Goal: Task Accomplishment & Management: Use online tool/utility

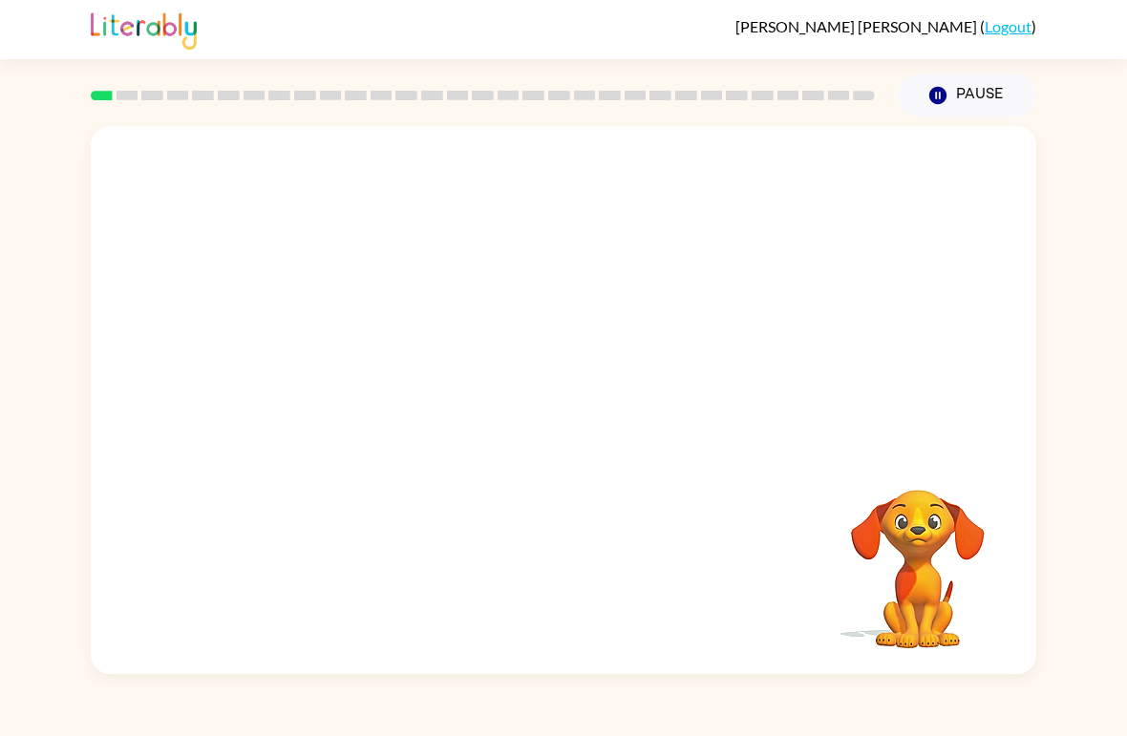
click at [147, 453] on div "Your browser must support playing .mp4 files to use Literably. Please try using…" at bounding box center [563, 400] width 945 height 548
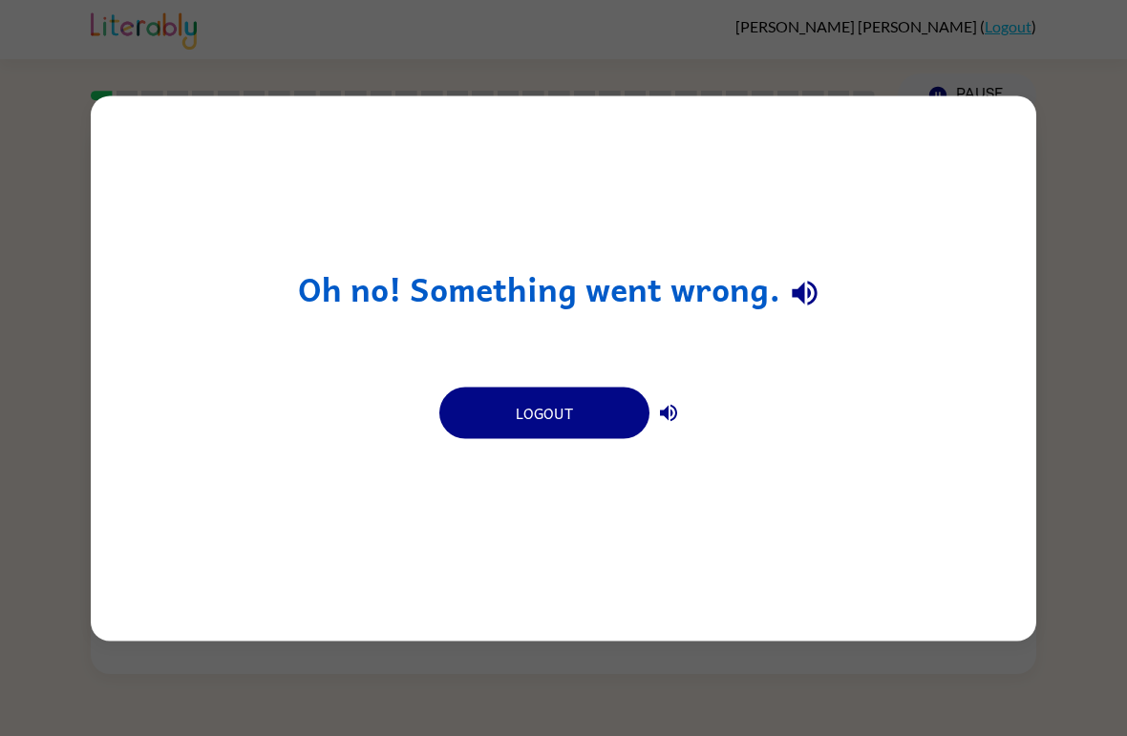
click at [603, 412] on button "Logout" at bounding box center [544, 413] width 210 height 52
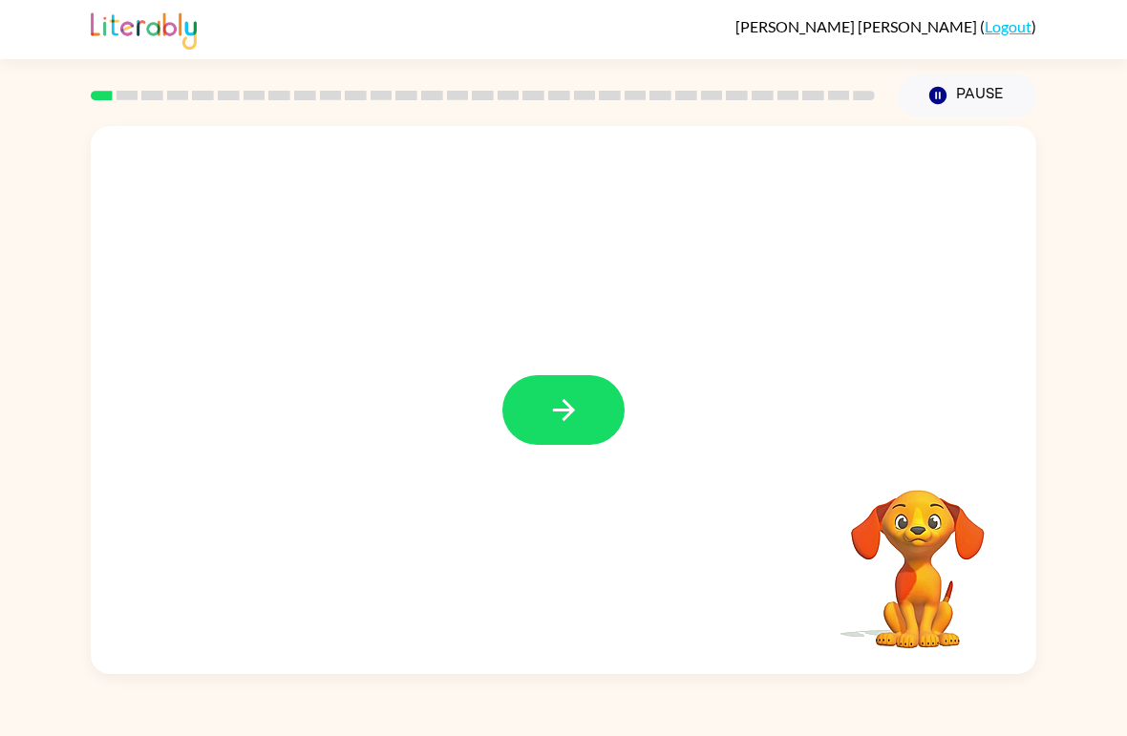
click at [590, 438] on button "button" at bounding box center [563, 410] width 122 height 70
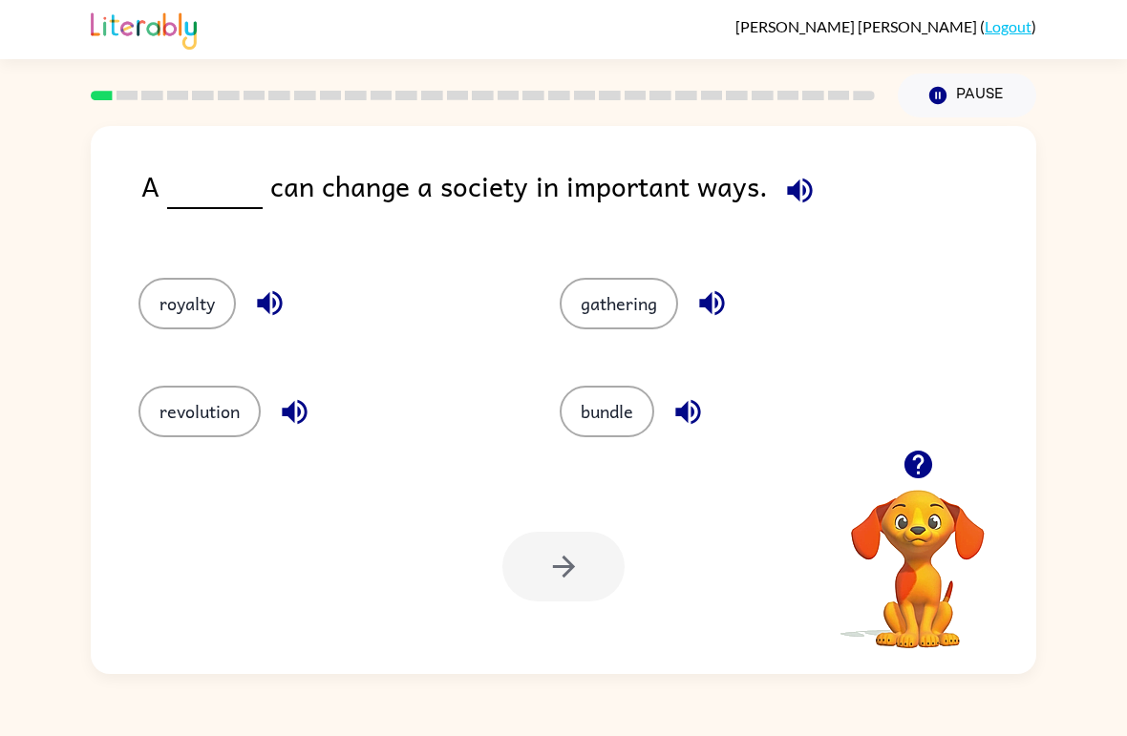
click at [186, 424] on button "revolution" at bounding box center [199, 412] width 122 height 52
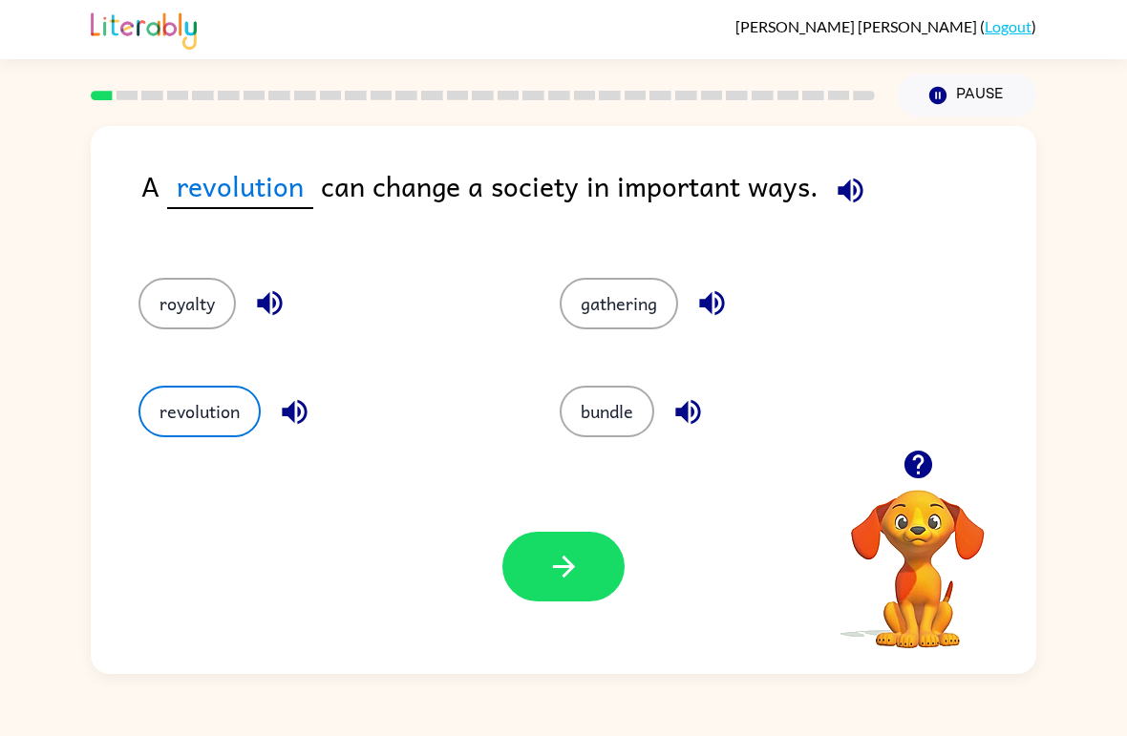
click at [576, 601] on button "button" at bounding box center [563, 567] width 122 height 70
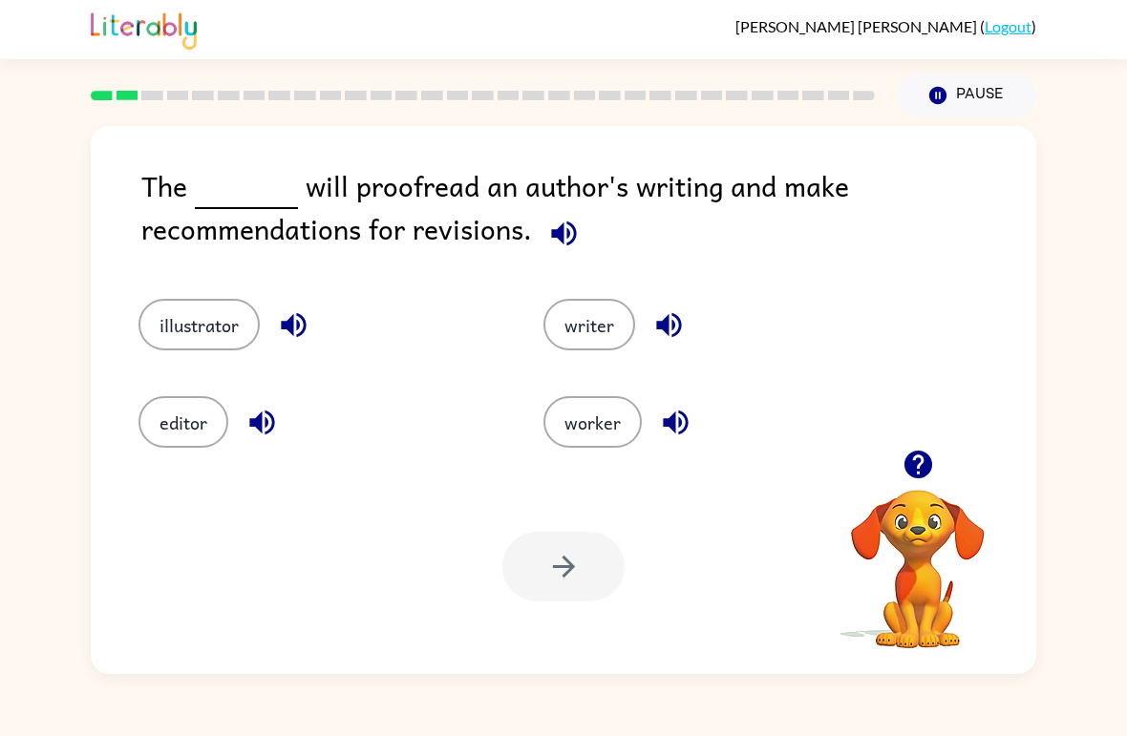
click at [603, 304] on button "writer" at bounding box center [589, 325] width 92 height 52
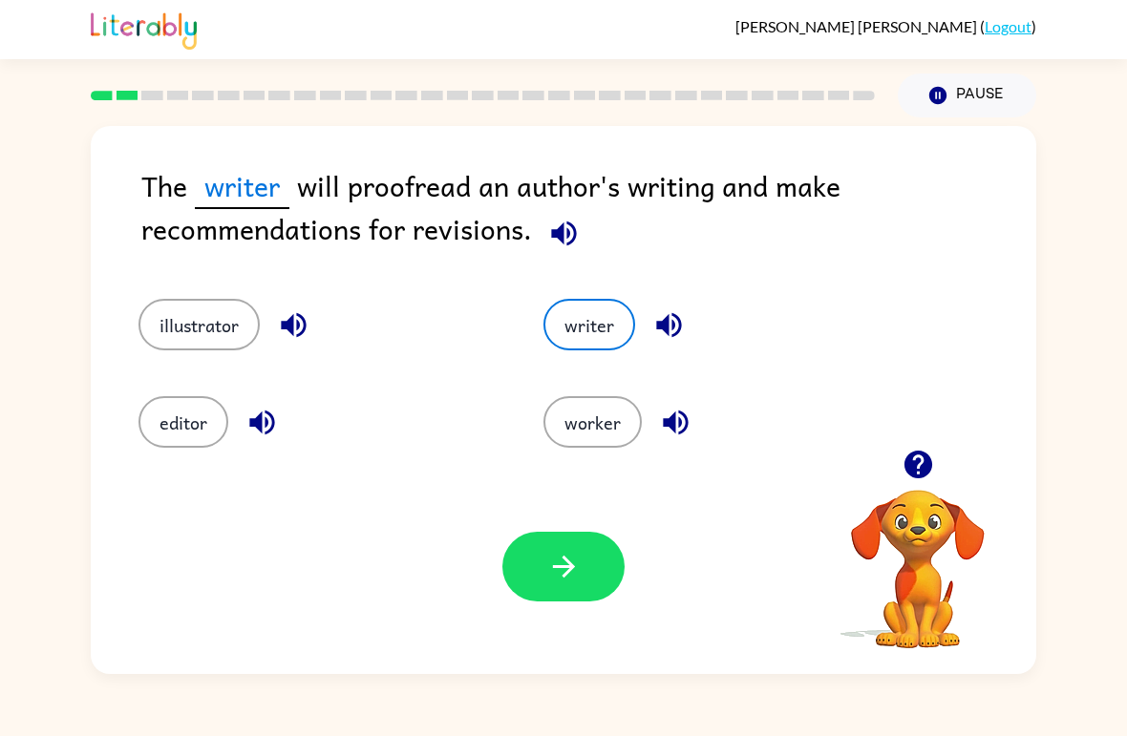
click at [558, 561] on icon "button" at bounding box center [563, 566] width 33 height 33
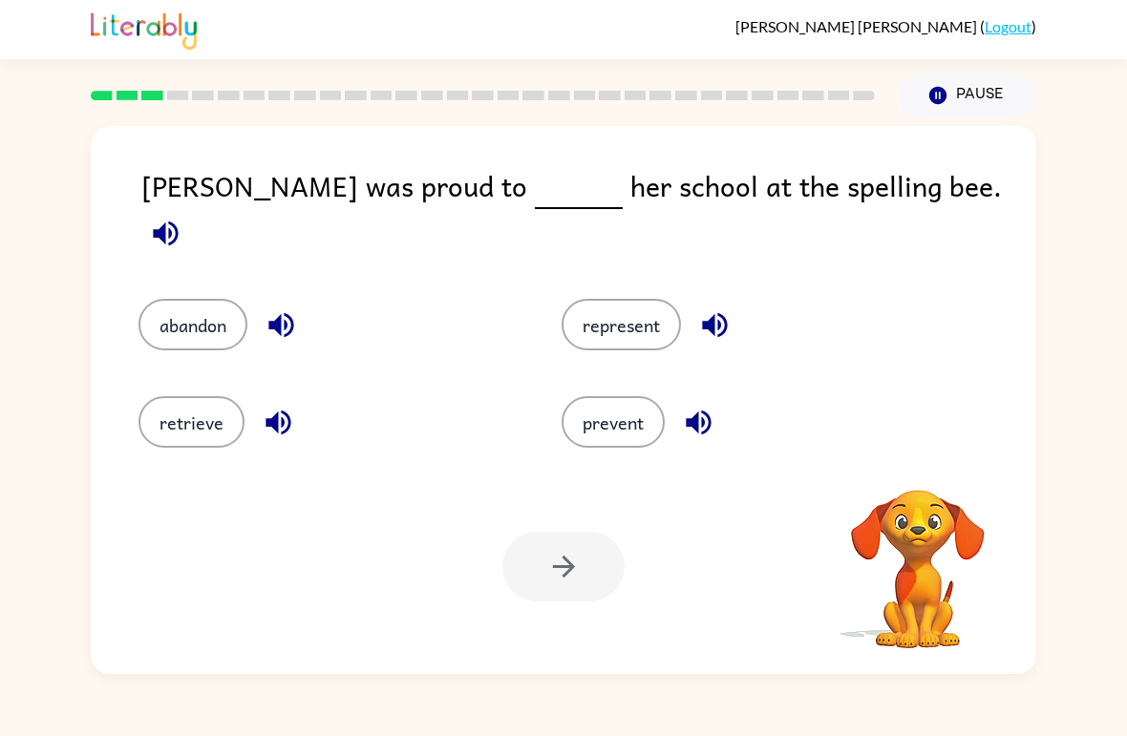
click at [606, 300] on button "represent" at bounding box center [620, 325] width 119 height 52
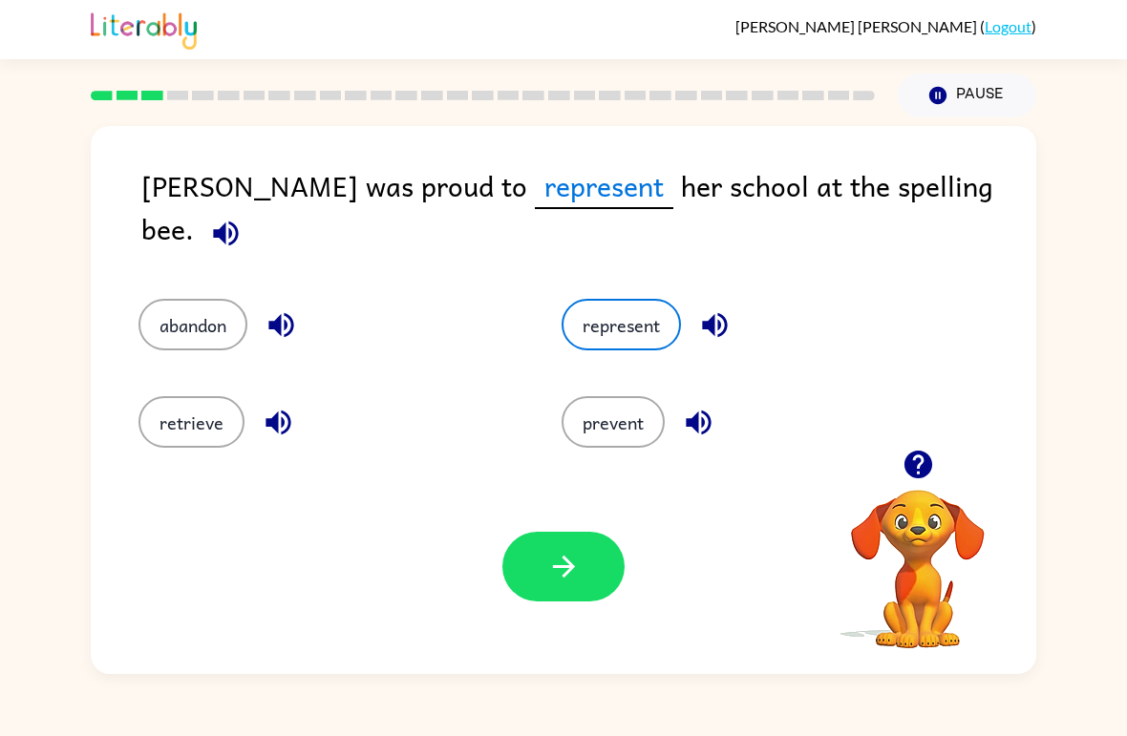
click at [534, 568] on button "button" at bounding box center [563, 567] width 122 height 70
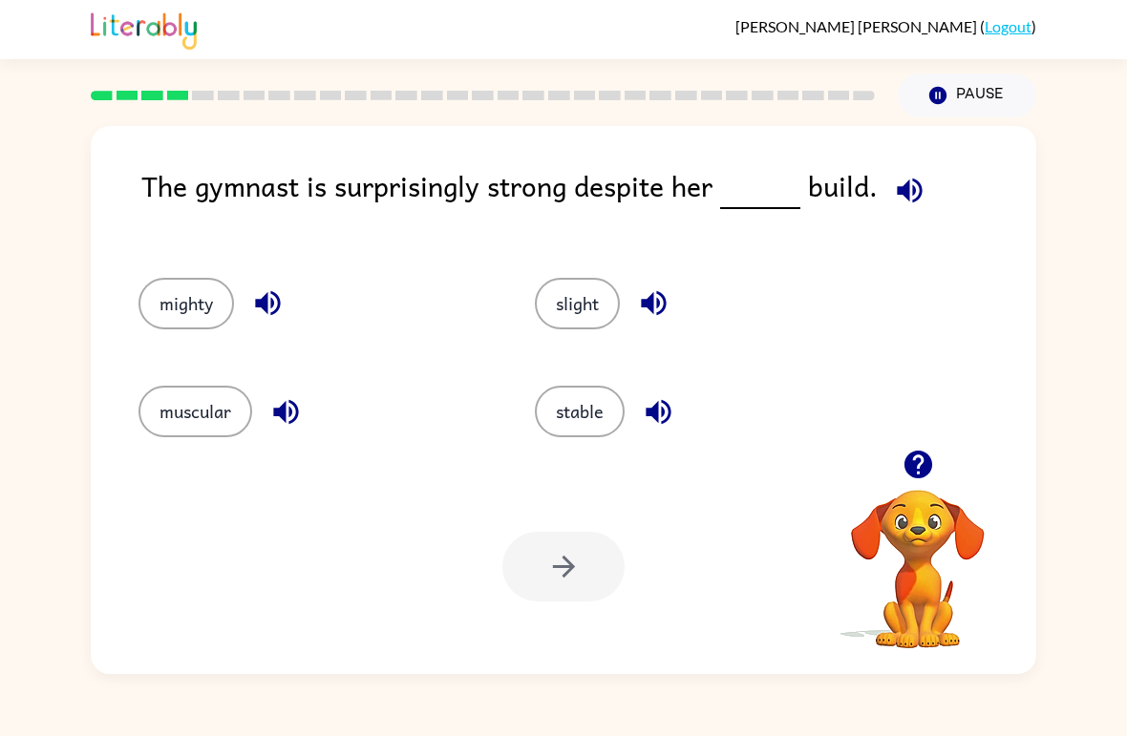
click at [584, 319] on button "slight" at bounding box center [577, 304] width 85 height 52
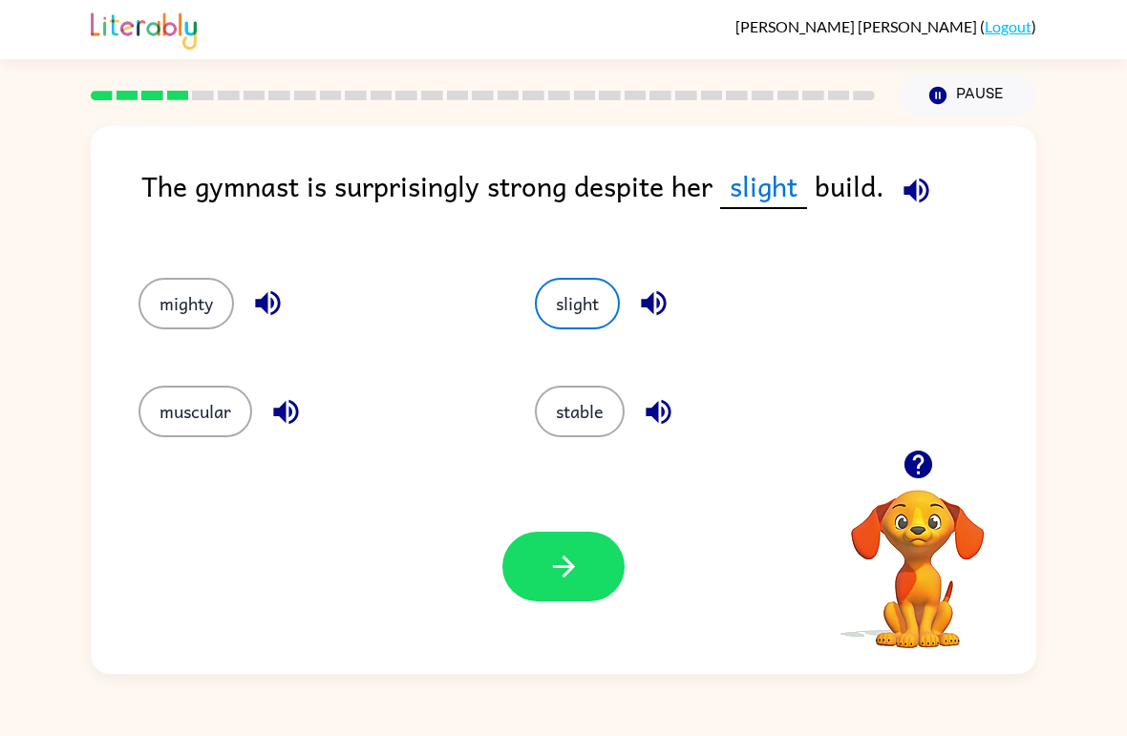
click at [561, 568] on icon "button" at bounding box center [563, 567] width 22 height 22
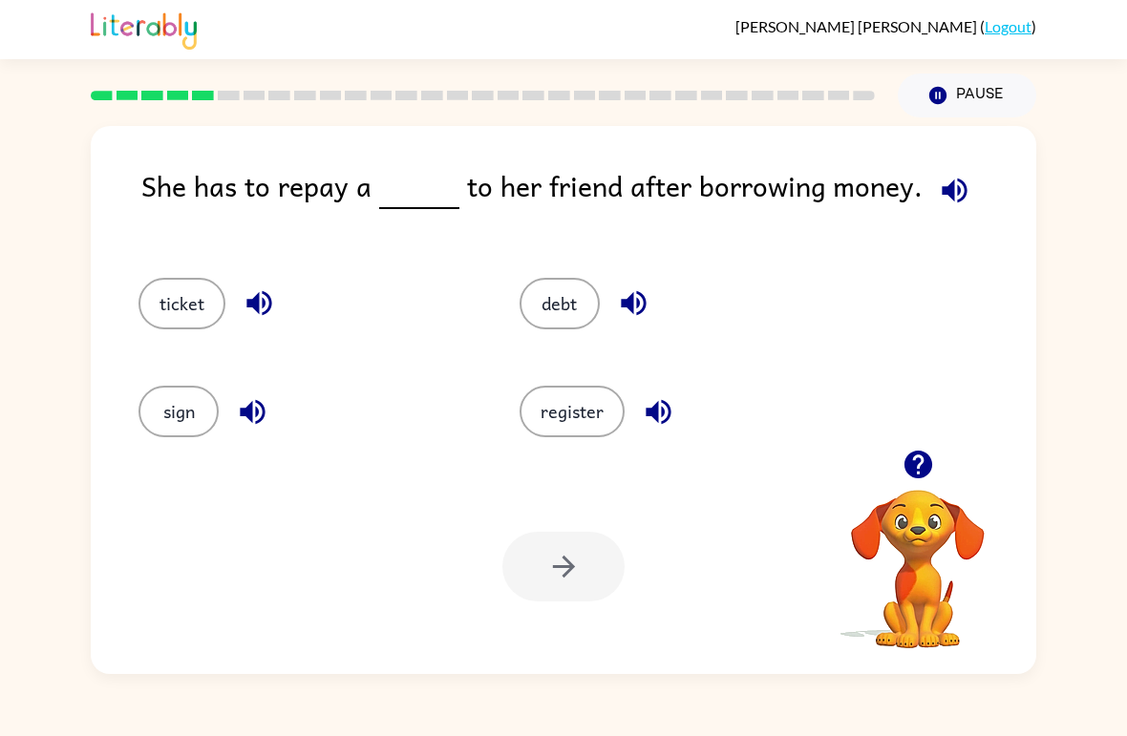
click at [172, 305] on button "ticket" at bounding box center [181, 304] width 87 height 52
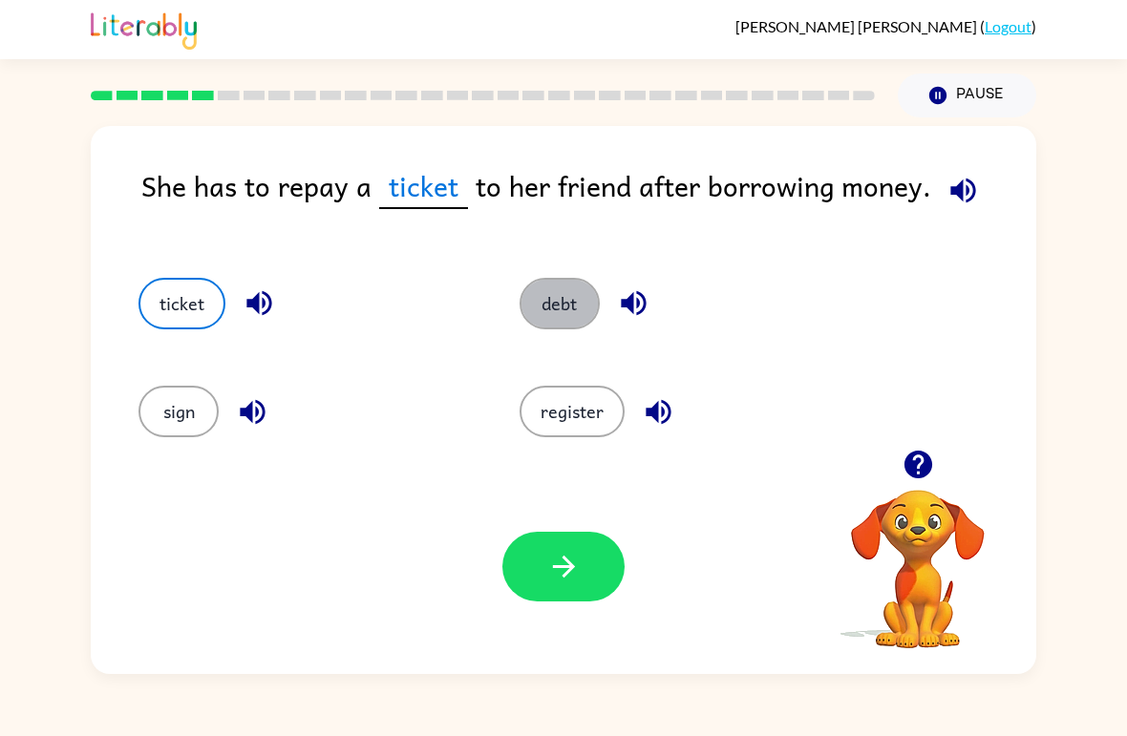
click at [576, 308] on button "debt" at bounding box center [559, 304] width 80 height 52
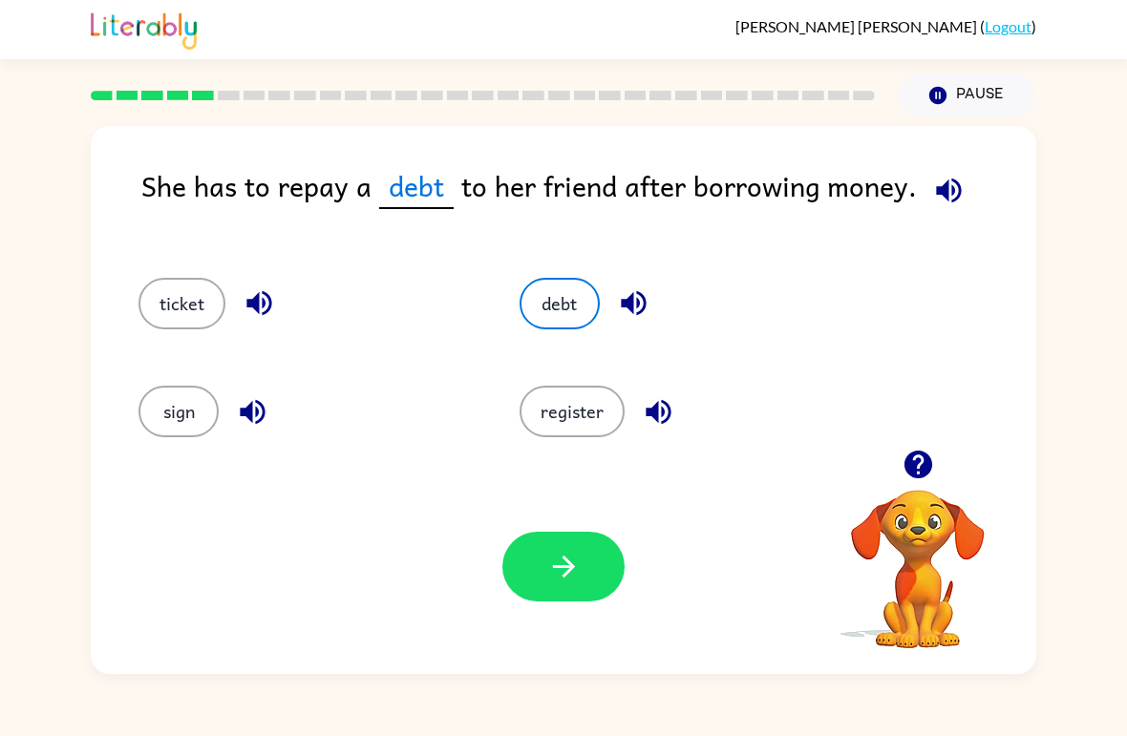
click at [575, 570] on icon "button" at bounding box center [563, 566] width 33 height 33
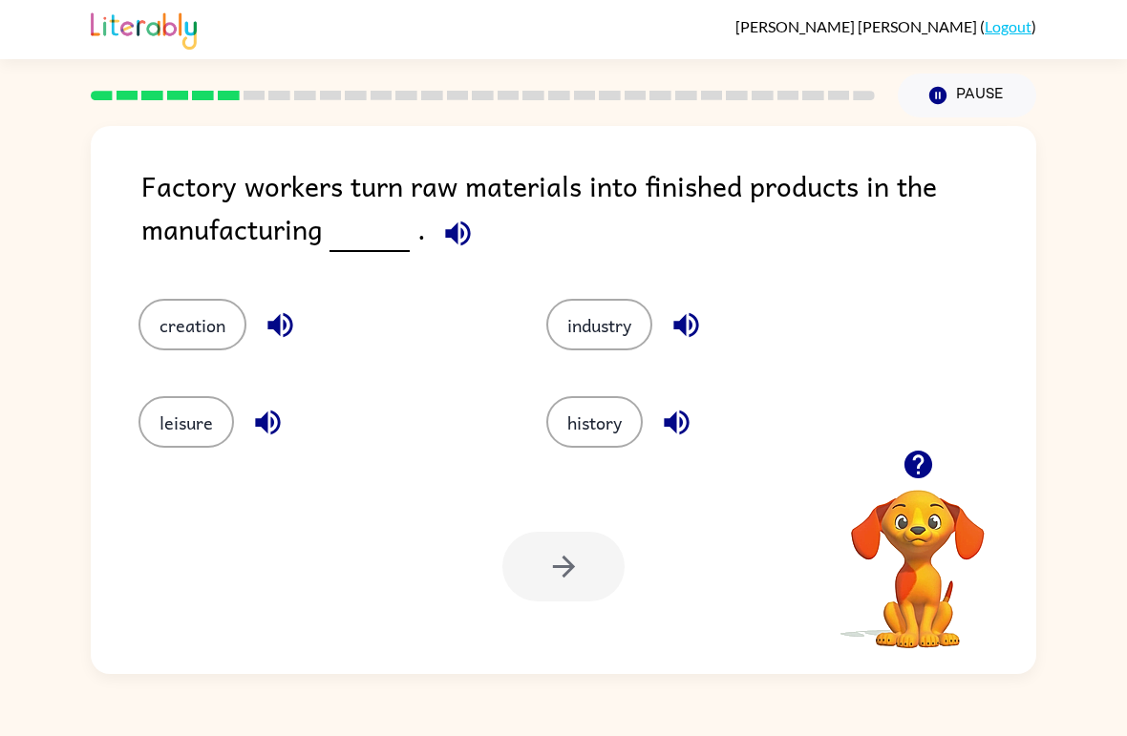
click at [612, 422] on button "history" at bounding box center [594, 422] width 96 height 52
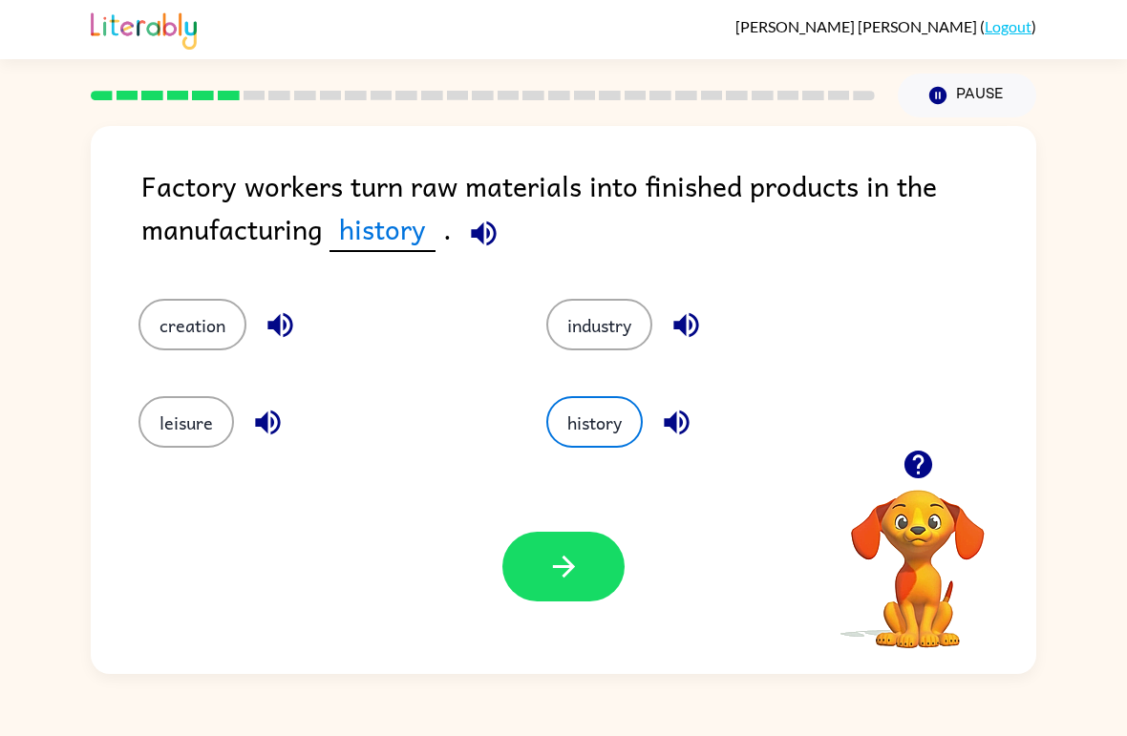
click at [570, 580] on icon "button" at bounding box center [563, 566] width 33 height 33
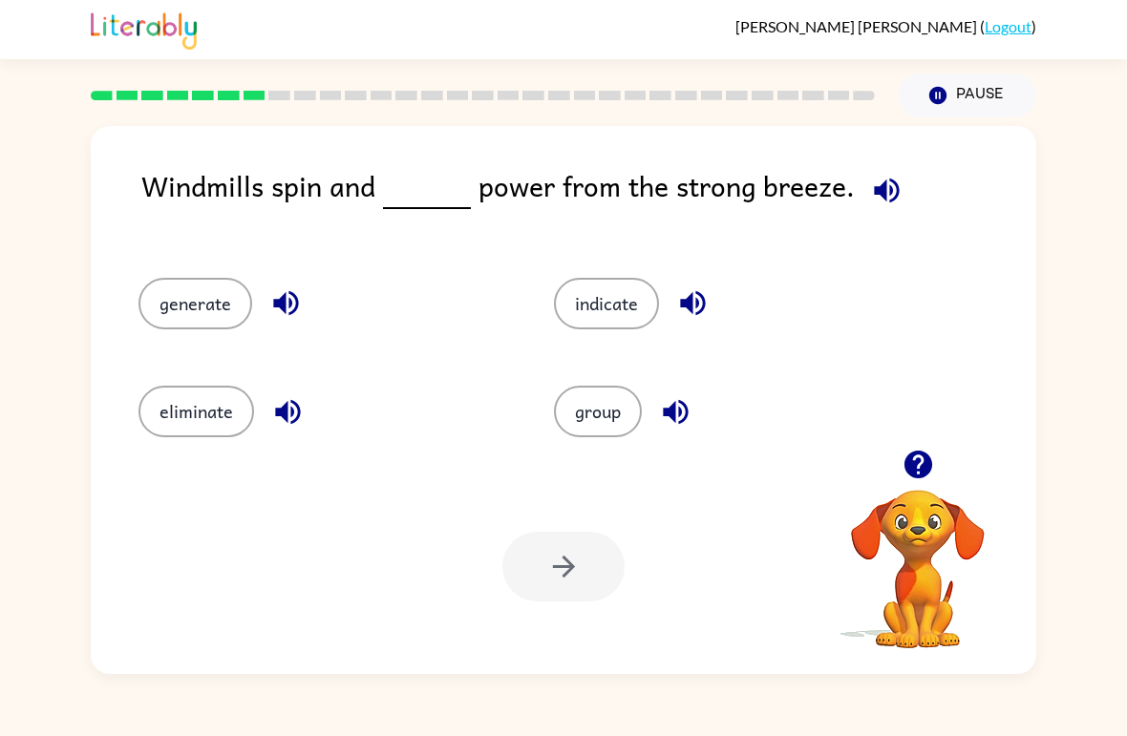
click at [180, 302] on button "generate" at bounding box center [195, 304] width 114 height 52
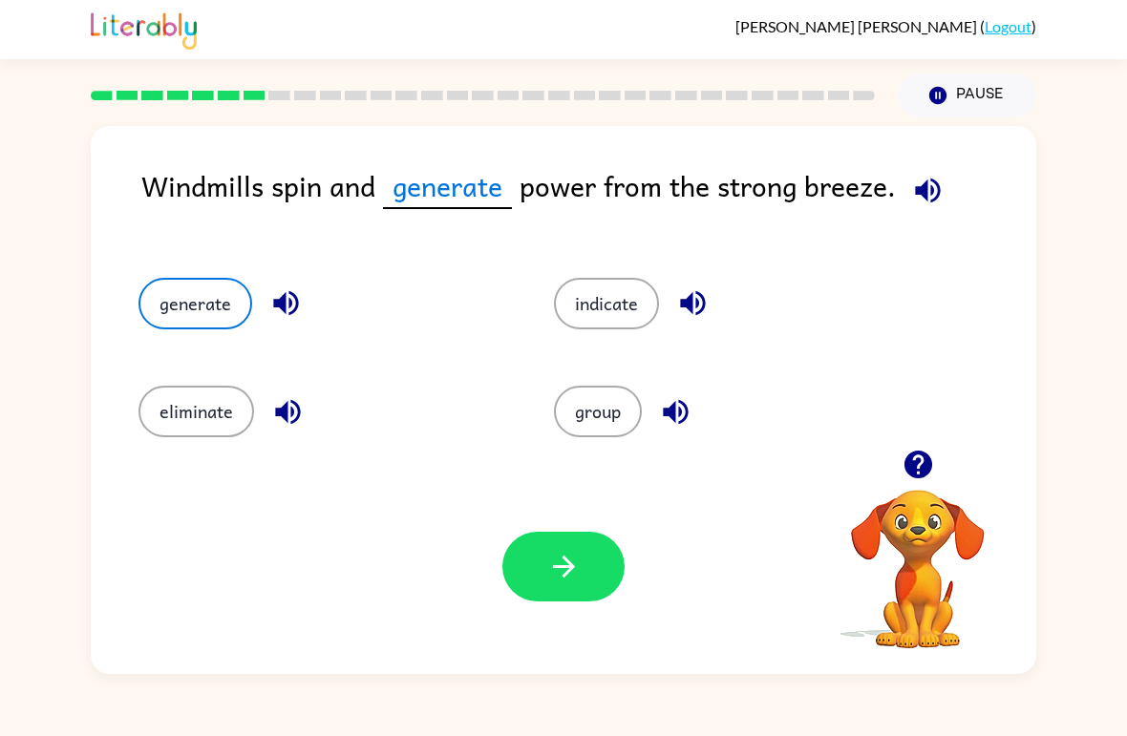
click at [584, 565] on button "button" at bounding box center [563, 567] width 122 height 70
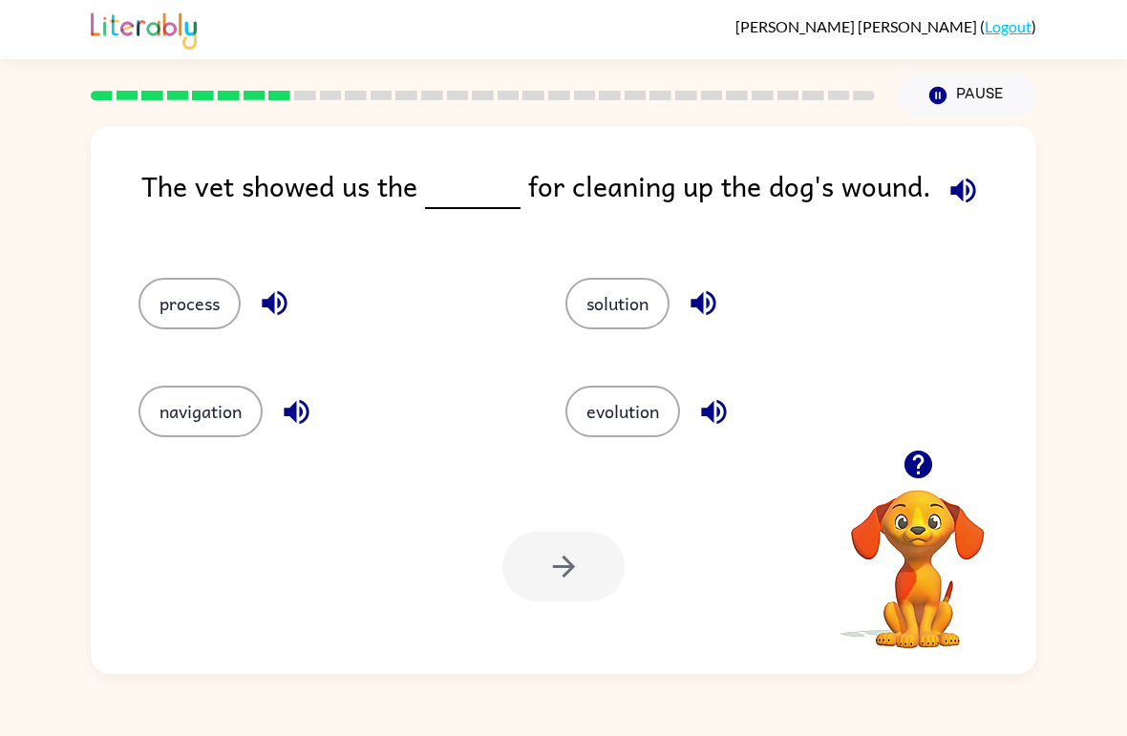
click at [628, 346] on div "solution" at bounding box center [742, 296] width 427 height 108
click at [624, 306] on button "solution" at bounding box center [617, 304] width 104 height 52
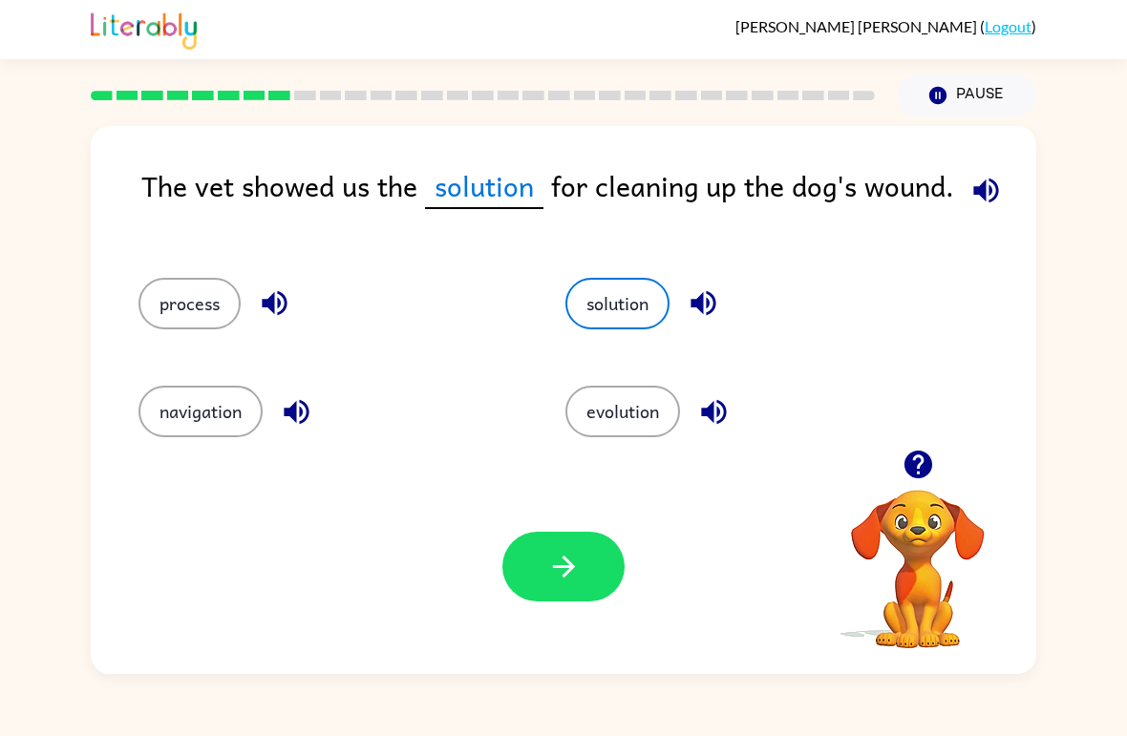
click at [204, 287] on button "process" at bounding box center [189, 304] width 102 height 52
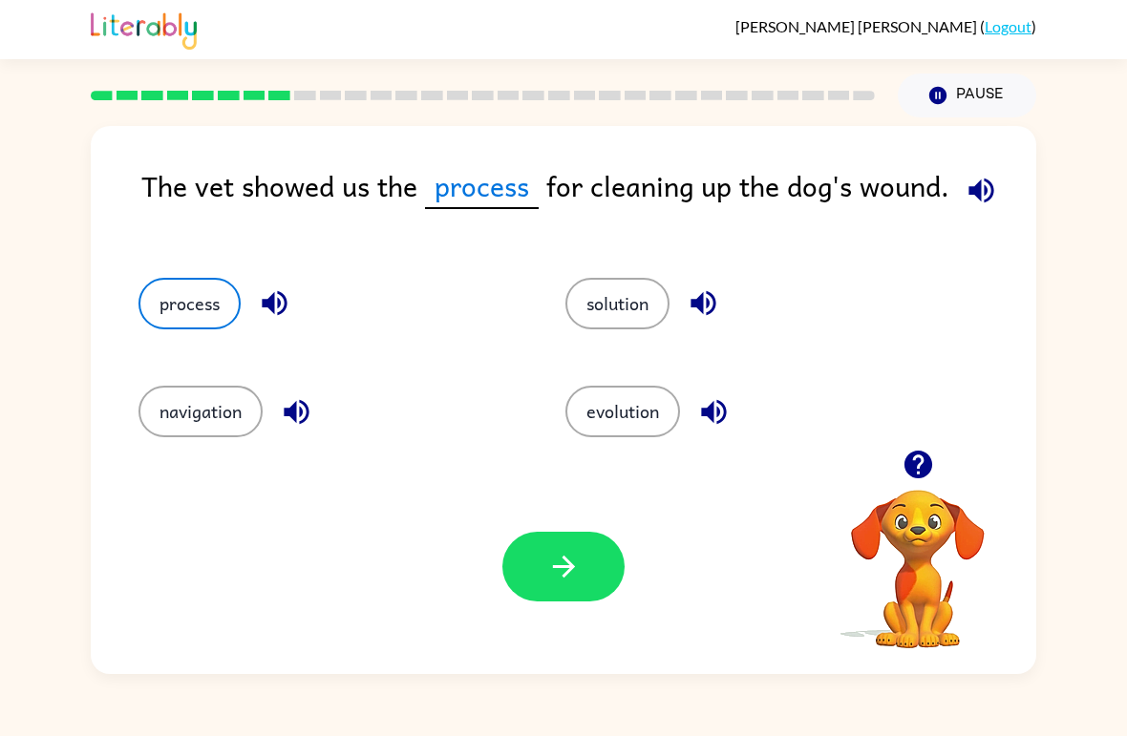
click at [602, 308] on button "solution" at bounding box center [617, 304] width 104 height 52
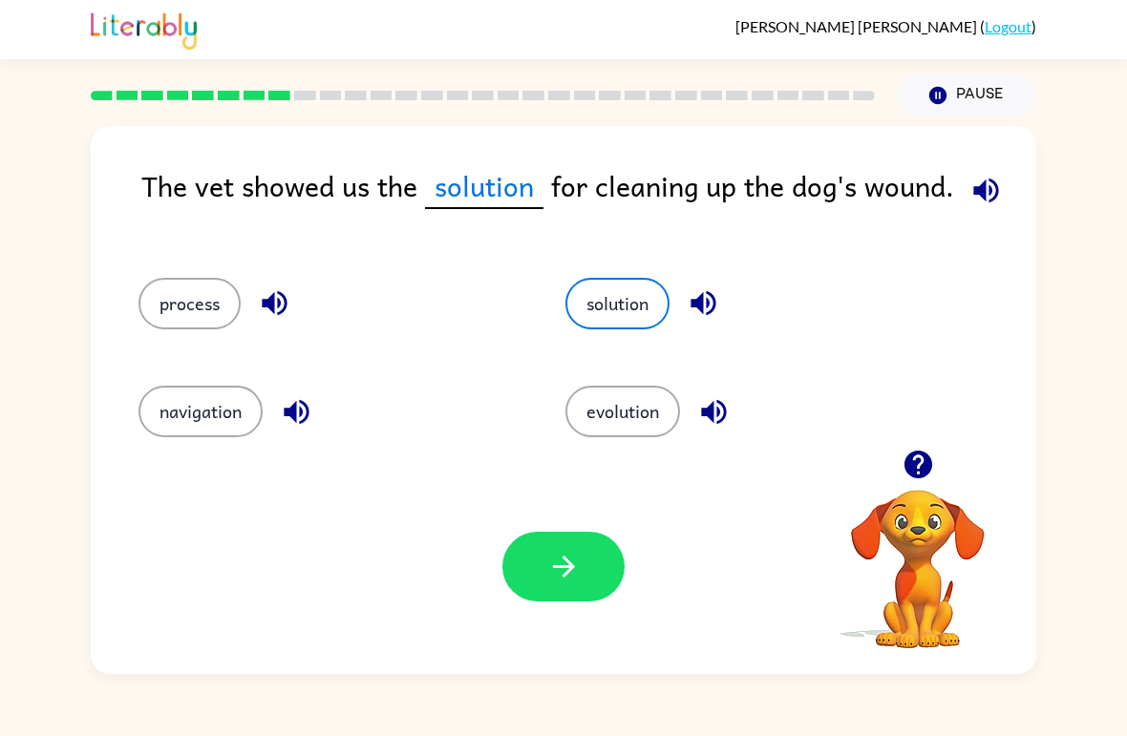
click at [614, 316] on button "solution" at bounding box center [617, 304] width 104 height 52
click at [613, 316] on button "solution" at bounding box center [617, 304] width 104 height 52
click at [624, 315] on button "solution" at bounding box center [617, 304] width 104 height 52
click at [573, 586] on button "button" at bounding box center [563, 567] width 122 height 70
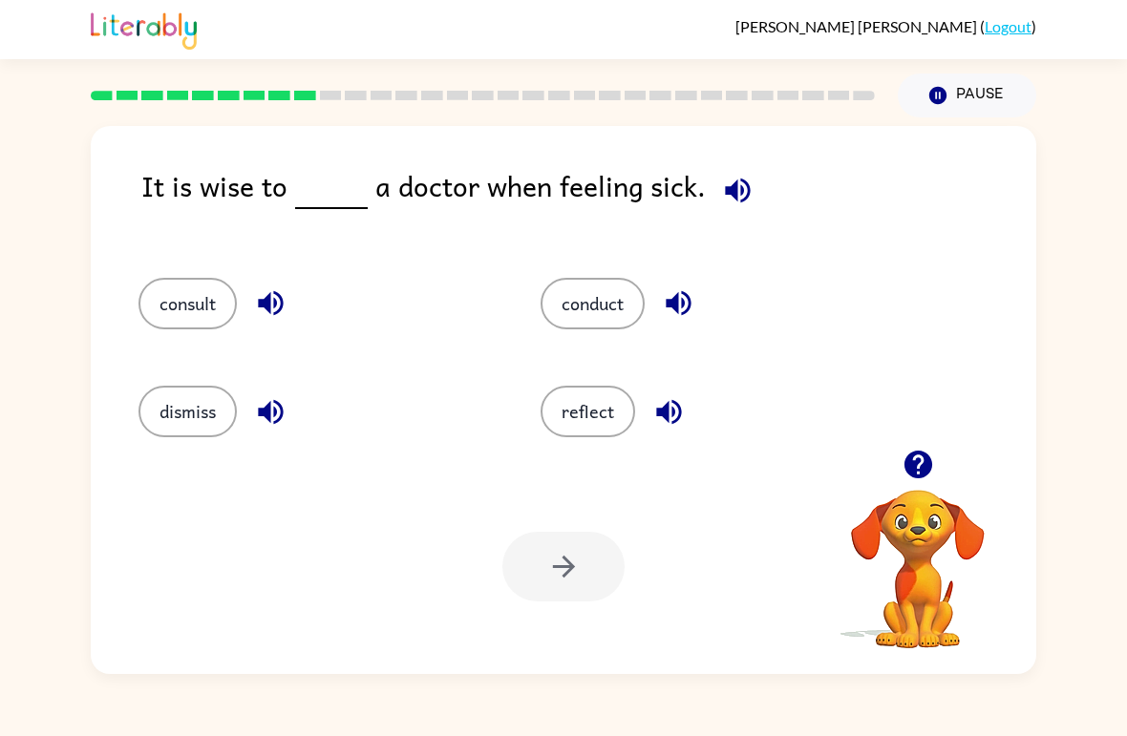
click at [203, 302] on button "consult" at bounding box center [187, 304] width 98 height 52
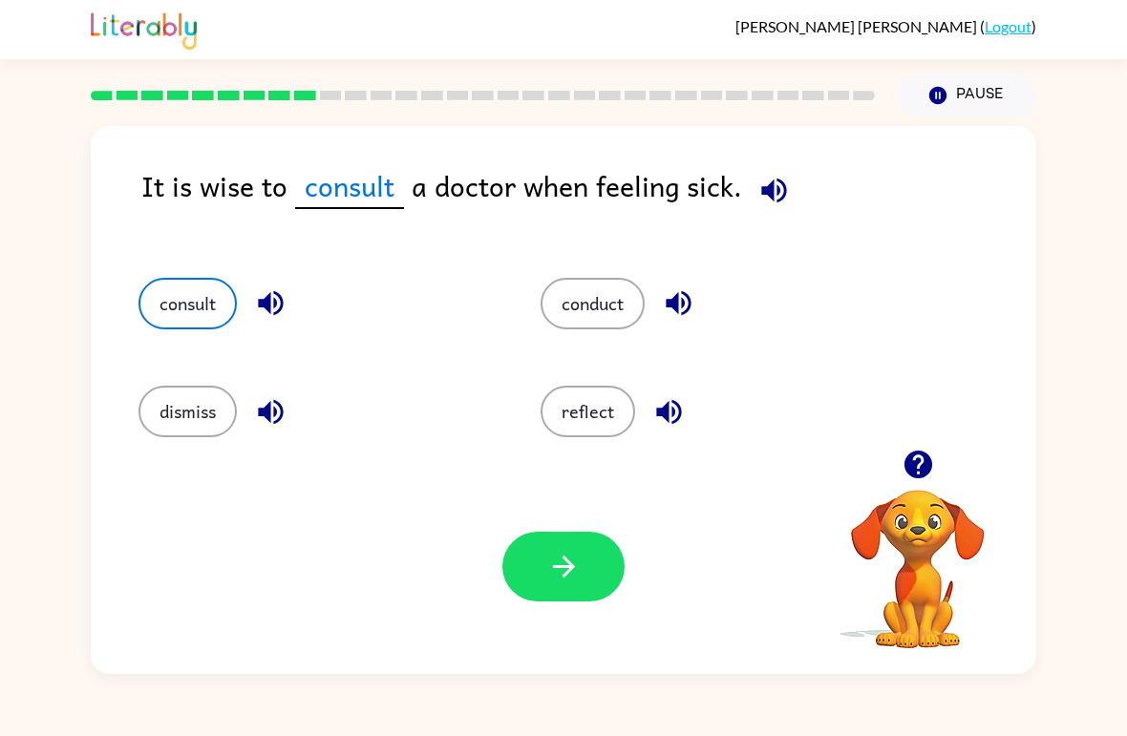
click at [587, 576] on button "button" at bounding box center [563, 567] width 122 height 70
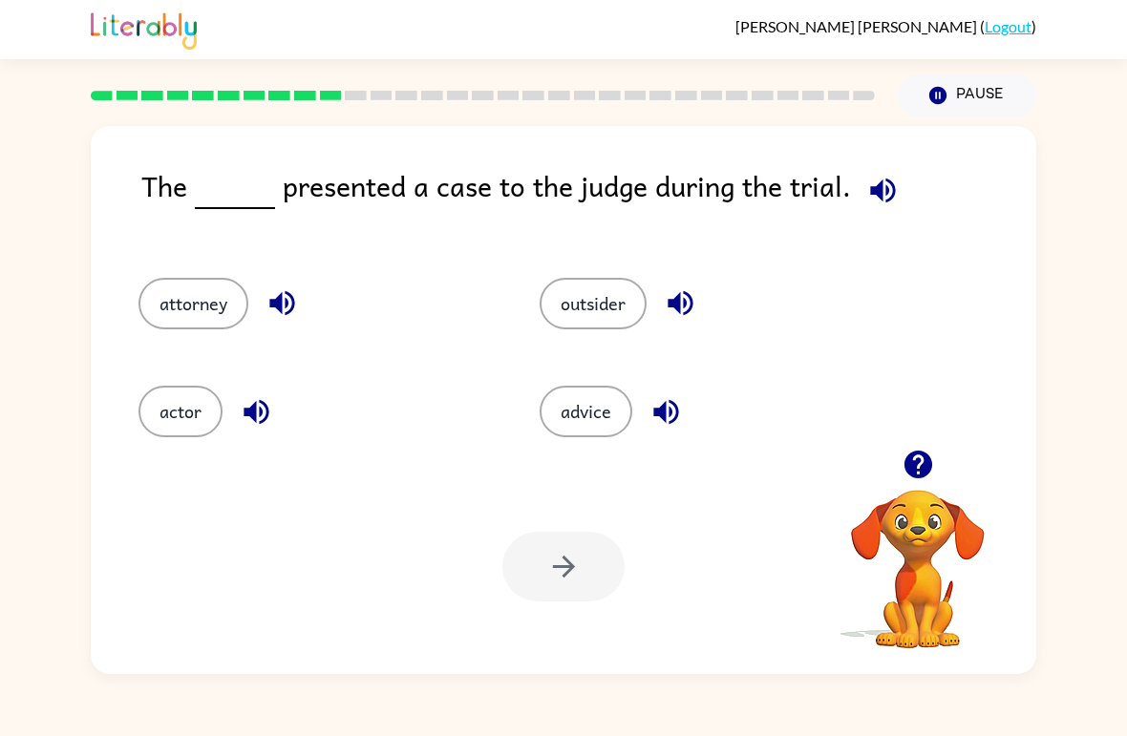
click at [177, 310] on button "attorney" at bounding box center [193, 304] width 110 height 52
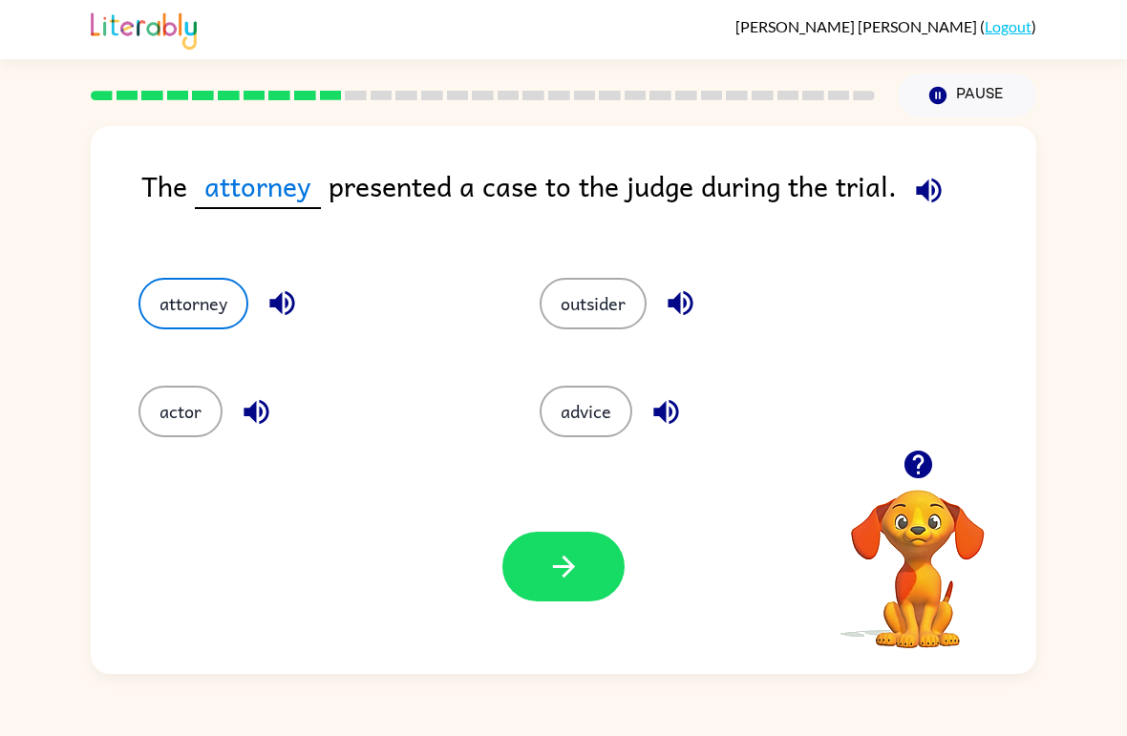
click at [588, 570] on button "button" at bounding box center [563, 567] width 122 height 70
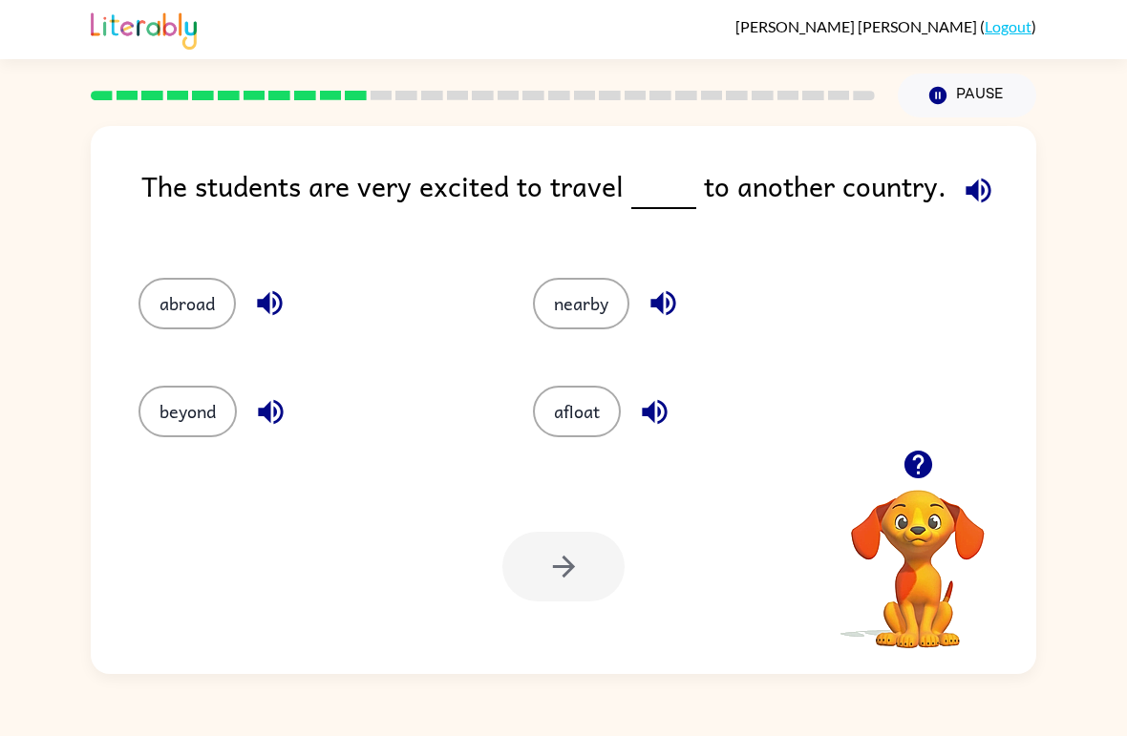
click at [166, 307] on button "abroad" at bounding box center [186, 304] width 97 height 52
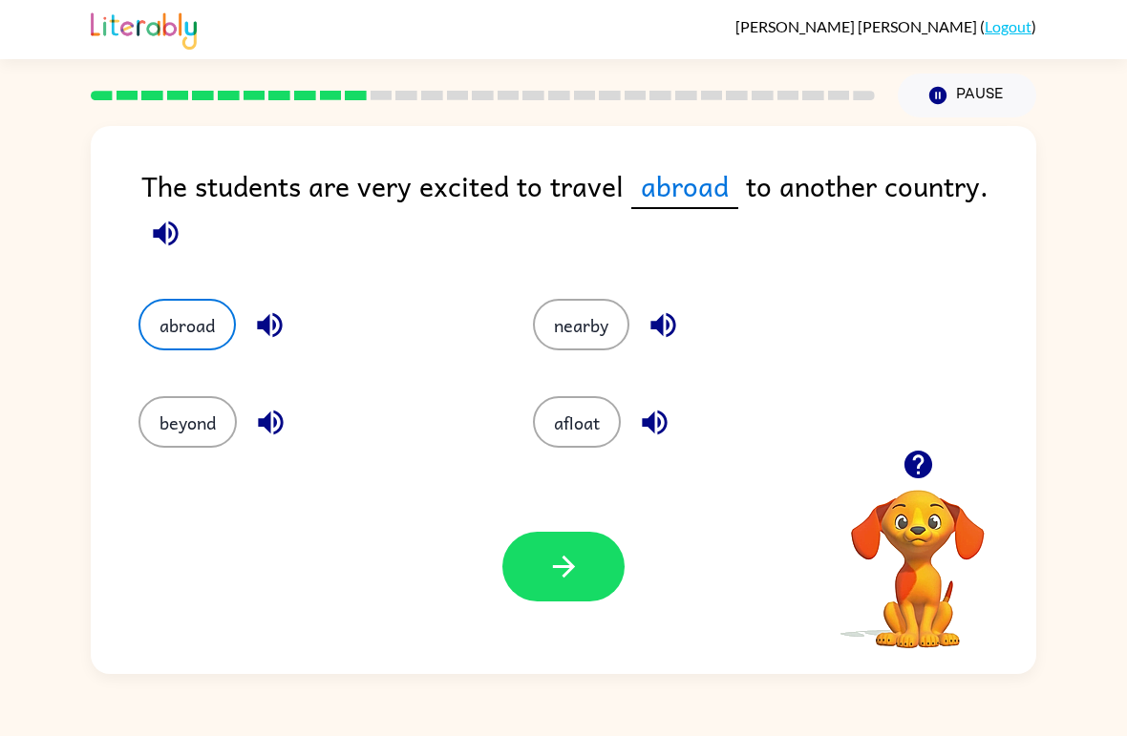
click at [170, 434] on button "beyond" at bounding box center [187, 422] width 98 height 52
click at [575, 328] on button "nearby" at bounding box center [581, 325] width 96 height 52
click at [547, 569] on icon "button" at bounding box center [563, 566] width 33 height 33
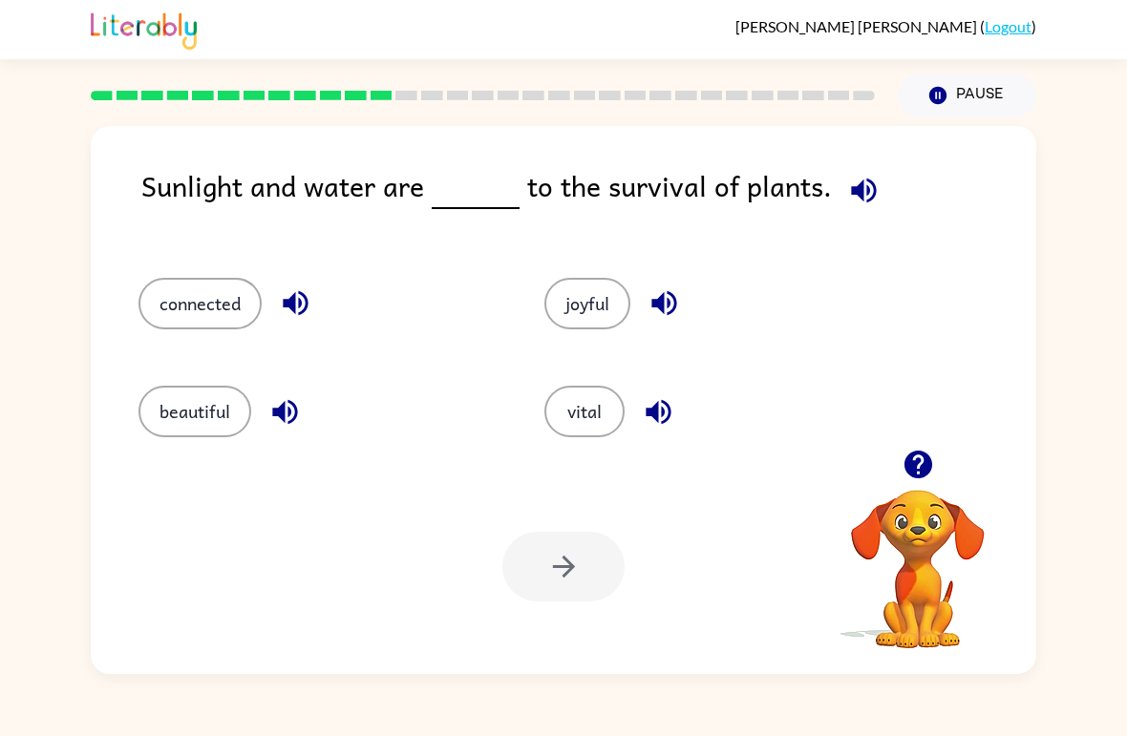
click at [591, 424] on button "vital" at bounding box center [584, 412] width 80 height 52
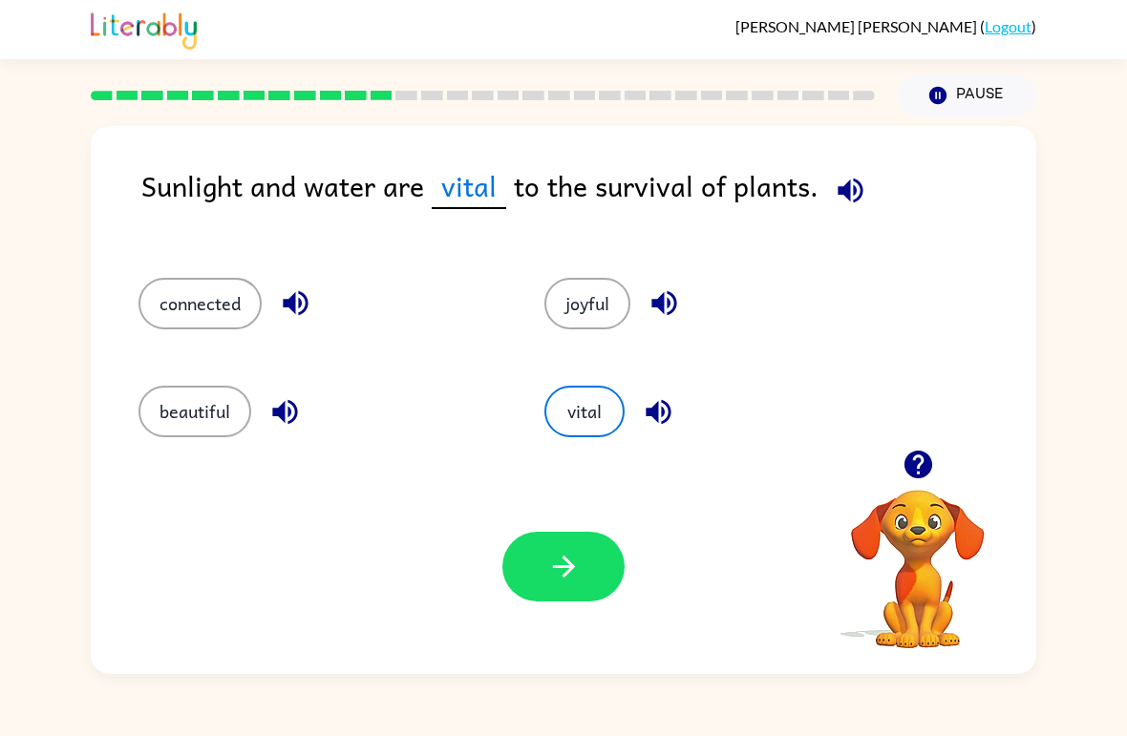
click at [589, 572] on button "button" at bounding box center [563, 567] width 122 height 70
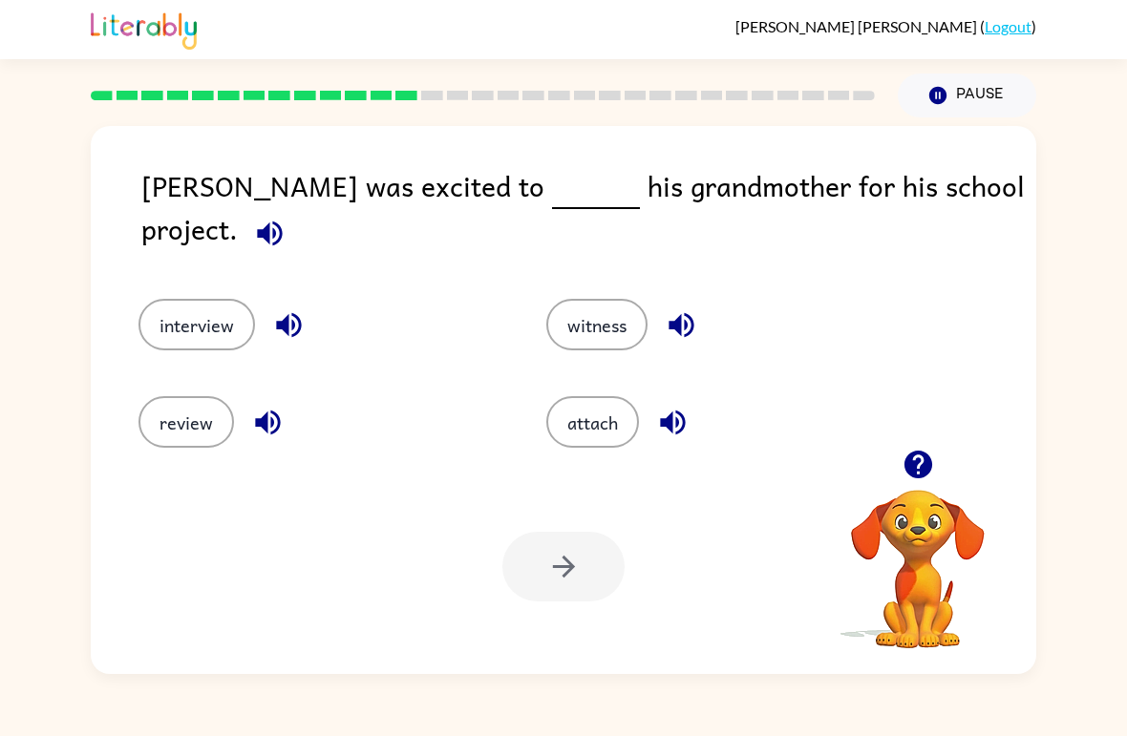
click at [157, 310] on button "interview" at bounding box center [196, 325] width 116 height 52
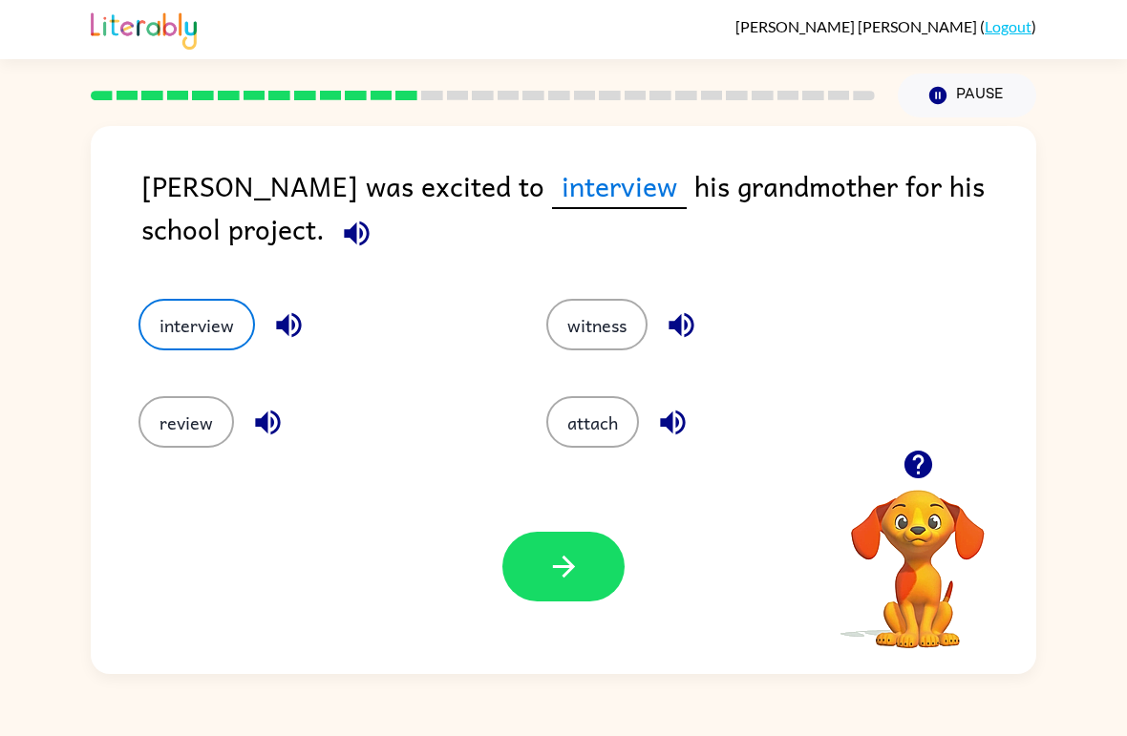
click at [164, 417] on button "review" at bounding box center [185, 422] width 95 height 52
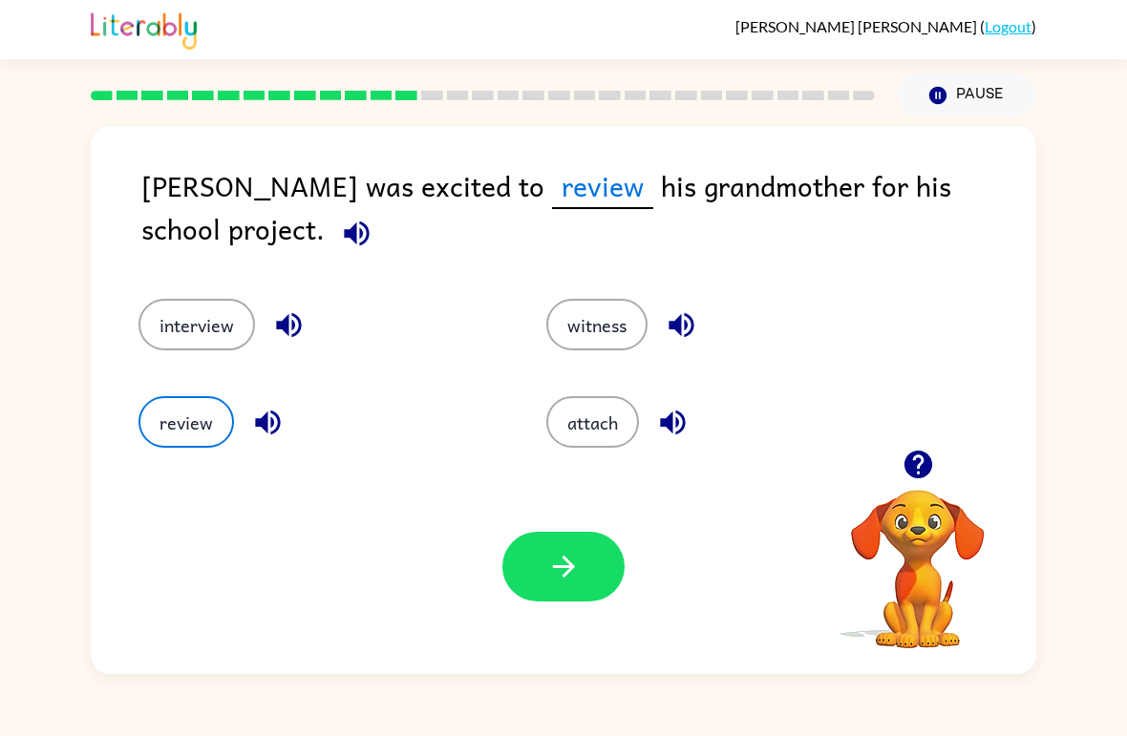
click at [165, 323] on button "interview" at bounding box center [196, 325] width 116 height 52
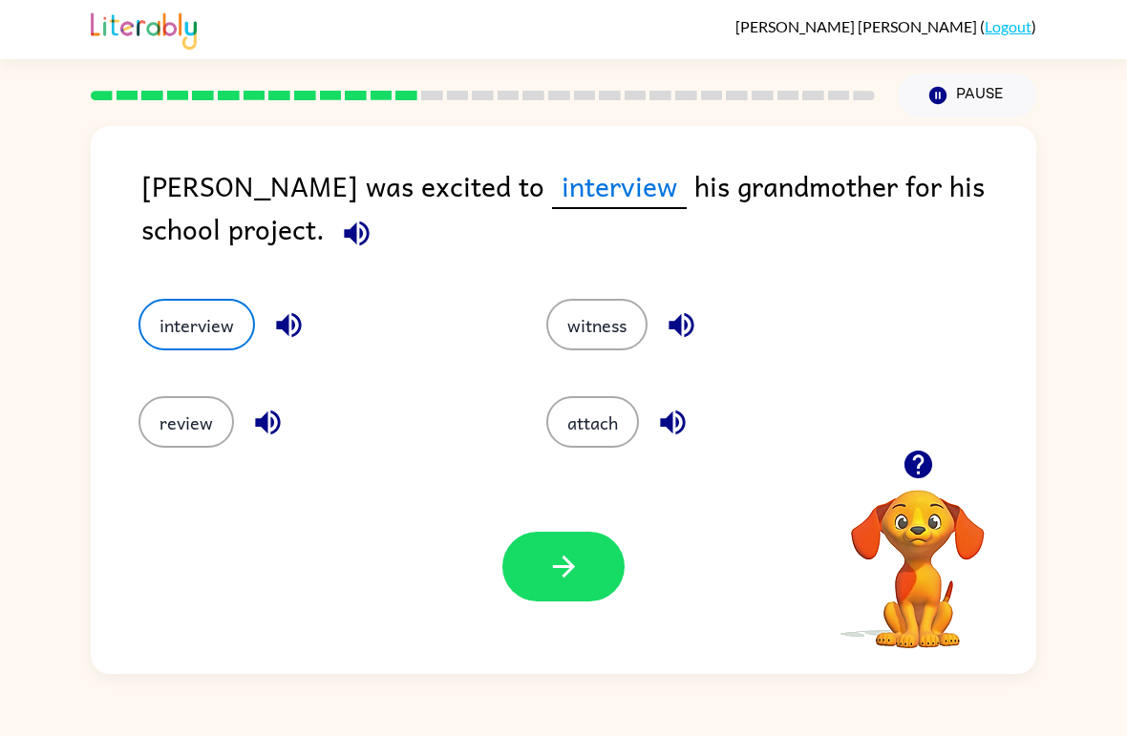
click at [545, 557] on button "button" at bounding box center [563, 567] width 122 height 70
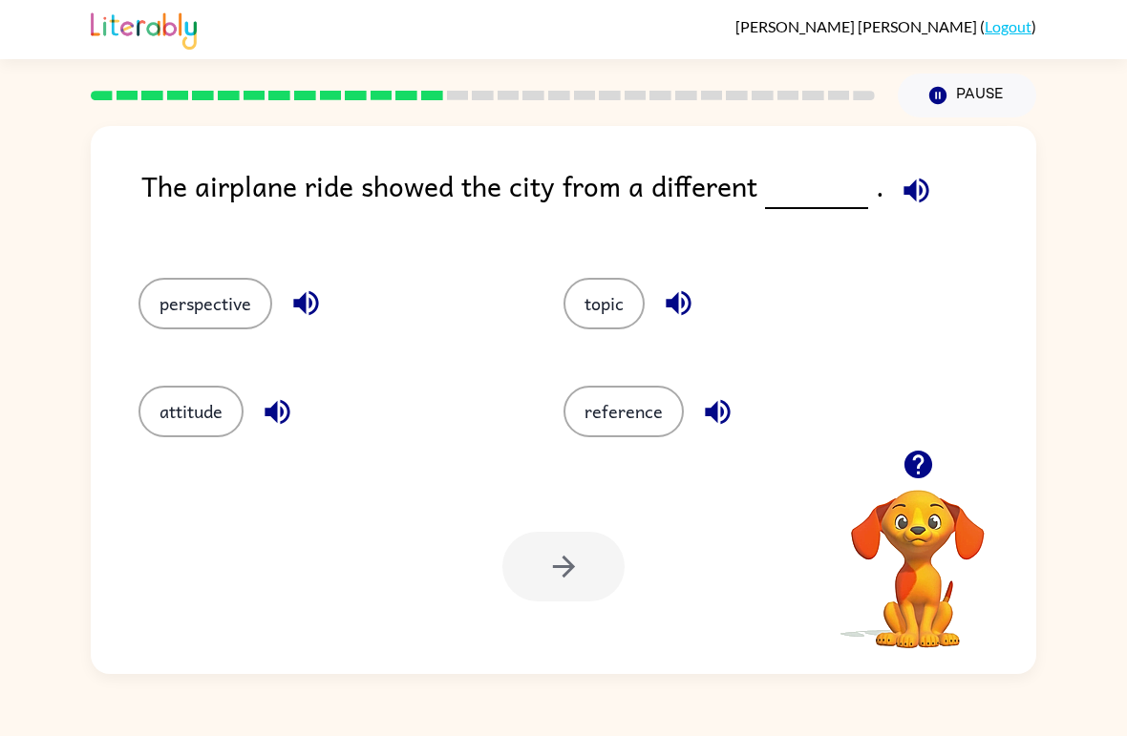
click at [182, 297] on button "perspective" at bounding box center [205, 304] width 134 height 52
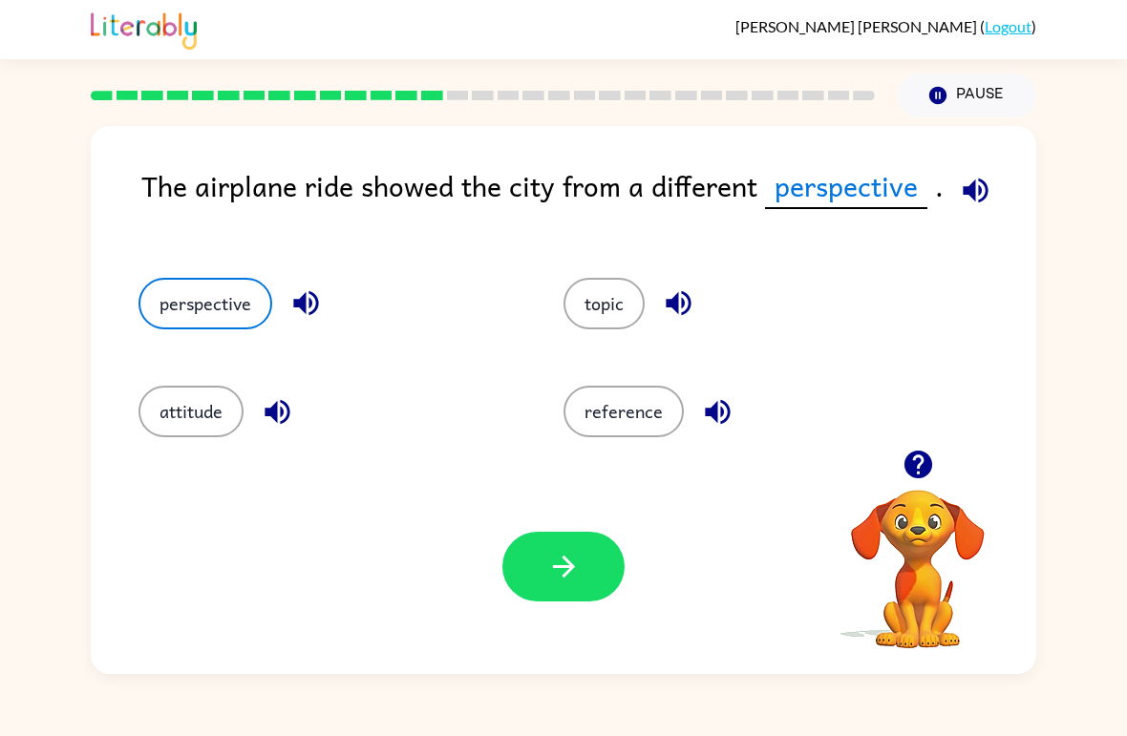
click at [581, 581] on button "button" at bounding box center [563, 567] width 122 height 70
click at [581, 576] on div at bounding box center [563, 567] width 122 height 70
click at [192, 316] on button "perspective" at bounding box center [205, 304] width 134 height 52
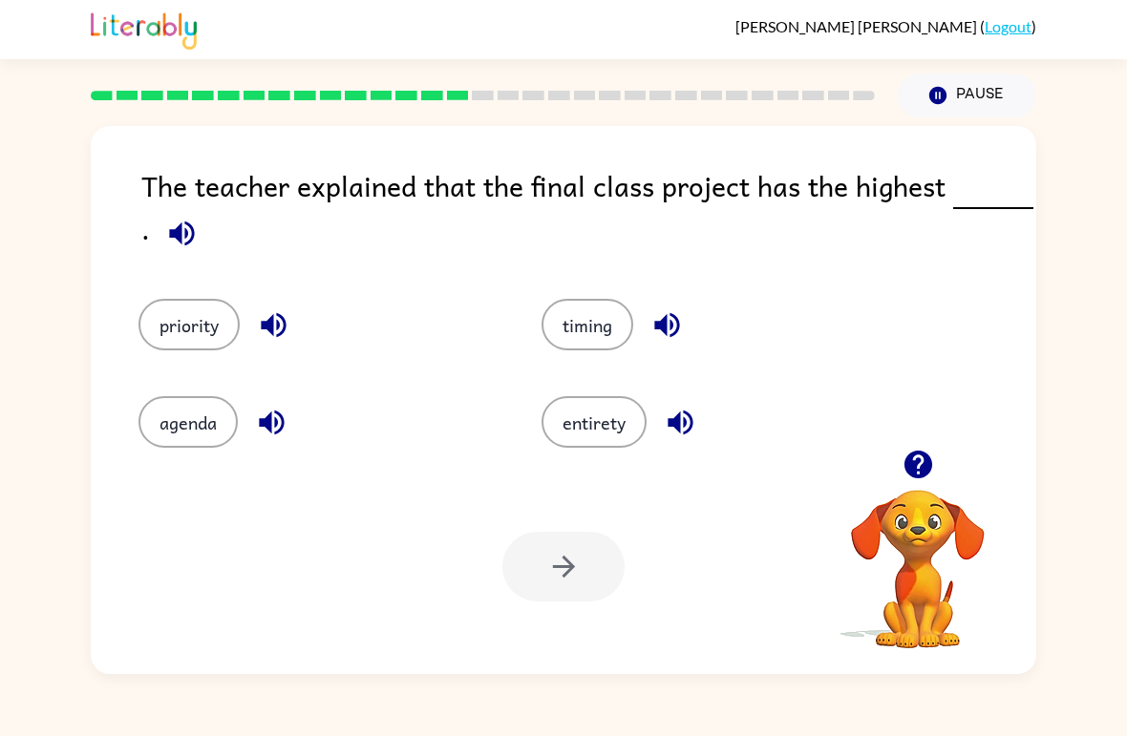
click at [177, 334] on button "priority" at bounding box center [188, 325] width 101 height 52
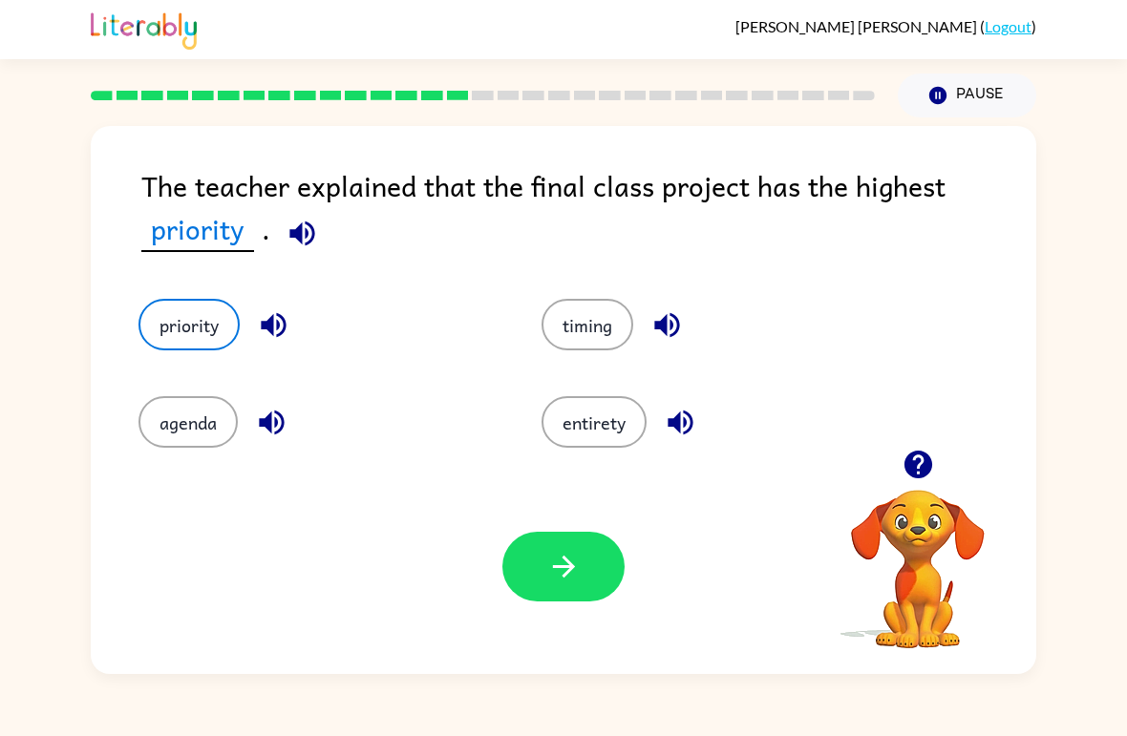
click at [593, 575] on button "button" at bounding box center [563, 567] width 122 height 70
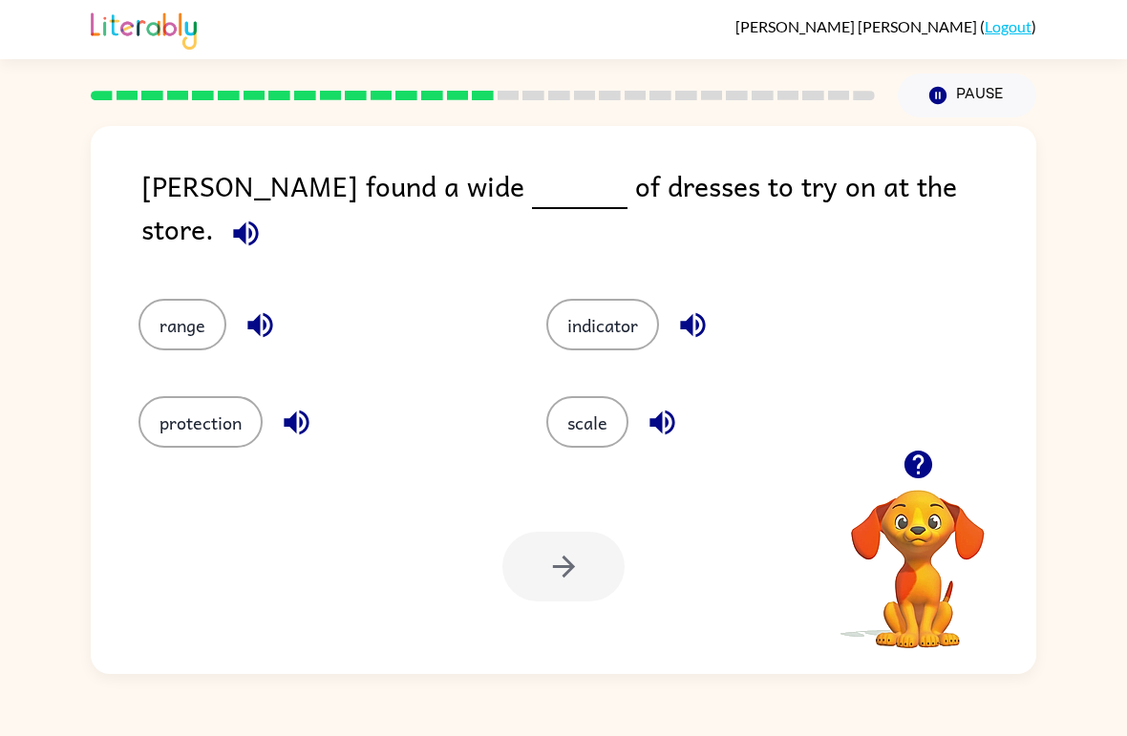
click at [657, 299] on button "indicator" at bounding box center [602, 325] width 113 height 52
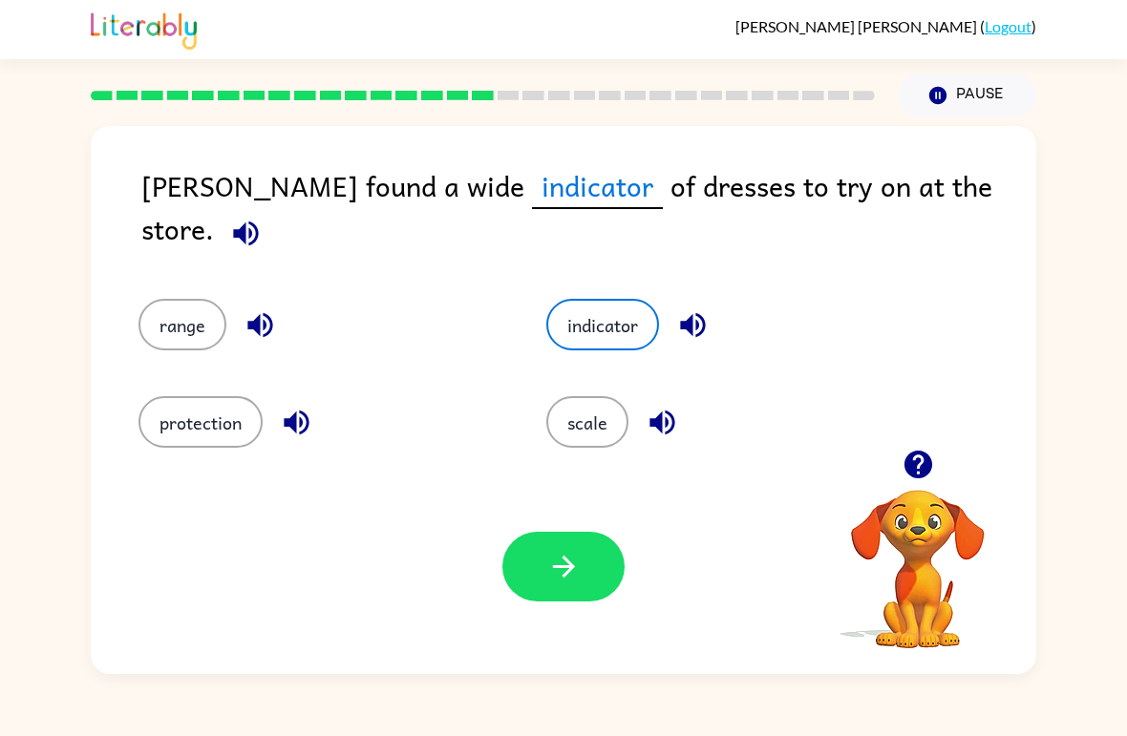
click at [569, 522] on div "Your browser must support playing .mp4 files to use Literably. Please try using…" at bounding box center [563, 566] width 945 height 215
click at [256, 313] on icon "button" at bounding box center [259, 325] width 25 height 25
click at [173, 326] on button "range" at bounding box center [182, 325] width 88 height 52
click at [167, 328] on button "range" at bounding box center [182, 325] width 88 height 52
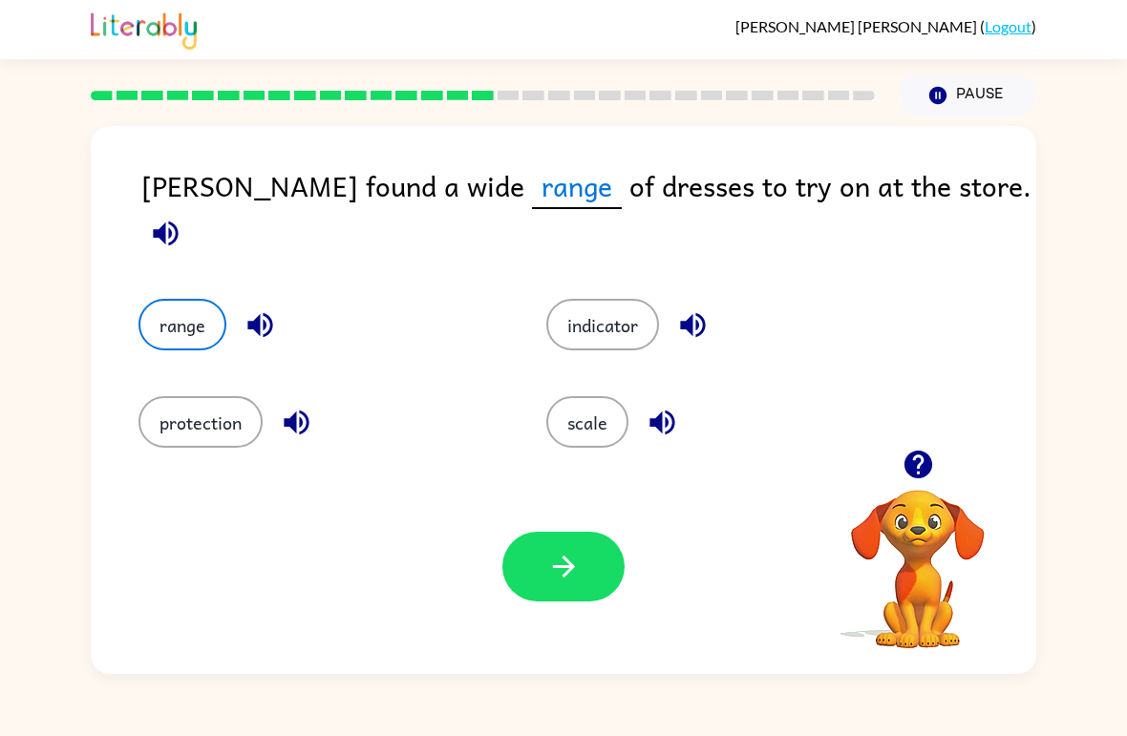
click at [166, 328] on button "range" at bounding box center [182, 325] width 88 height 52
click at [573, 591] on button "button" at bounding box center [563, 567] width 122 height 70
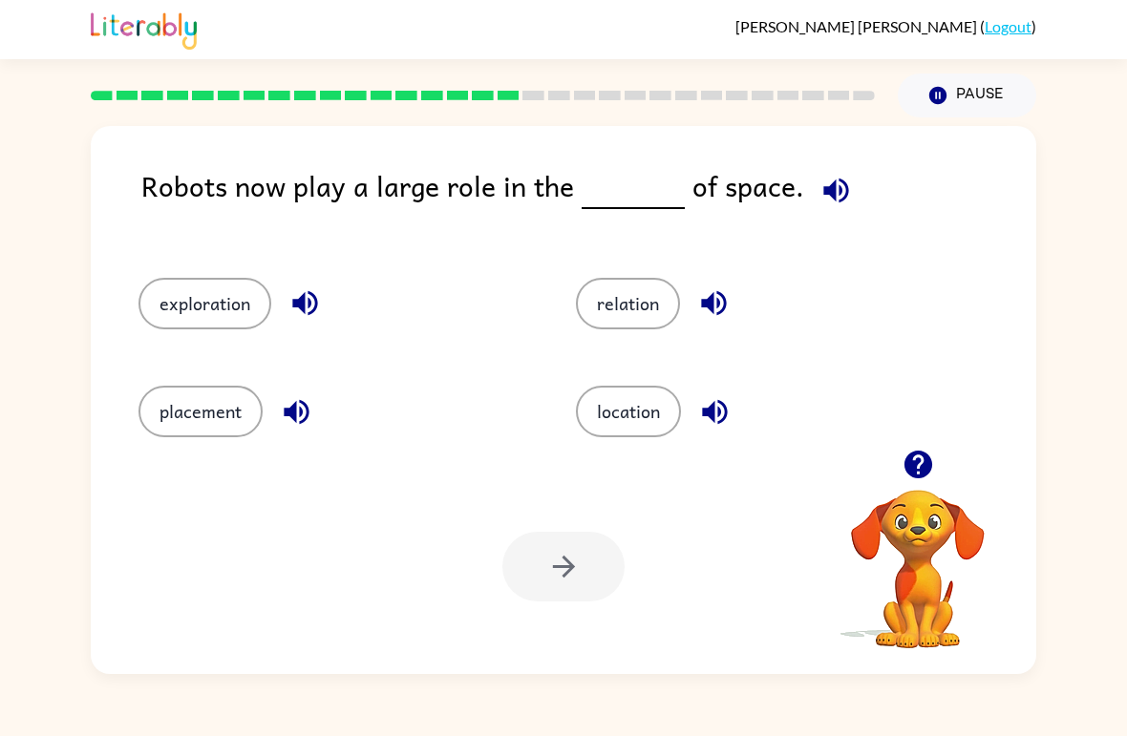
click at [641, 431] on button "location" at bounding box center [628, 412] width 105 height 52
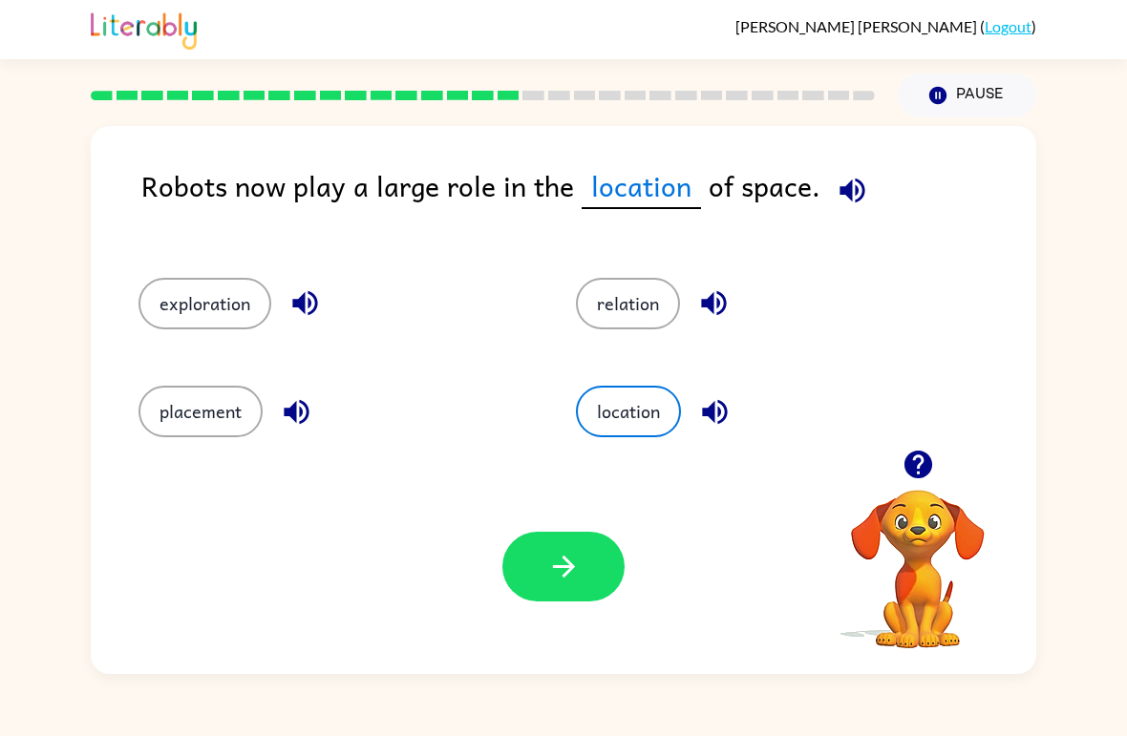
click at [603, 578] on button "button" at bounding box center [563, 567] width 122 height 70
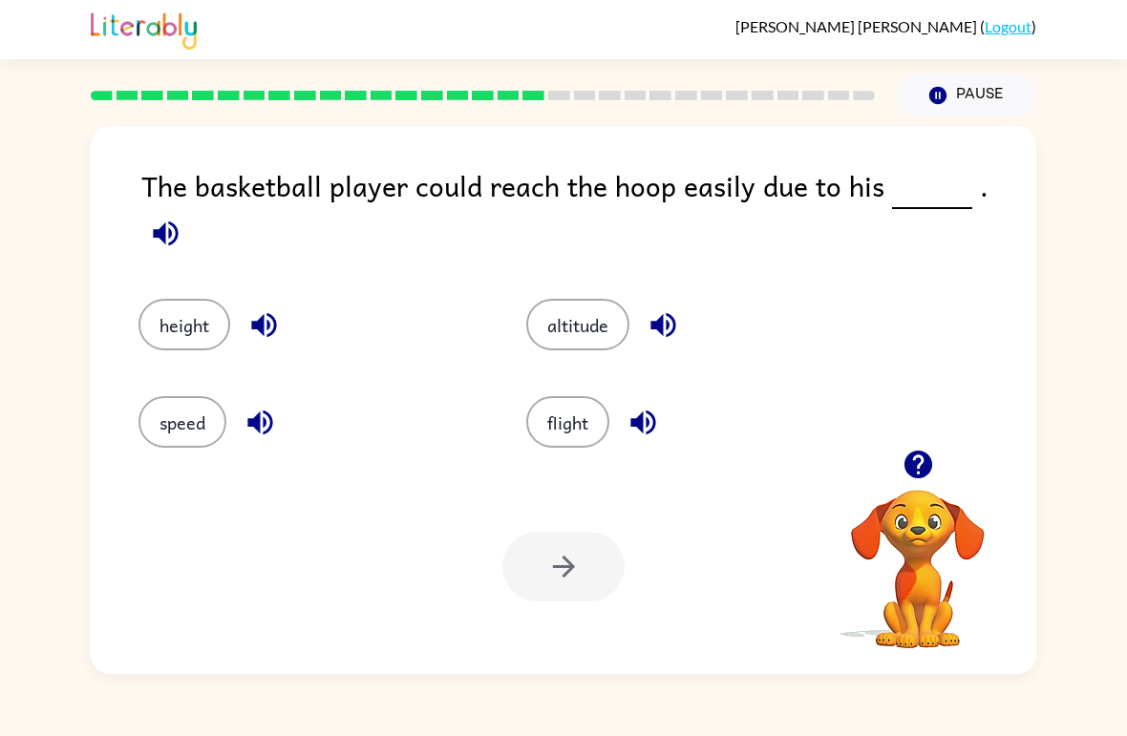
click at [582, 310] on button "altitude" at bounding box center [577, 325] width 103 height 52
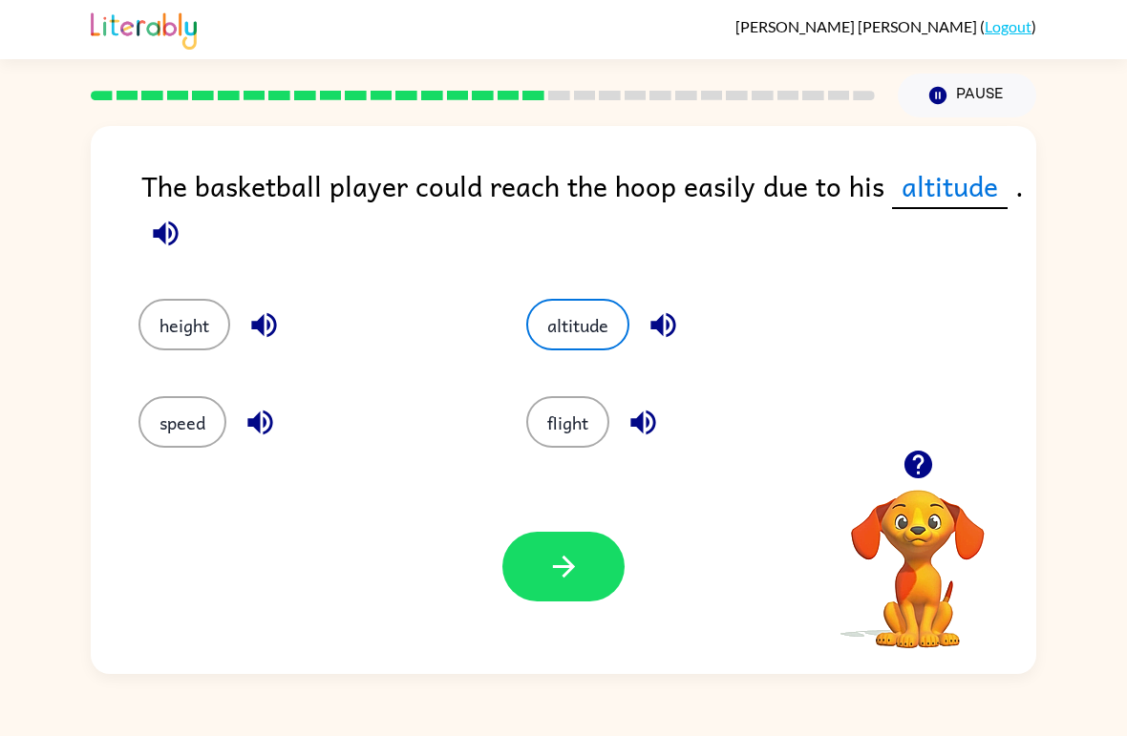
click at [579, 579] on icon "button" at bounding box center [563, 566] width 33 height 33
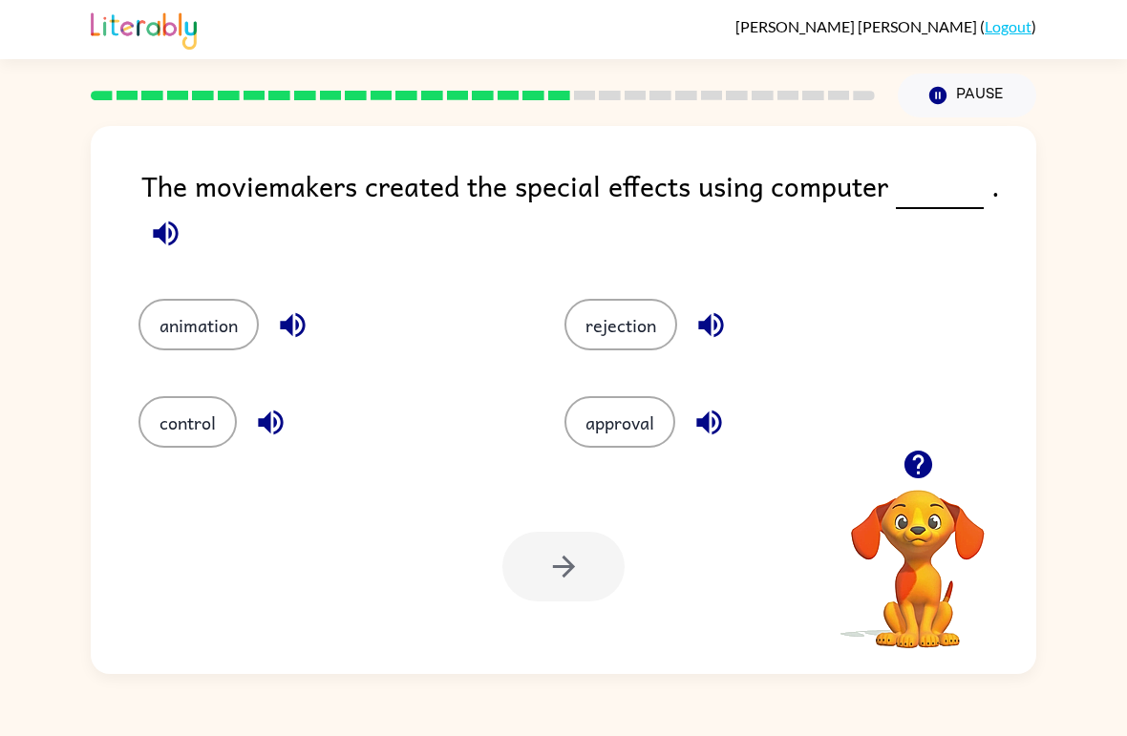
click at [212, 331] on button "animation" at bounding box center [198, 325] width 120 height 52
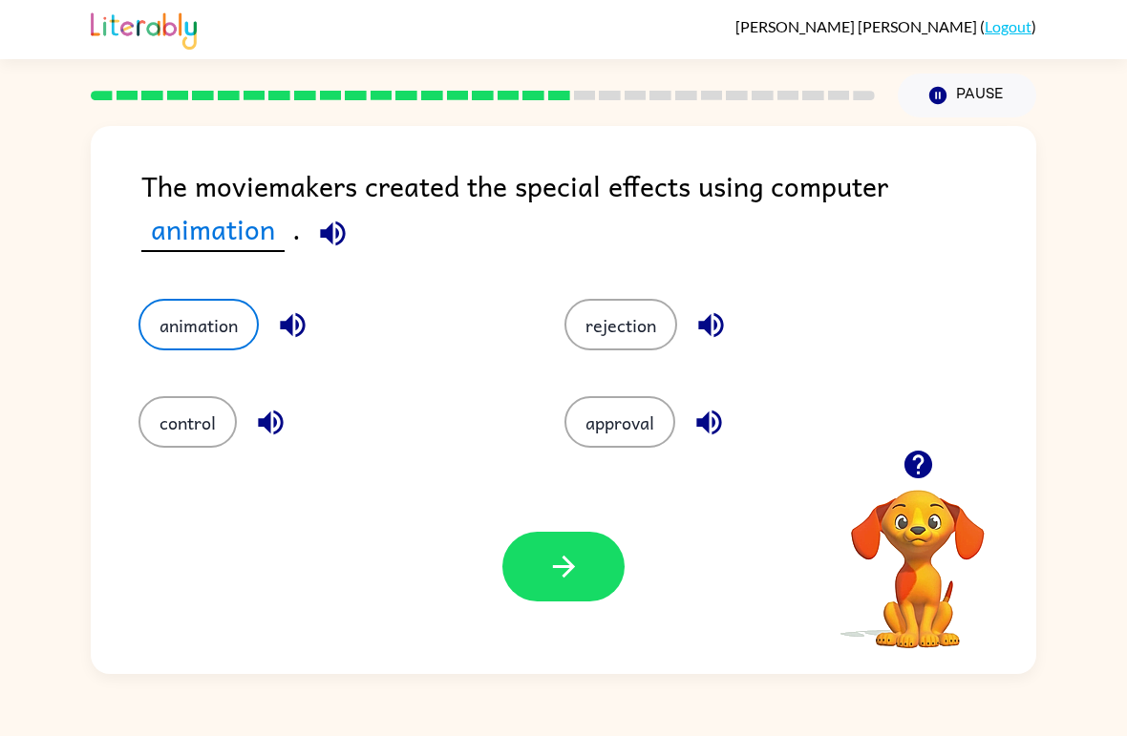
click at [603, 568] on button "button" at bounding box center [563, 567] width 122 height 70
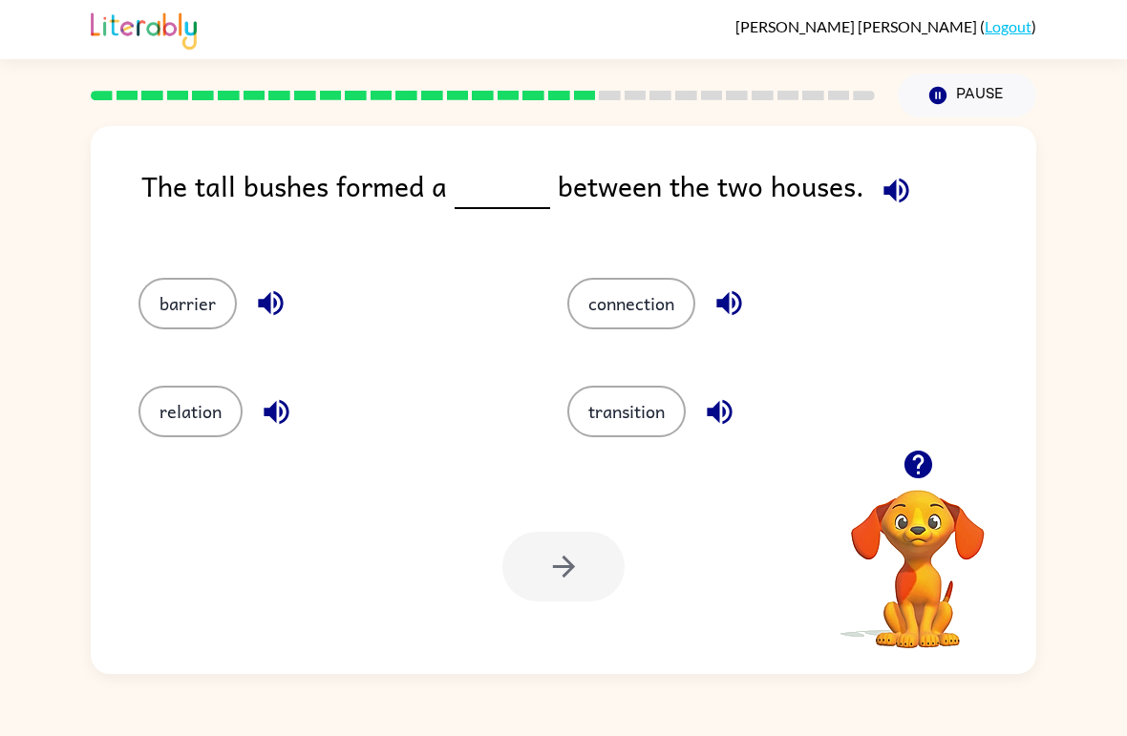
click at [621, 304] on button "connection" at bounding box center [631, 304] width 128 height 52
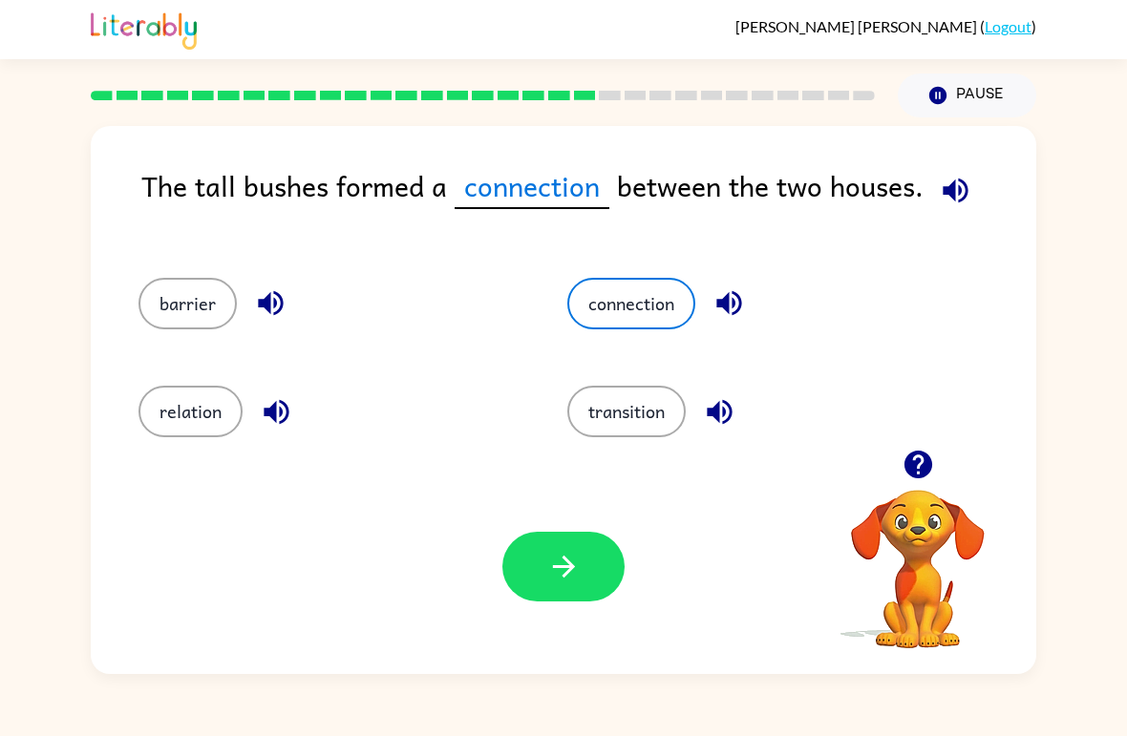
click at [579, 569] on icon "button" at bounding box center [563, 566] width 33 height 33
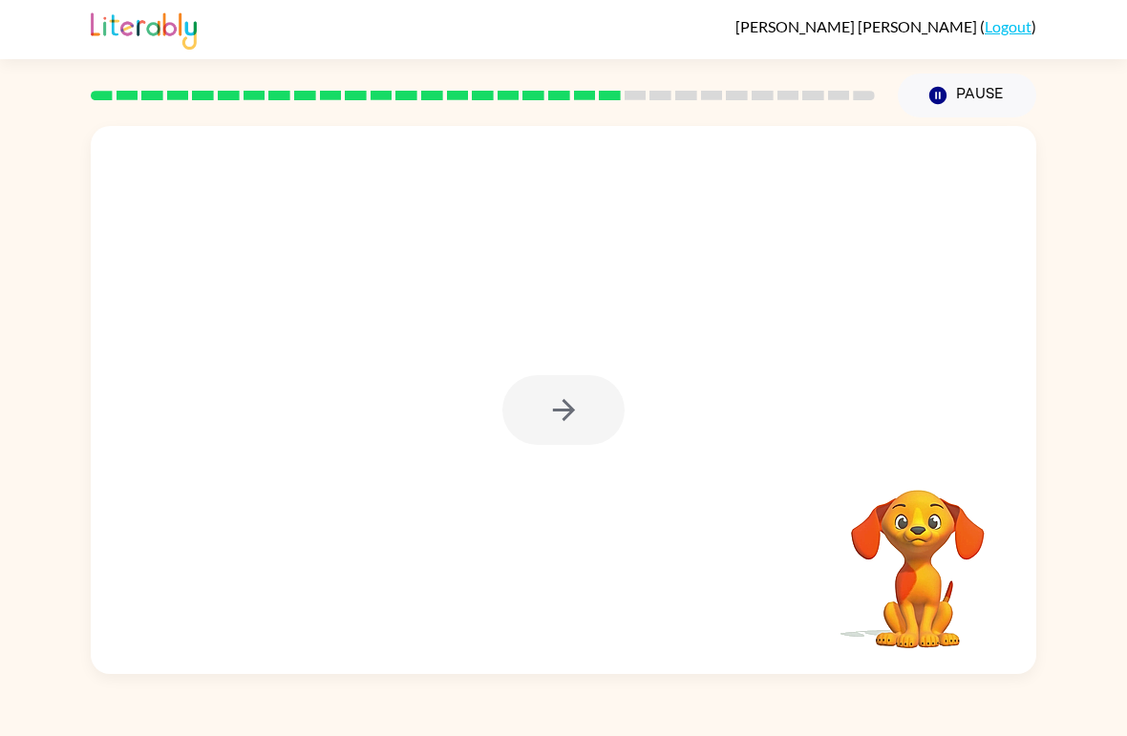
click at [544, 428] on div at bounding box center [563, 410] width 122 height 70
click at [543, 428] on div at bounding box center [563, 410] width 122 height 70
click at [542, 433] on div at bounding box center [563, 410] width 122 height 70
click at [542, 432] on button "button" at bounding box center [563, 410] width 122 height 70
click at [614, 388] on div at bounding box center [563, 410] width 122 height 70
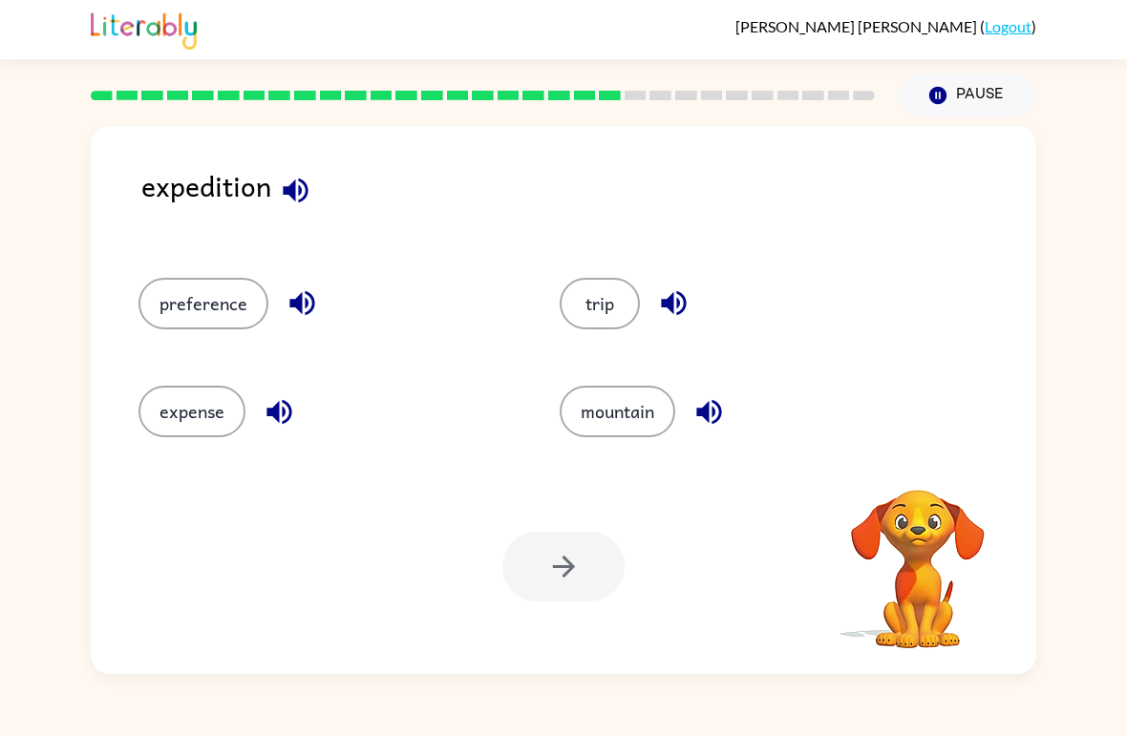
click at [535, 388] on div "mountain" at bounding box center [733, 403] width 421 height 108
click at [577, 414] on button "mountain" at bounding box center [618, 412] width 116 height 52
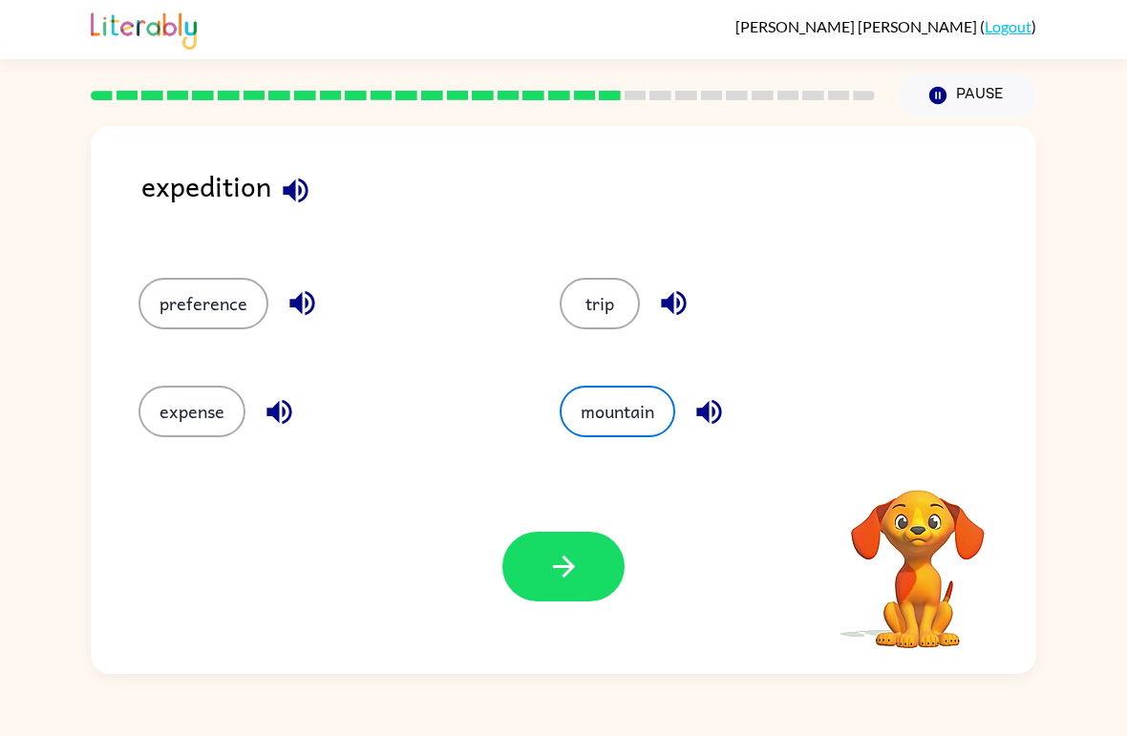
click at [591, 310] on button "trip" at bounding box center [600, 304] width 80 height 52
click at [547, 573] on icon "button" at bounding box center [563, 566] width 33 height 33
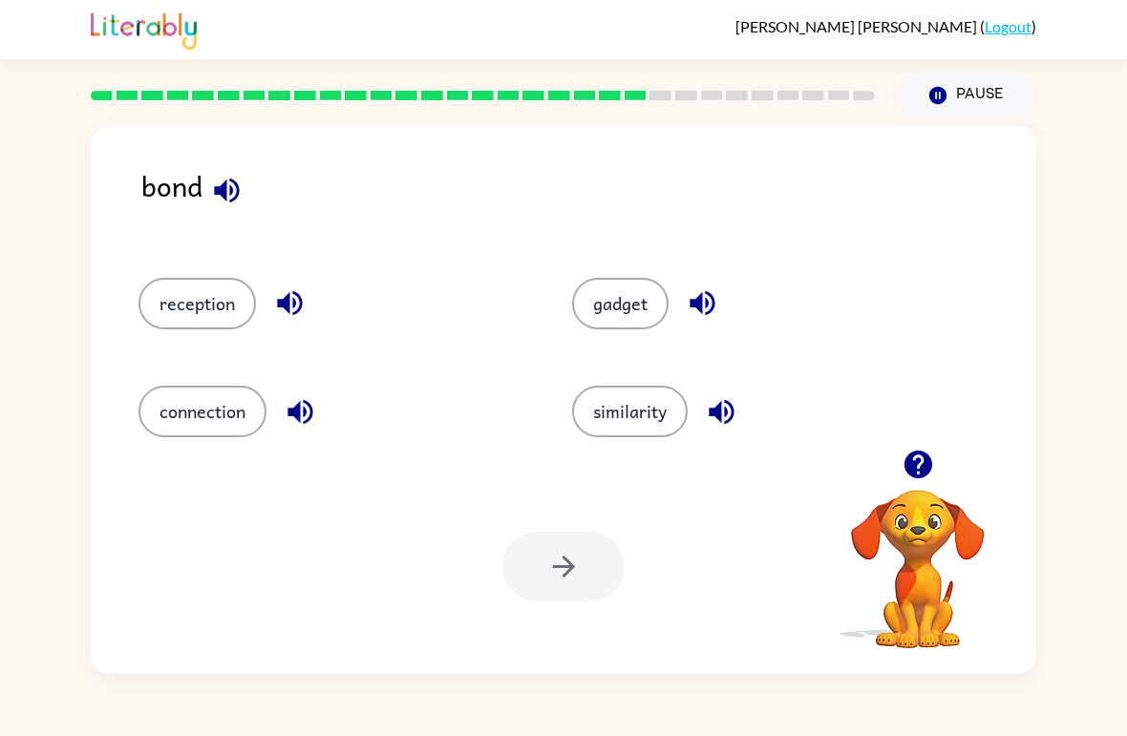
click at [621, 307] on button "gadget" at bounding box center [620, 304] width 96 height 52
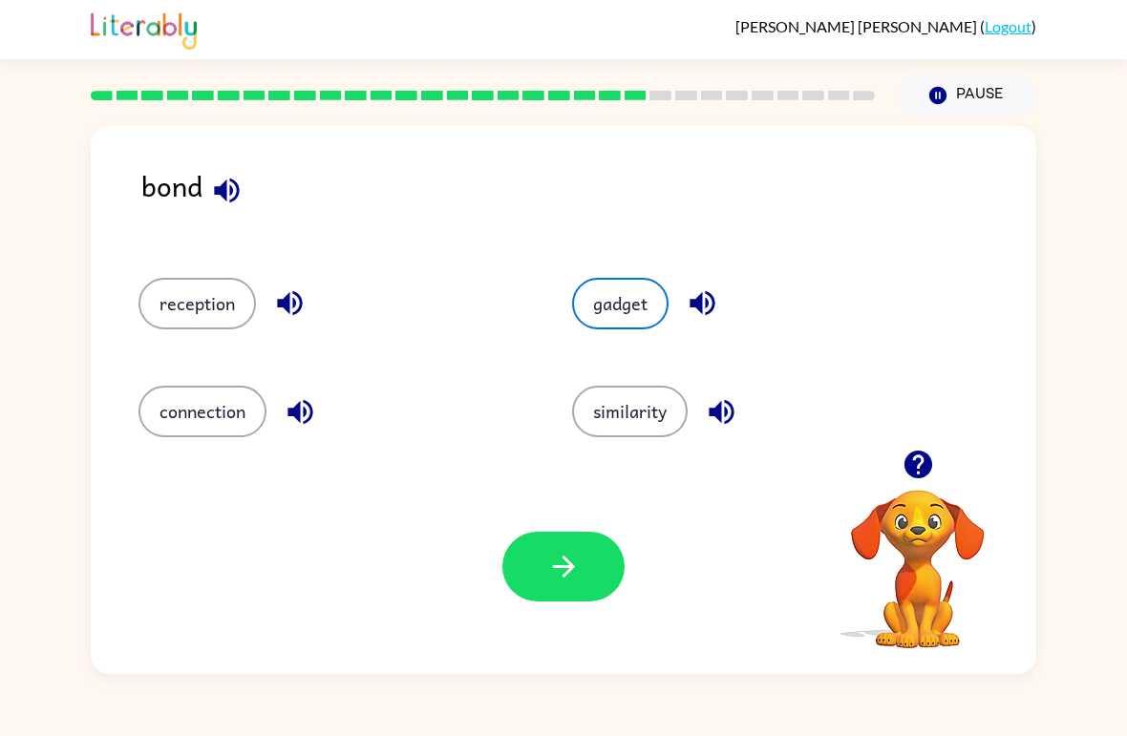
click at [552, 581] on icon "button" at bounding box center [563, 566] width 33 height 33
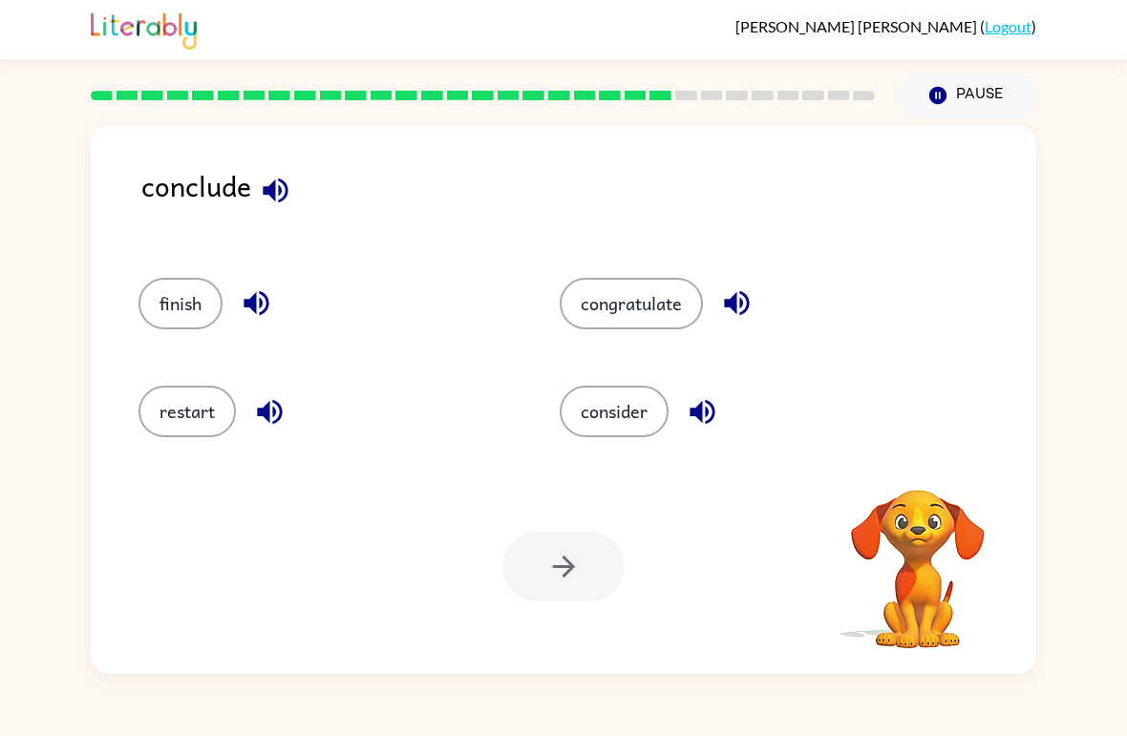
click at [181, 308] on button "finish" at bounding box center [180, 304] width 84 height 52
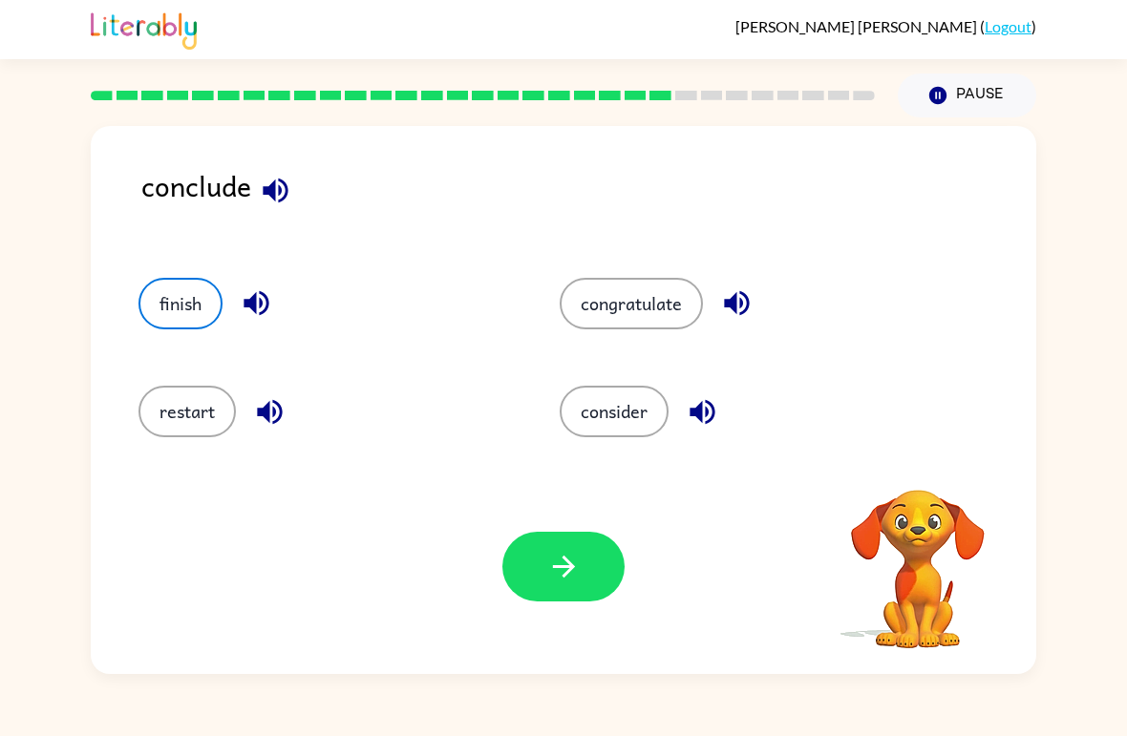
click at [561, 580] on icon "button" at bounding box center [563, 566] width 33 height 33
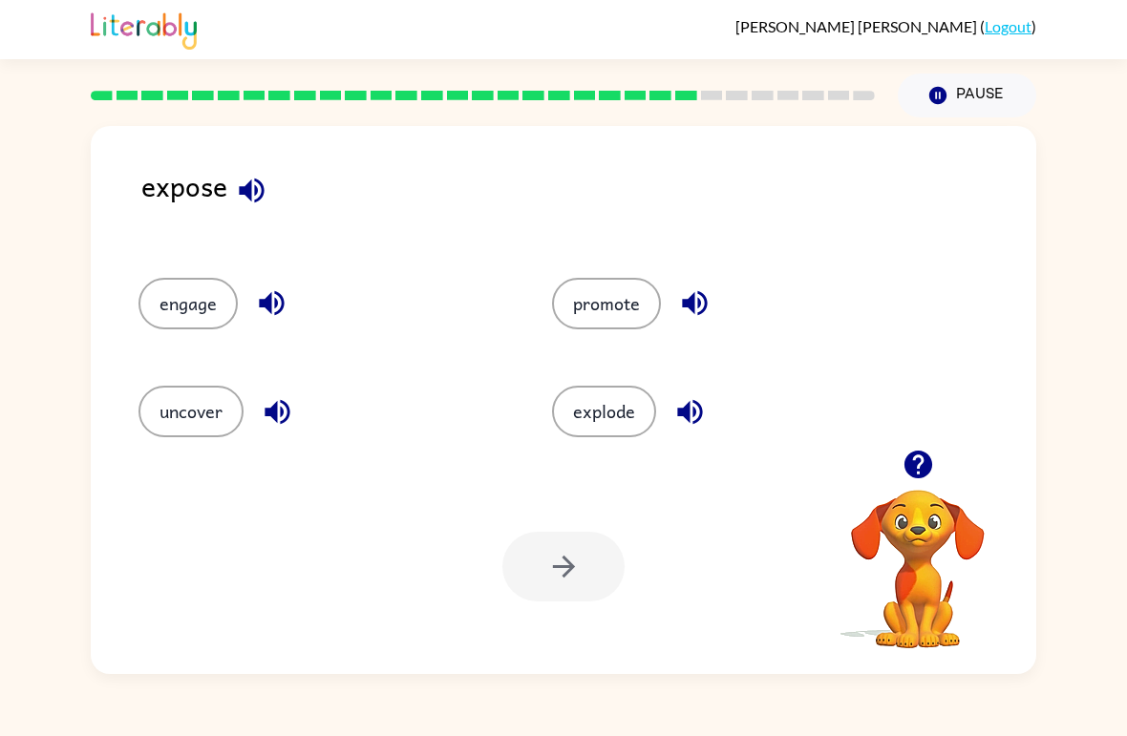
click at [603, 315] on button "promote" at bounding box center [606, 304] width 109 height 52
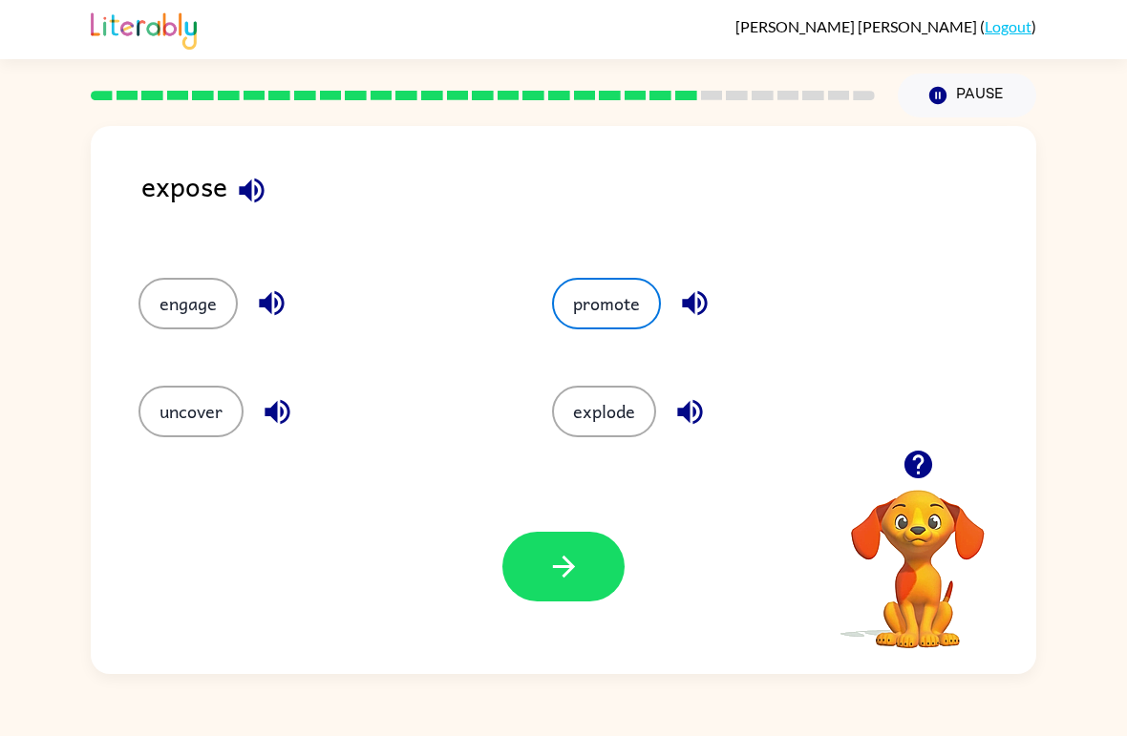
click at [545, 561] on button "button" at bounding box center [563, 567] width 122 height 70
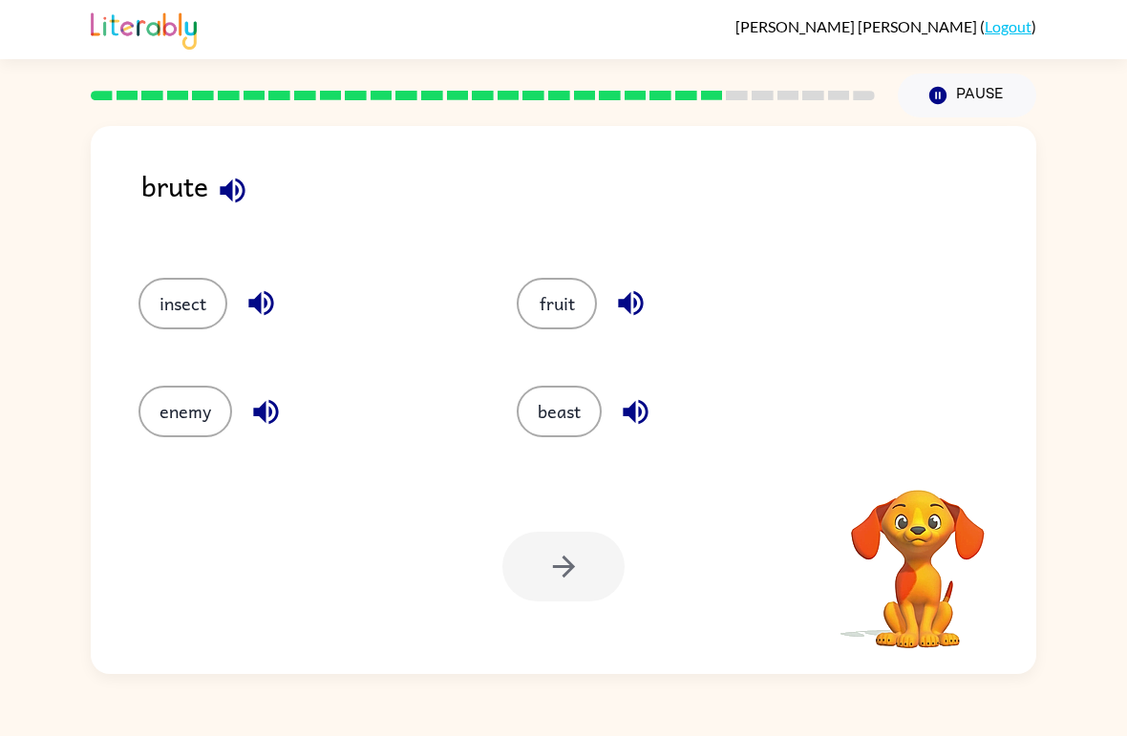
click at [194, 432] on button "enemy" at bounding box center [185, 412] width 94 height 52
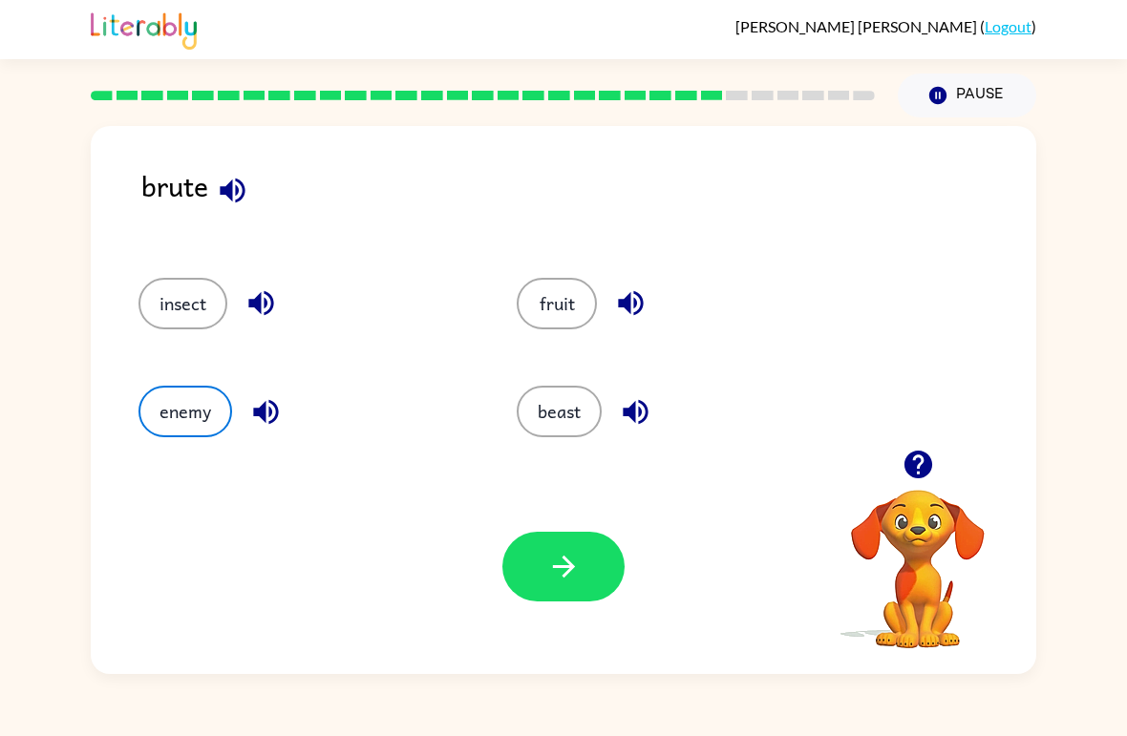
click at [558, 391] on button "beast" at bounding box center [559, 412] width 85 height 52
click at [563, 566] on icon "button" at bounding box center [563, 566] width 33 height 33
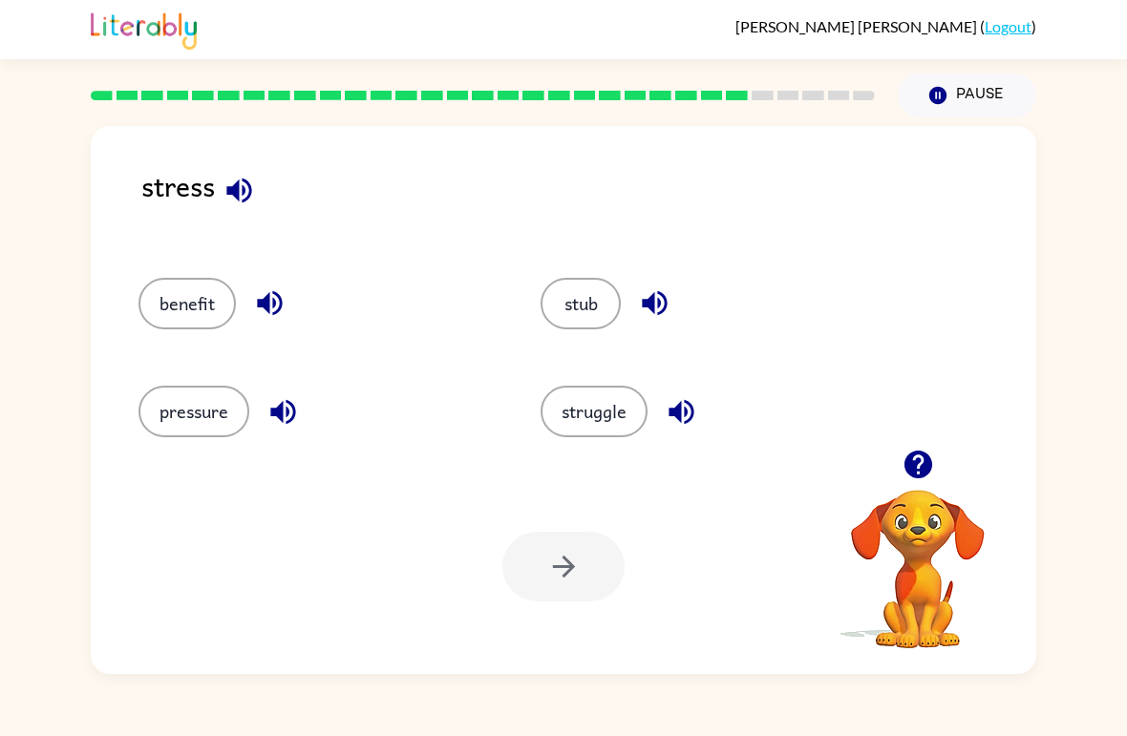
click at [191, 426] on button "pressure" at bounding box center [193, 412] width 111 height 52
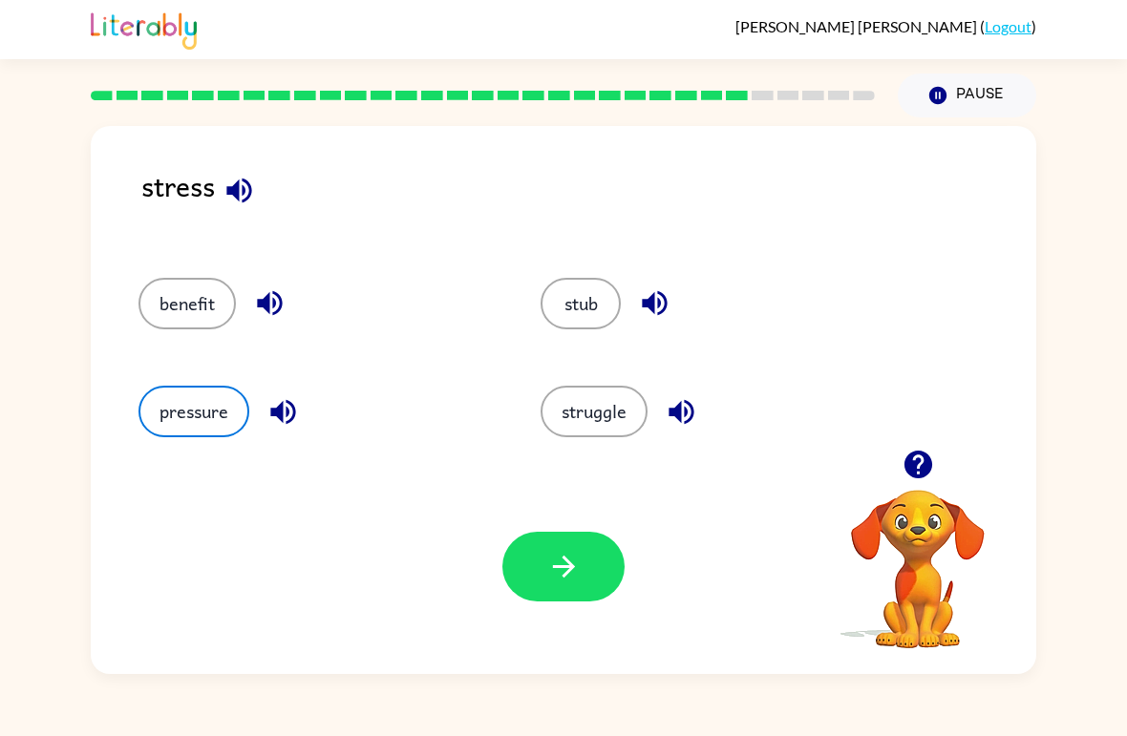
click at [558, 568] on icon "button" at bounding box center [563, 567] width 22 height 22
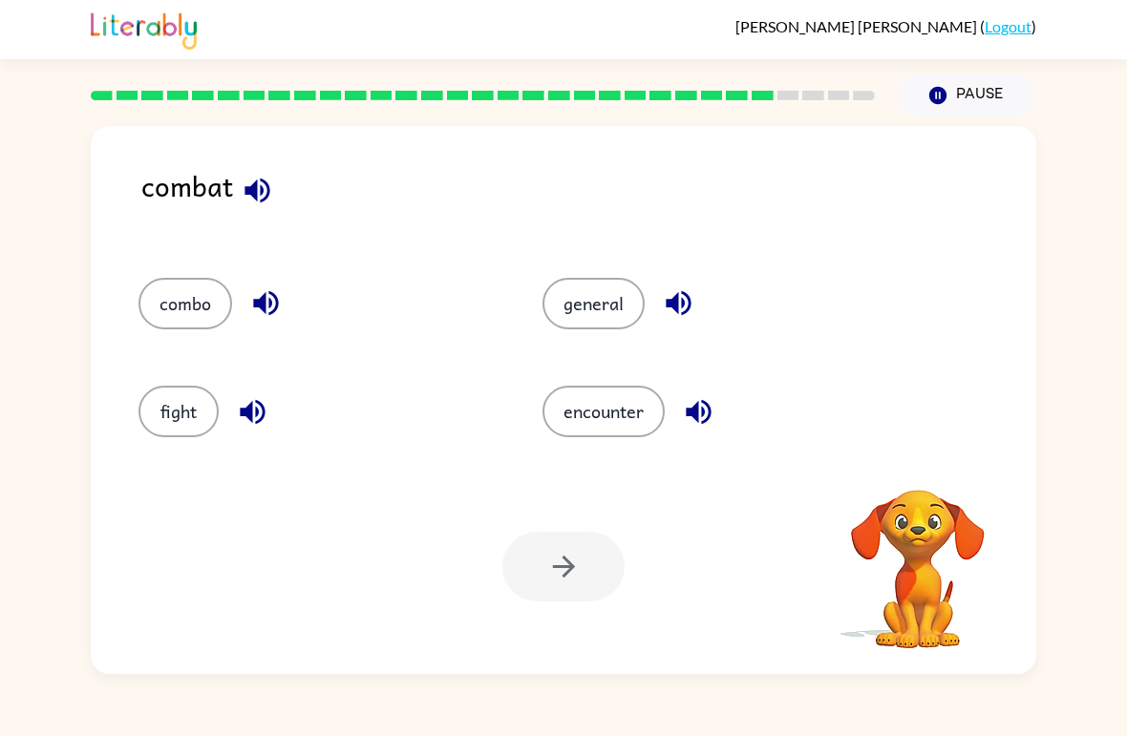
click at [152, 371] on div "fight" at bounding box center [304, 403] width 404 height 108
click at [152, 370] on div "fight" at bounding box center [304, 403] width 404 height 108
click at [183, 408] on button "fight" at bounding box center [178, 412] width 80 height 52
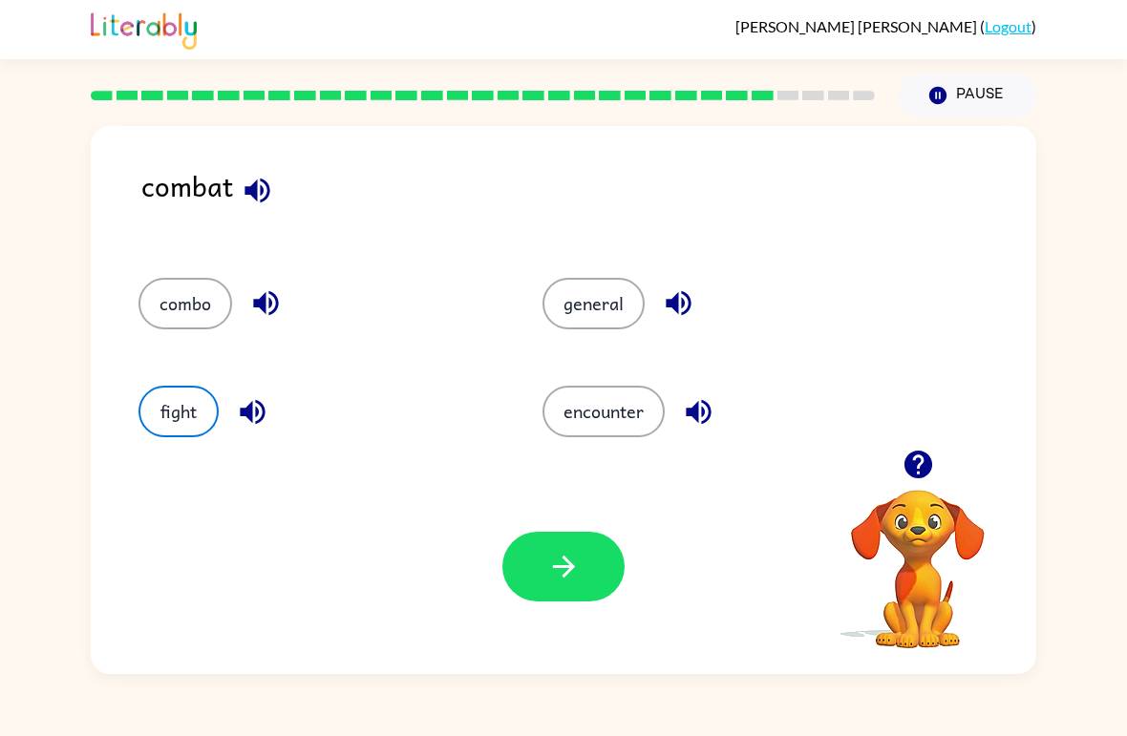
click at [555, 582] on icon "button" at bounding box center [563, 566] width 33 height 33
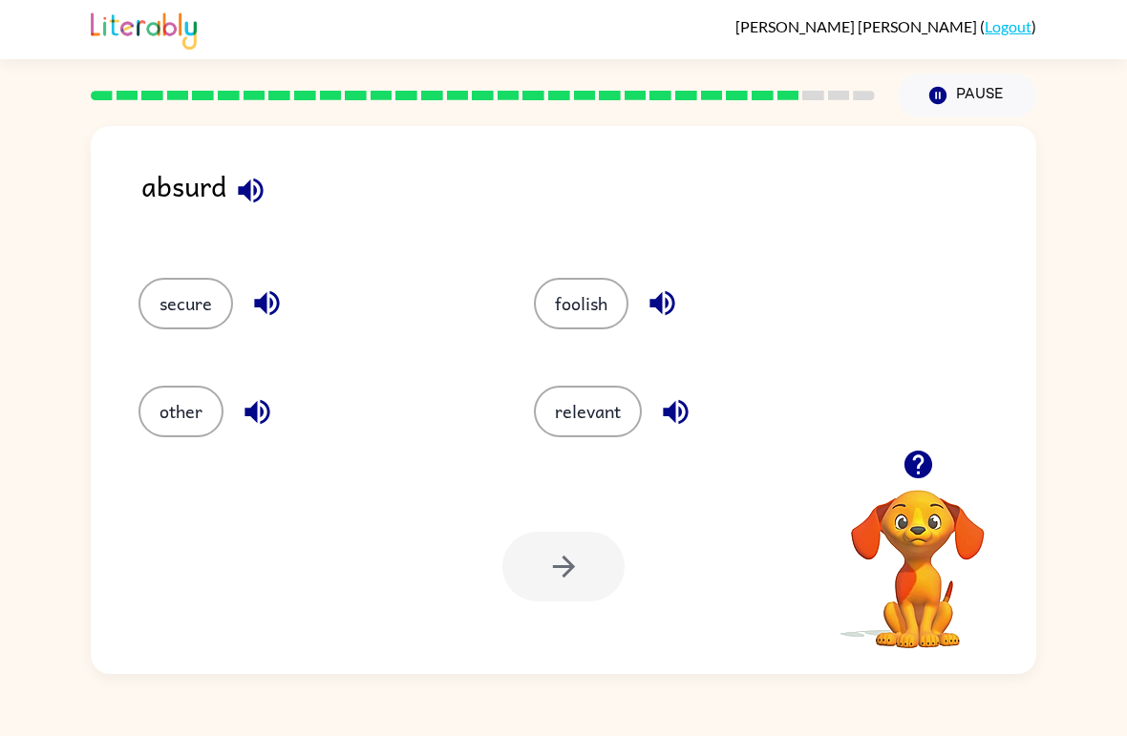
click at [584, 294] on button "foolish" at bounding box center [581, 304] width 95 height 52
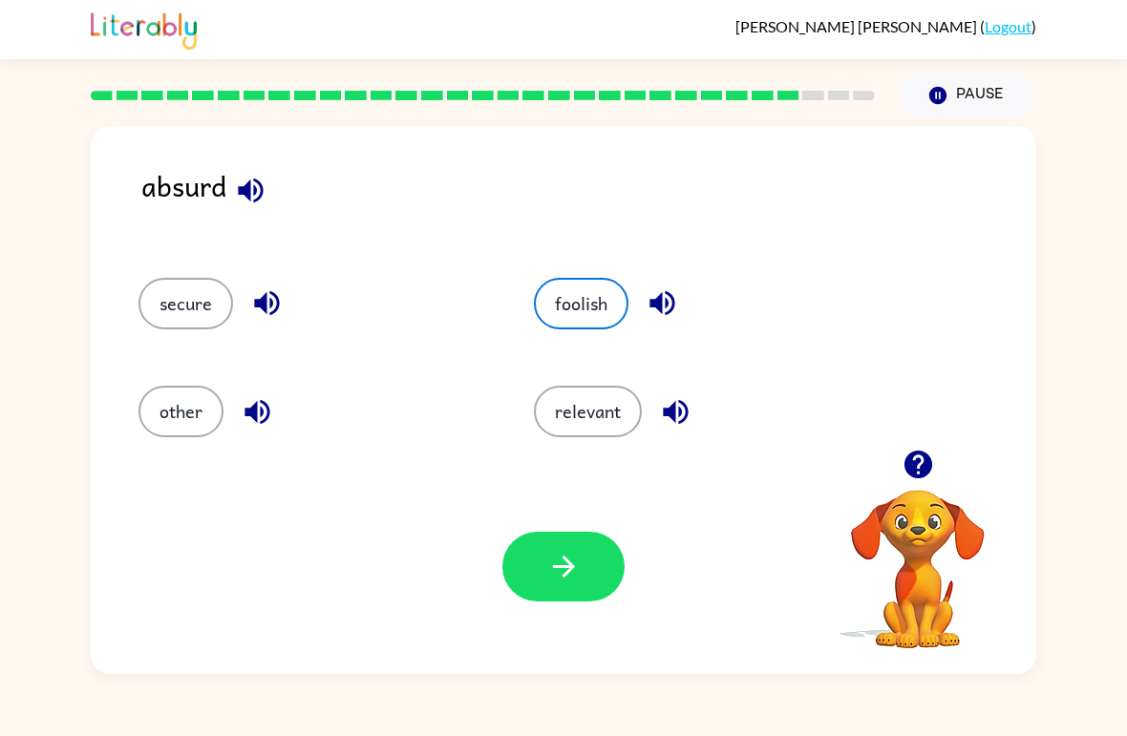
click at [580, 574] on icon "button" at bounding box center [563, 566] width 33 height 33
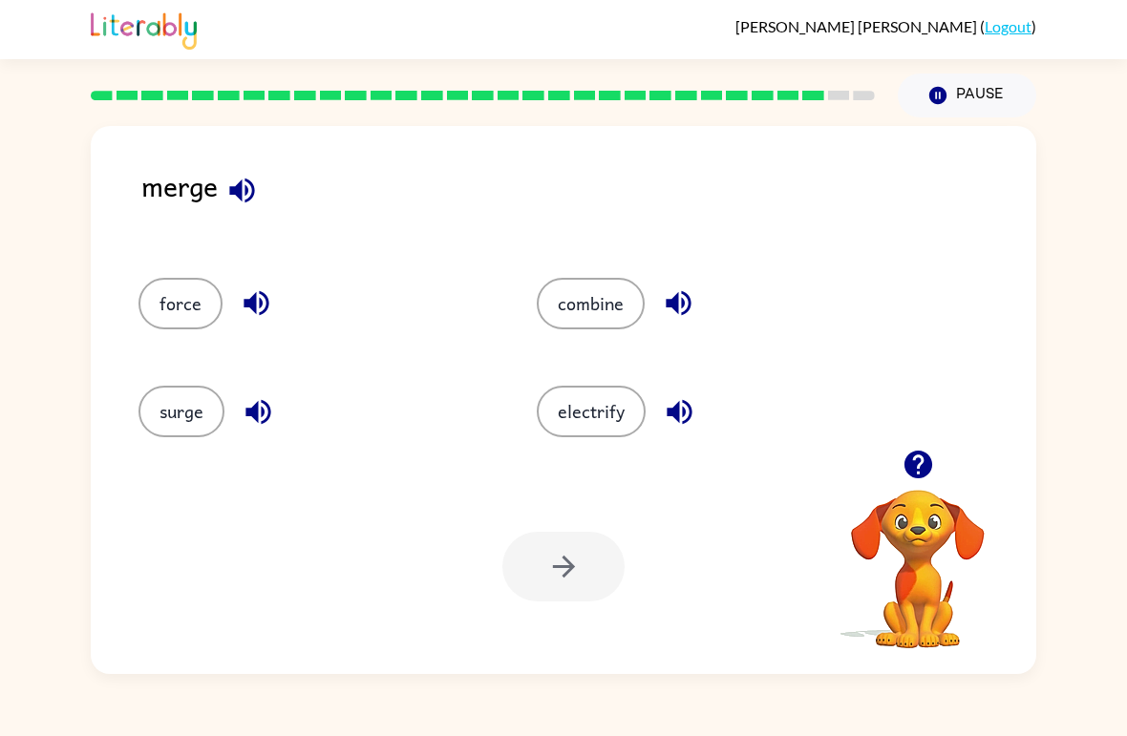
click at [184, 328] on button "force" at bounding box center [180, 304] width 84 height 52
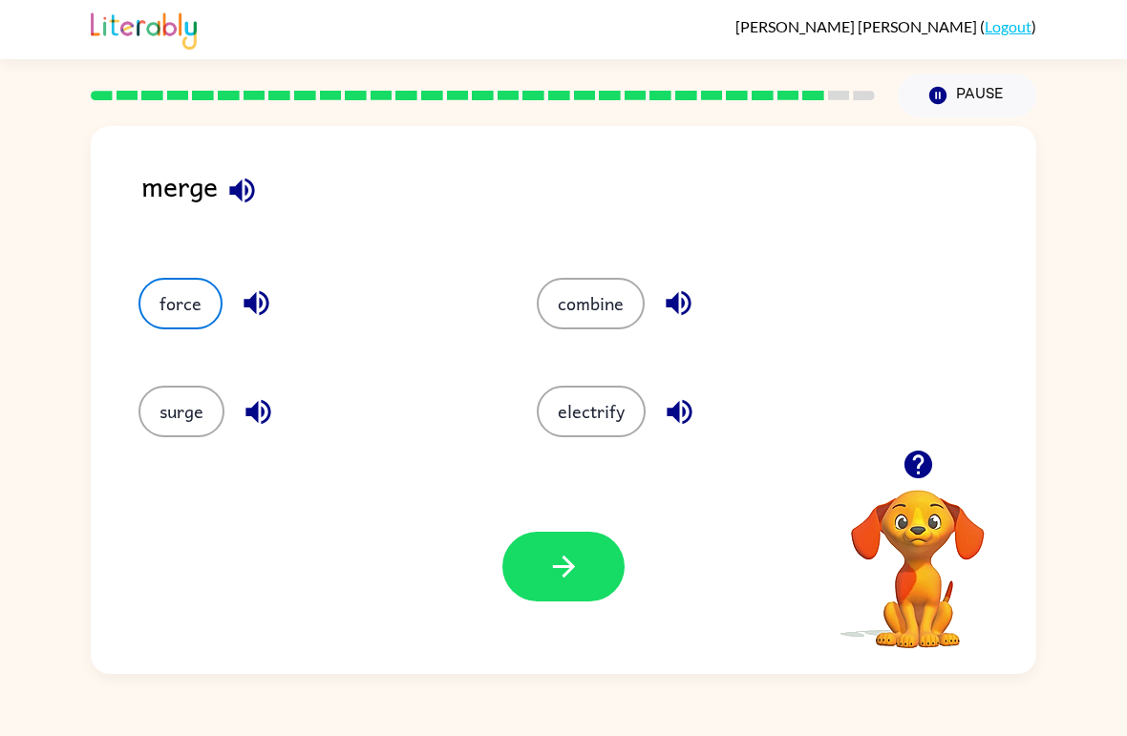
click at [536, 558] on button "button" at bounding box center [563, 567] width 122 height 70
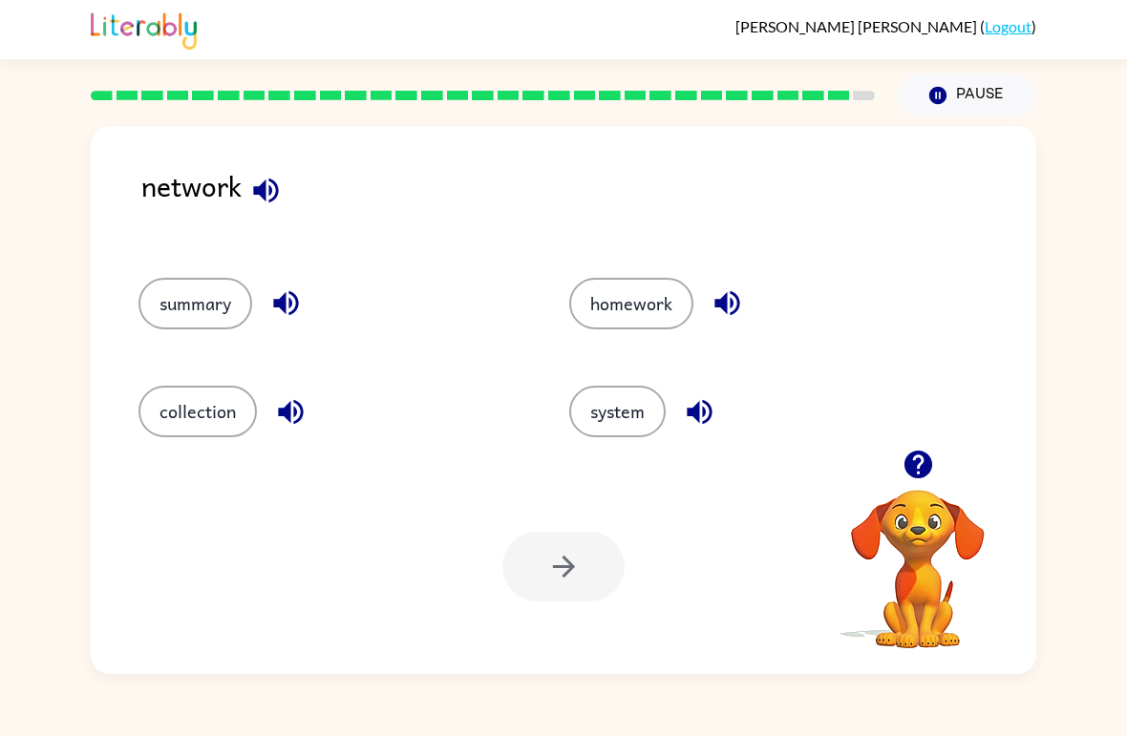
click at [582, 393] on button "system" at bounding box center [617, 412] width 96 height 52
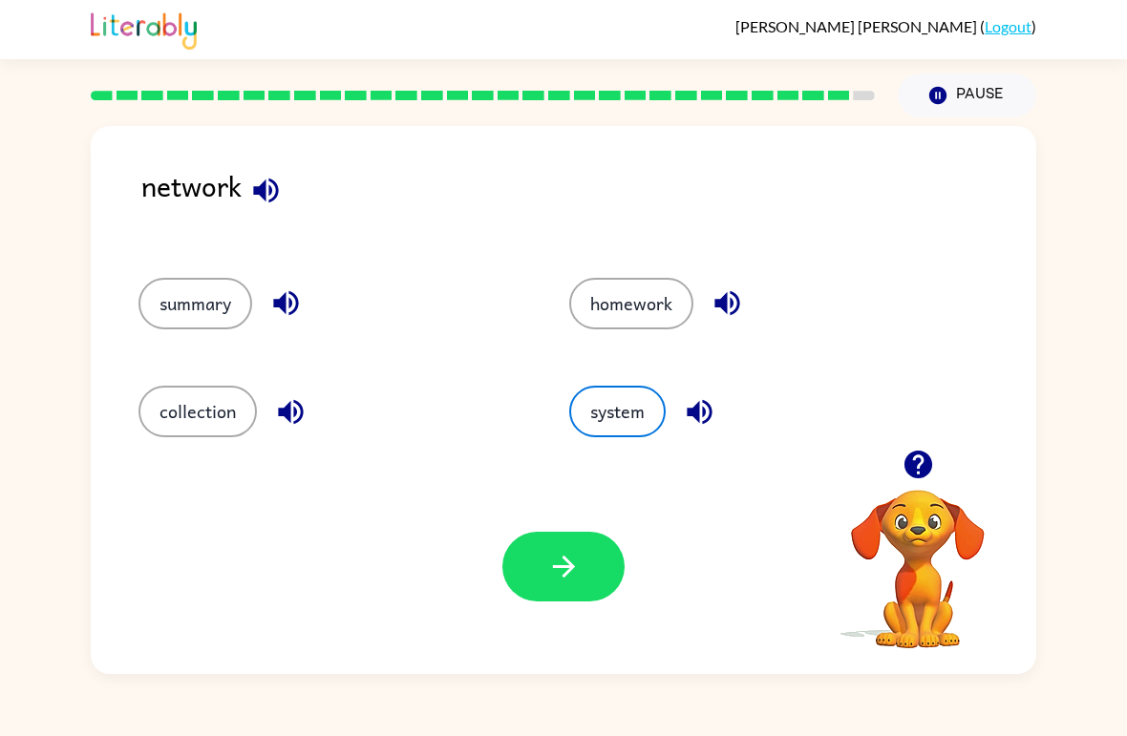
click at [542, 586] on button "button" at bounding box center [563, 567] width 122 height 70
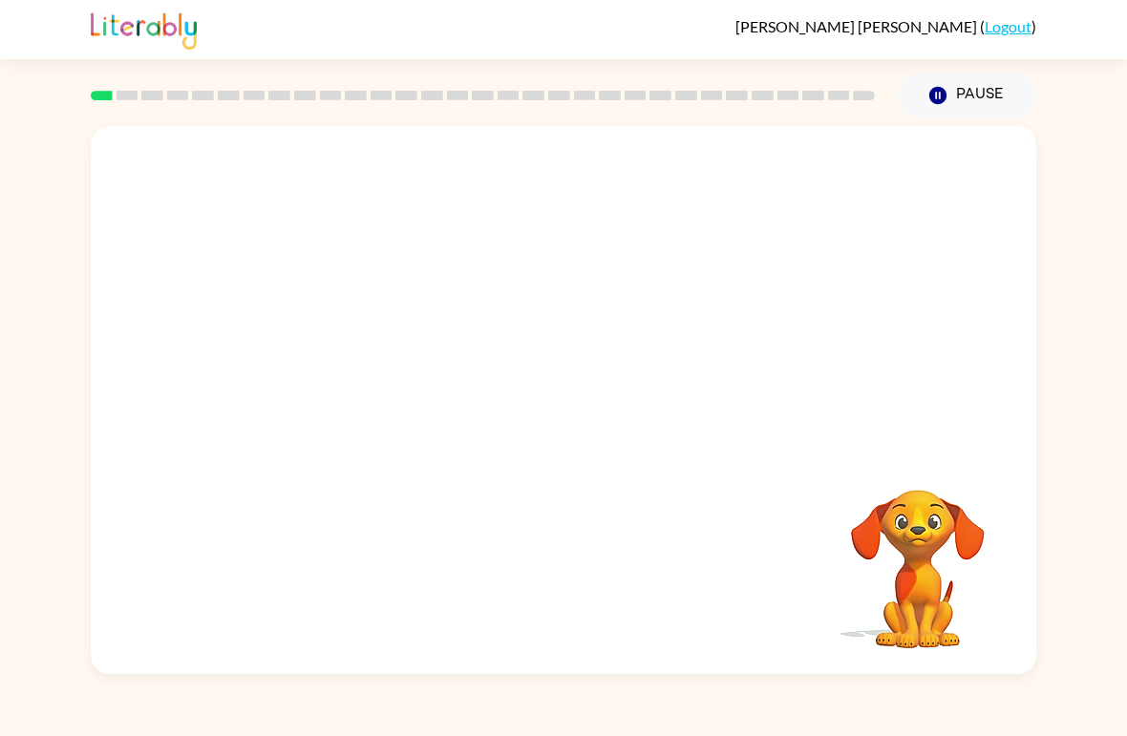
click at [510, 307] on video "Your browser must support playing .mp4 files to use Literably. Please try using…" at bounding box center [563, 288] width 945 height 324
click at [513, 299] on video "Your browser must support playing .mp4 files to use Literably. Please try using…" at bounding box center [563, 288] width 945 height 324
click at [562, 419] on icon "button" at bounding box center [563, 409] width 33 height 33
click at [562, 418] on div at bounding box center [563, 410] width 122 height 70
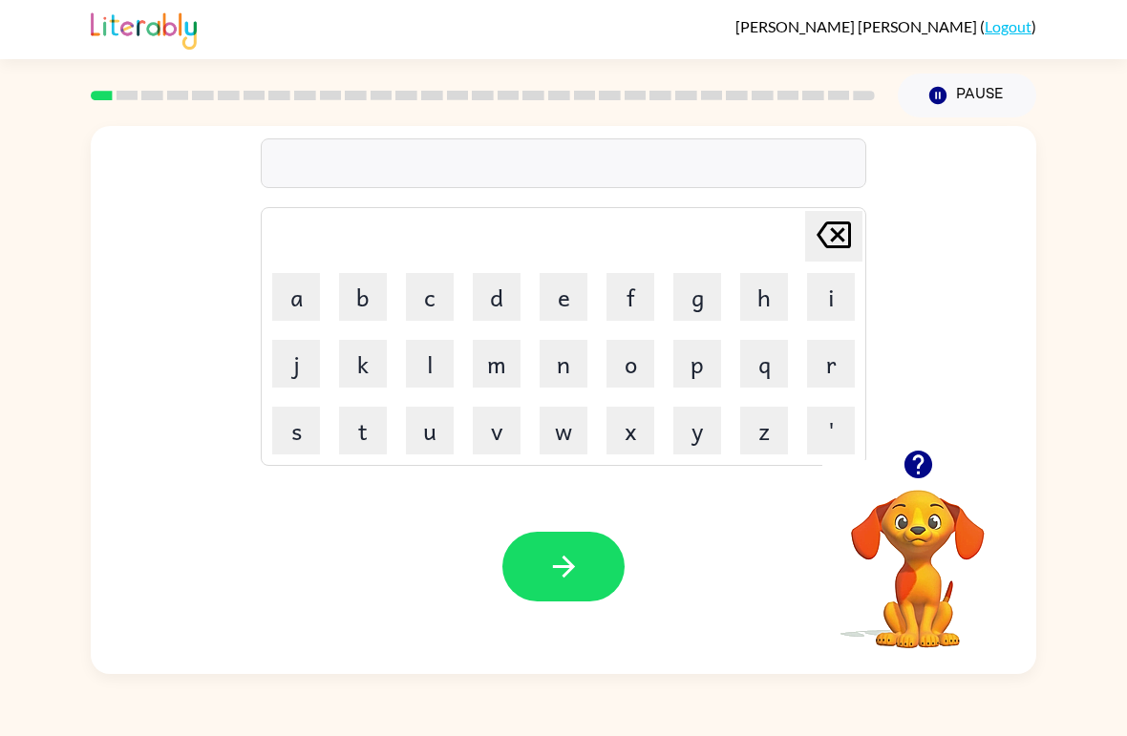
click at [294, 439] on button "s" at bounding box center [296, 431] width 48 height 48
click at [765, 302] on button "h" at bounding box center [764, 297] width 48 height 48
click at [433, 424] on button "u" at bounding box center [430, 431] width 48 height 48
click at [303, 425] on button "s" at bounding box center [296, 431] width 48 height 48
click at [732, 291] on td "h" at bounding box center [763, 296] width 65 height 65
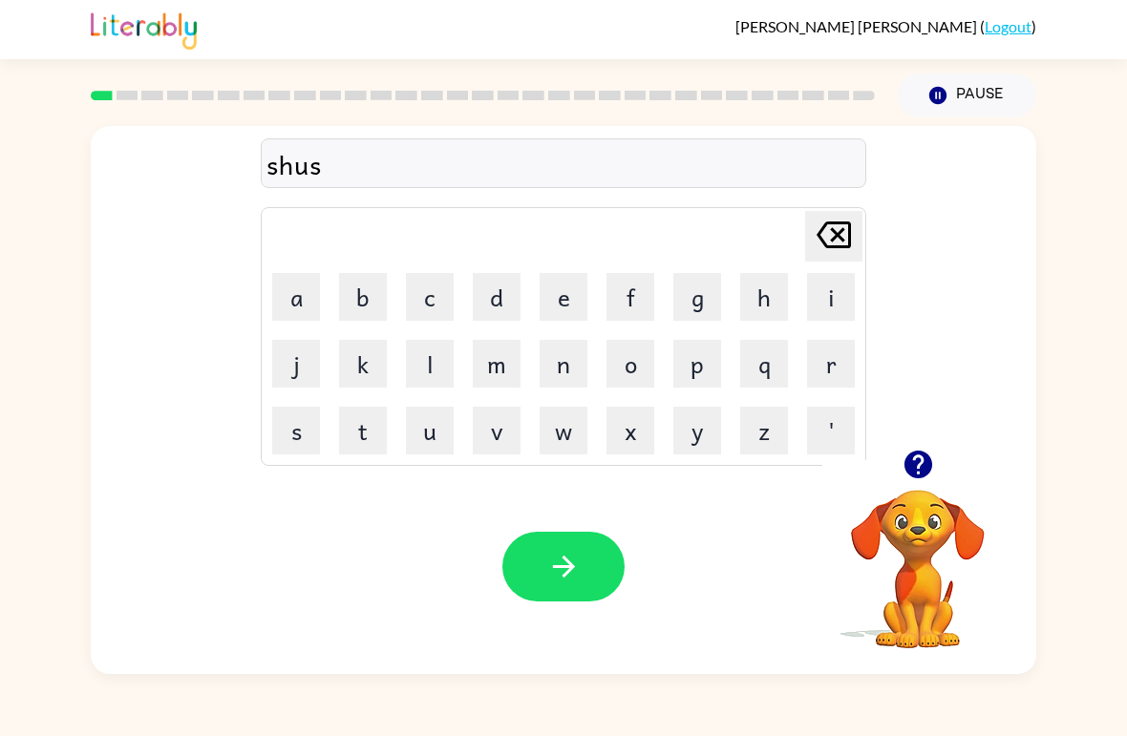
click at [755, 303] on button "h" at bounding box center [764, 297] width 48 height 48
click at [576, 576] on icon "button" at bounding box center [563, 566] width 33 height 33
click at [297, 304] on button "a" at bounding box center [296, 297] width 48 height 48
click at [432, 312] on button "c" at bounding box center [430, 297] width 48 height 48
click at [438, 292] on button "c" at bounding box center [430, 297] width 48 height 48
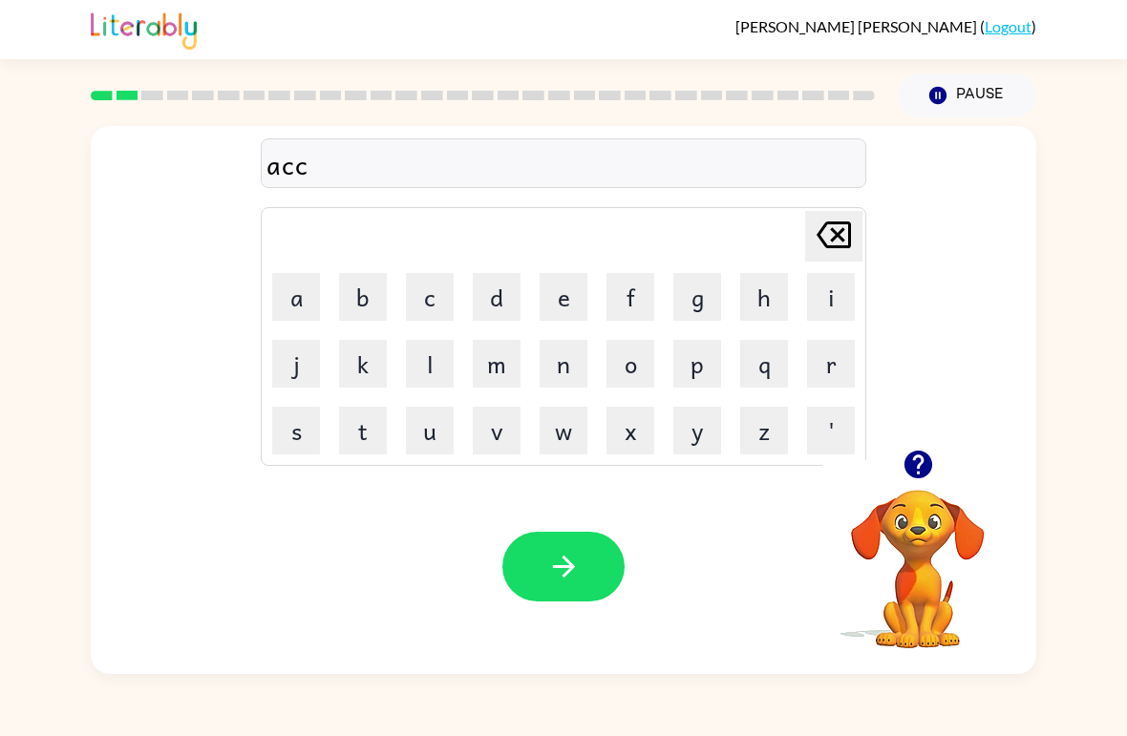
click at [626, 375] on button "o" at bounding box center [630, 364] width 48 height 48
click at [915, 464] on icon "button" at bounding box center [917, 465] width 28 height 28
click at [828, 369] on button "r" at bounding box center [831, 364] width 48 height 48
click at [625, 370] on button "o" at bounding box center [630, 364] width 48 height 48
click at [446, 425] on button "u" at bounding box center [430, 431] width 48 height 48
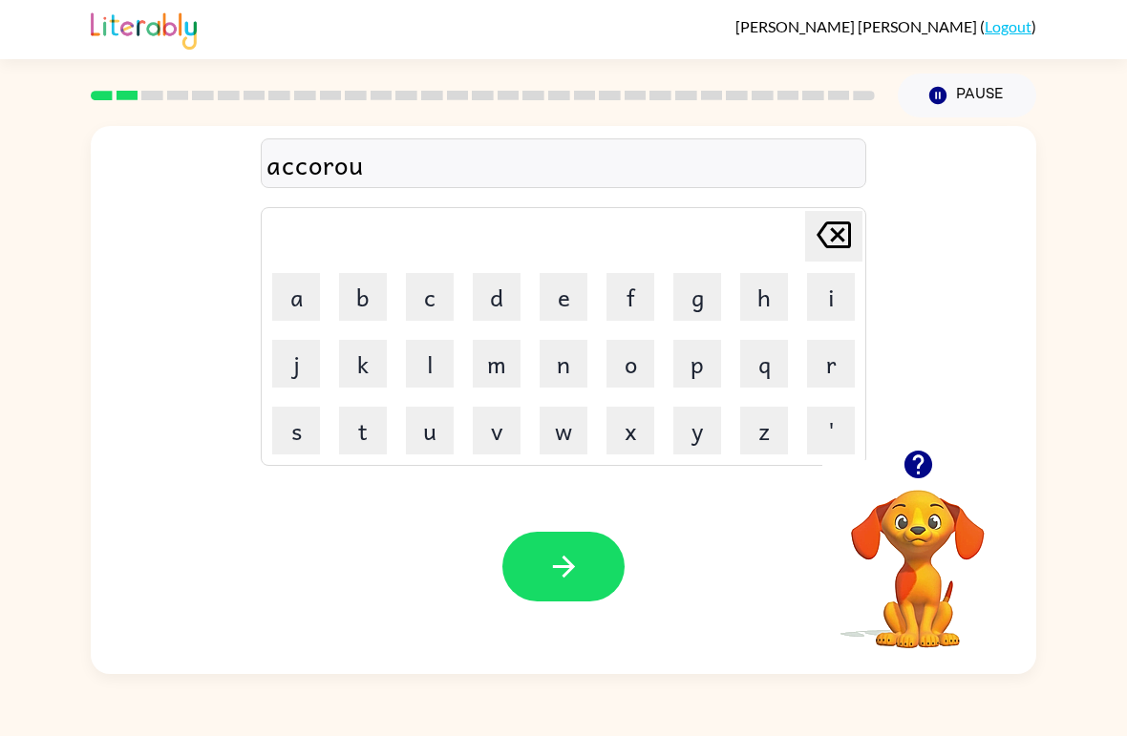
click at [556, 368] on button "n" at bounding box center [563, 364] width 48 height 48
click at [306, 424] on button "s" at bounding box center [296, 431] width 48 height 48
click at [557, 295] on button "e" at bounding box center [563, 297] width 48 height 48
click at [287, 431] on button "s" at bounding box center [296, 431] width 48 height 48
click at [582, 563] on button "button" at bounding box center [563, 567] width 122 height 70
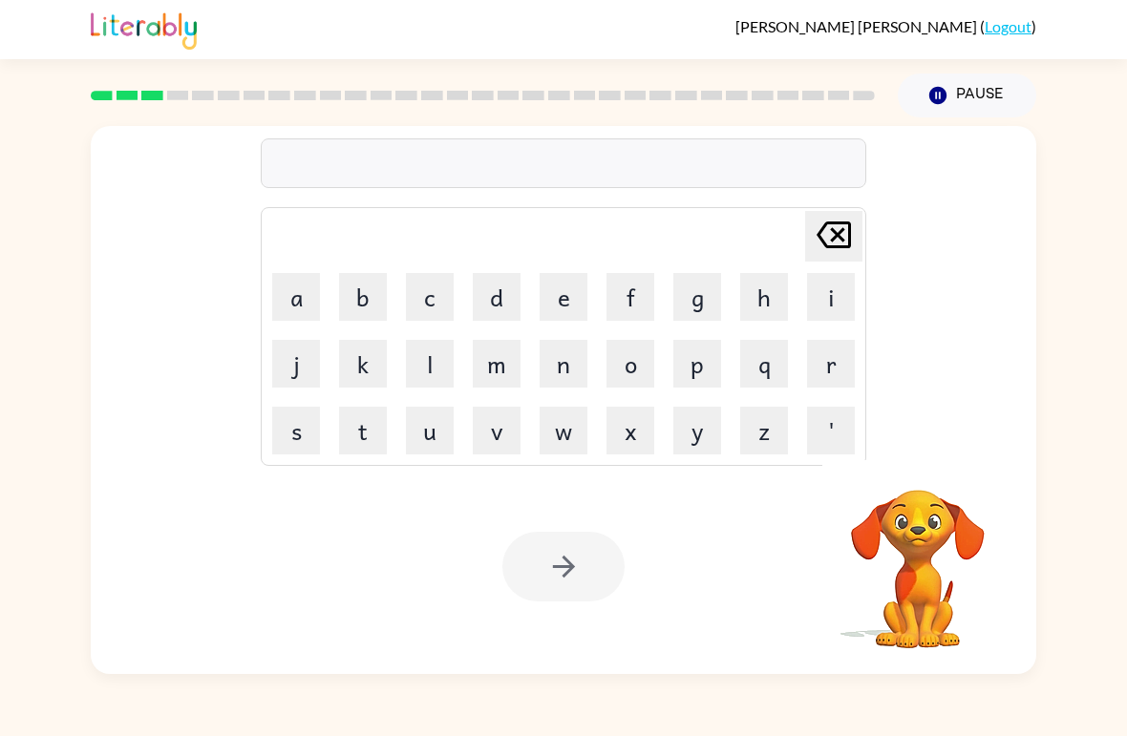
click at [844, 364] on button "r" at bounding box center [831, 364] width 48 height 48
click at [561, 306] on button "e" at bounding box center [563, 297] width 48 height 48
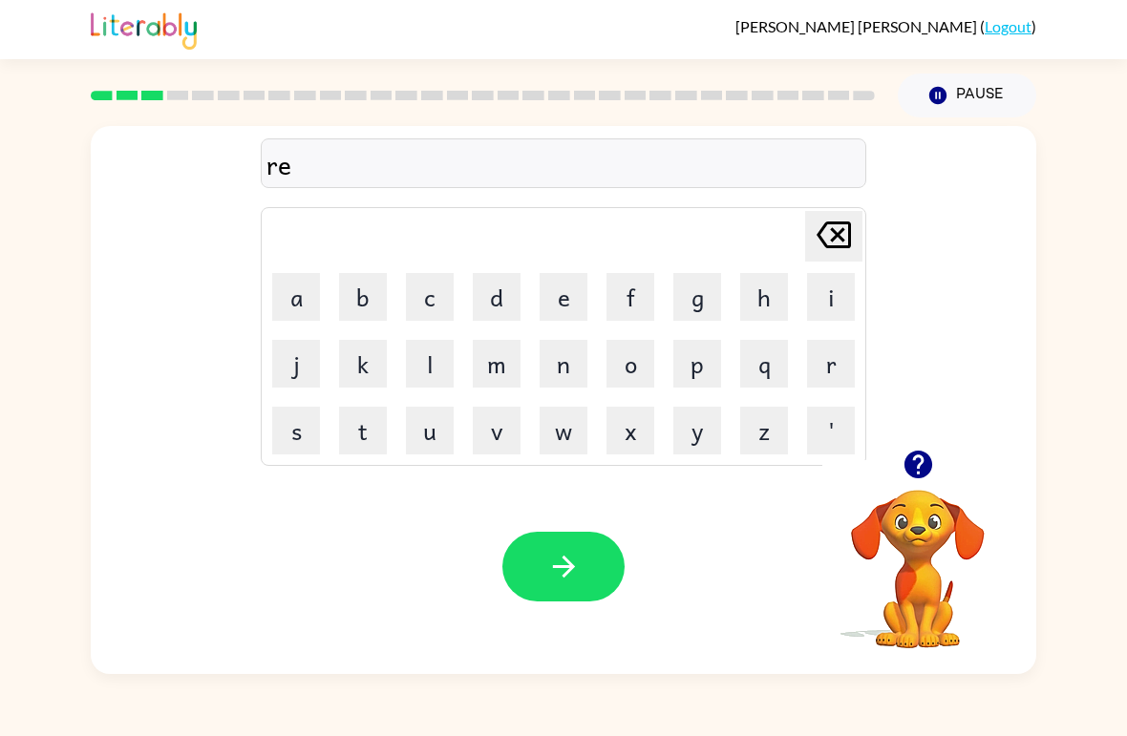
click at [424, 361] on button "l" at bounding box center [430, 364] width 48 height 48
click at [815, 305] on button "i" at bounding box center [831, 297] width 48 height 48
click at [357, 427] on button "t" at bounding box center [363, 431] width 48 height 48
click at [693, 430] on button "y" at bounding box center [697, 431] width 48 height 48
click at [838, 218] on icon "Delete Delete last character input" at bounding box center [834, 235] width 46 height 46
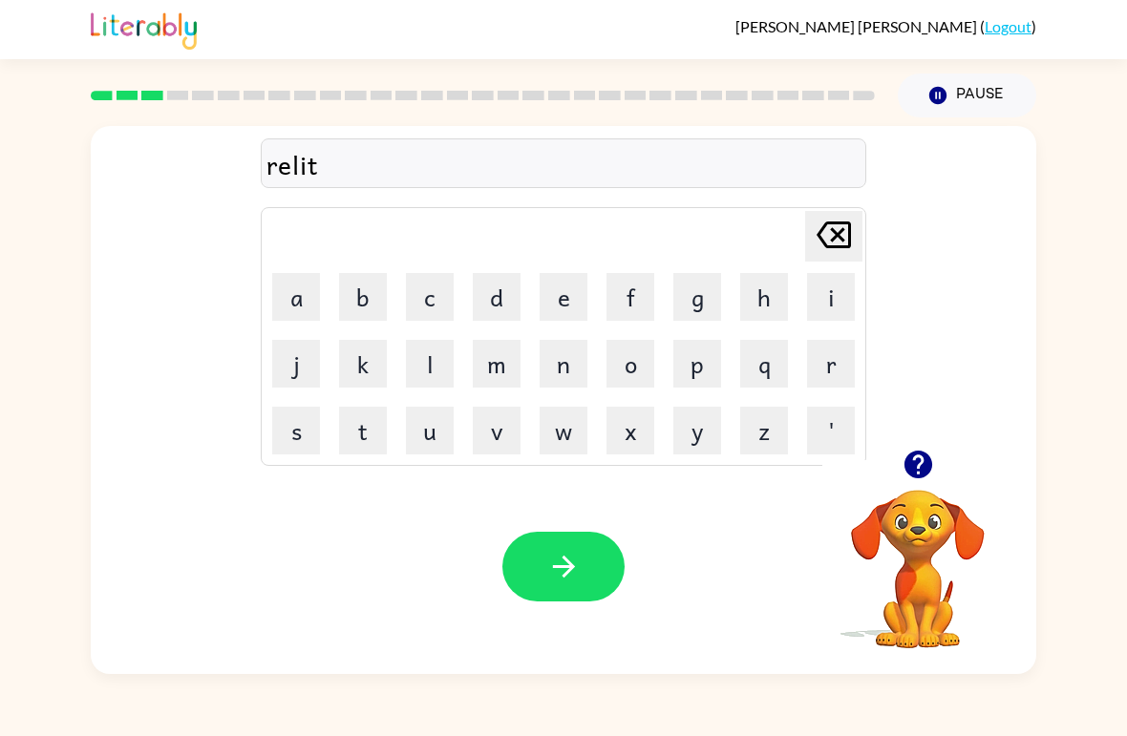
click at [837, 217] on icon "Delete Delete last character input" at bounding box center [834, 235] width 46 height 46
click at [839, 228] on icon "Delete Delete last character input" at bounding box center [834, 235] width 46 height 46
click at [833, 223] on icon at bounding box center [833, 235] width 34 height 27
click at [303, 299] on button "a" at bounding box center [296, 297] width 48 height 48
click at [428, 366] on button "l" at bounding box center [430, 364] width 48 height 48
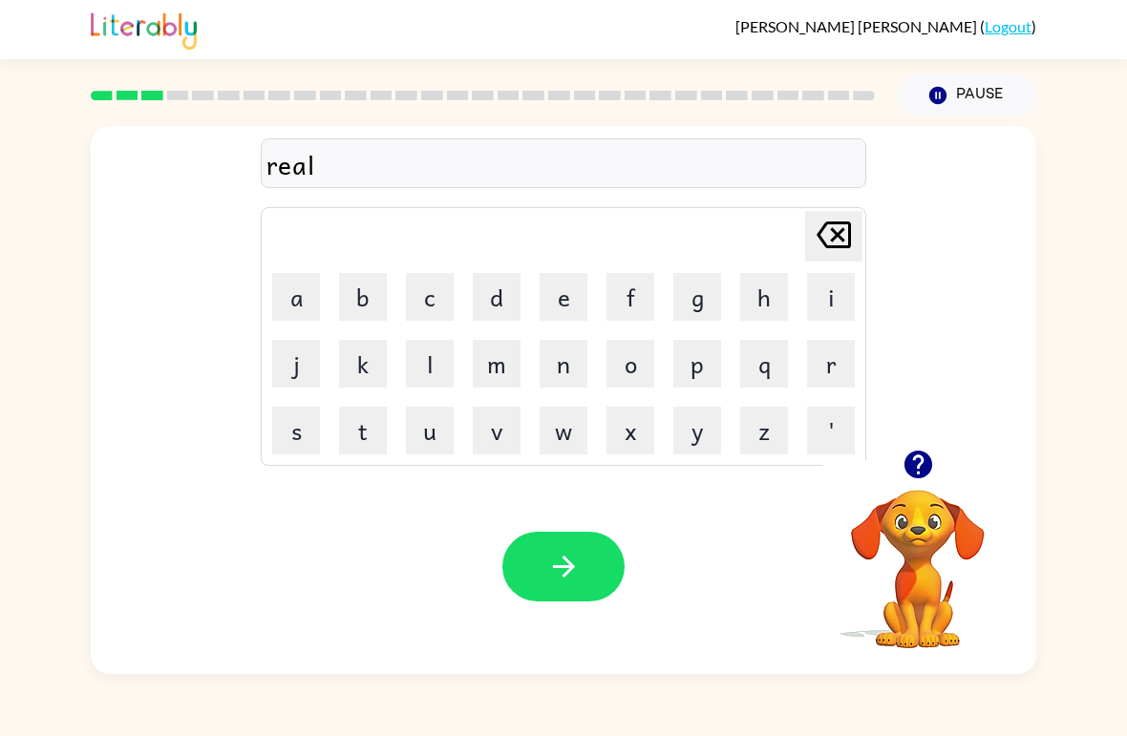
click at [822, 306] on button "i" at bounding box center [831, 297] width 48 height 48
click at [364, 441] on button "t" at bounding box center [363, 431] width 48 height 48
click at [700, 417] on button "y" at bounding box center [697, 431] width 48 height 48
click at [541, 562] on button "button" at bounding box center [563, 567] width 122 height 70
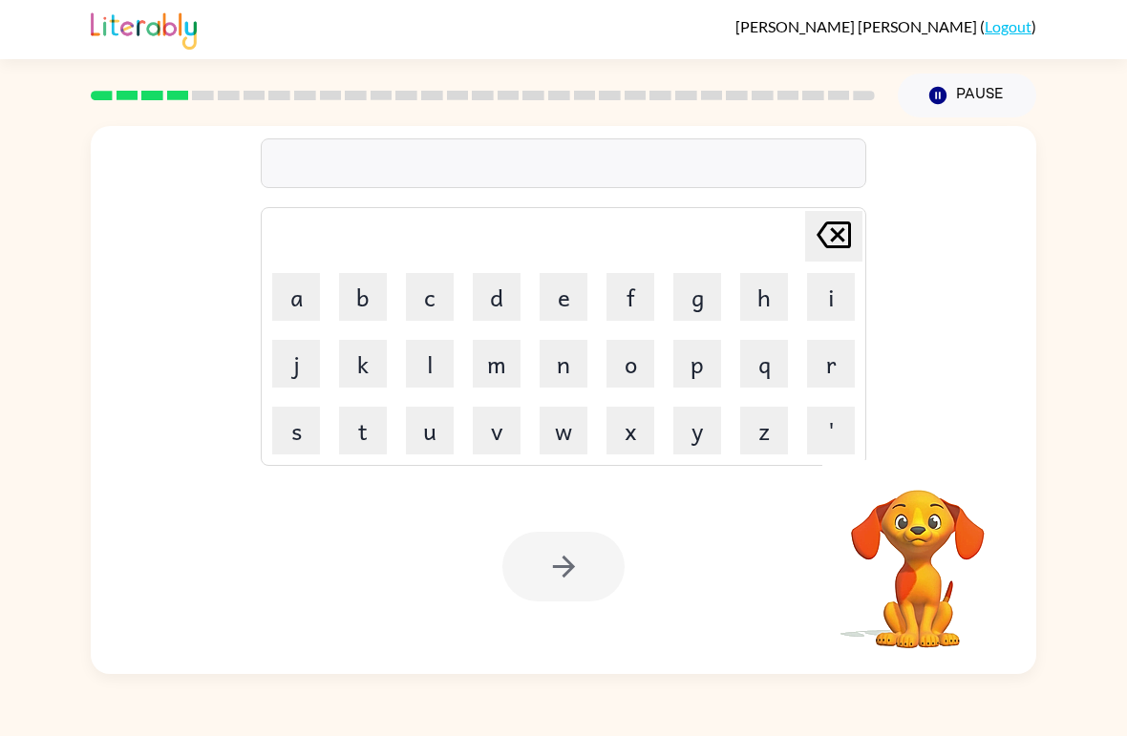
click at [427, 372] on button "l" at bounding box center [430, 364] width 48 height 48
click at [838, 225] on icon at bounding box center [833, 235] width 34 height 27
click at [563, 301] on button "e" at bounding box center [563, 297] width 48 height 48
click at [823, 302] on button "i" at bounding box center [831, 297] width 48 height 48
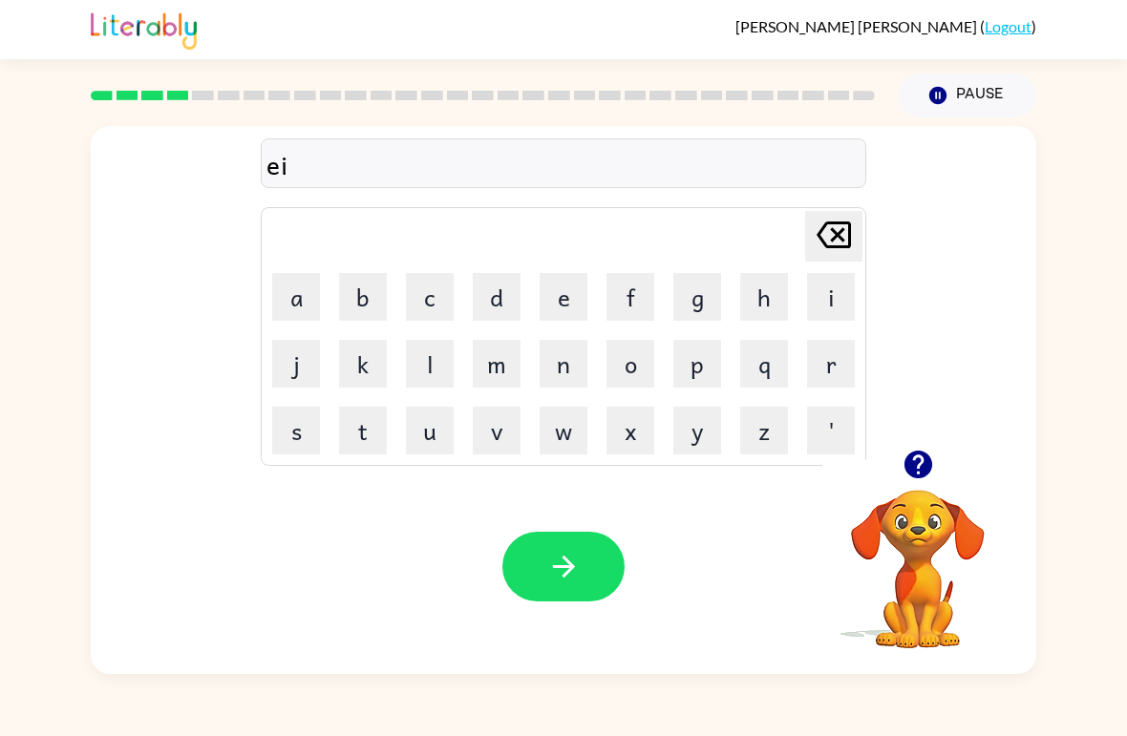
click at [495, 373] on button "m" at bounding box center [497, 364] width 48 height 48
click at [286, 302] on button "a" at bounding box center [296, 297] width 48 height 48
click at [561, 355] on button "n" at bounding box center [563, 364] width 48 height 48
click at [286, 308] on button "a" at bounding box center [296, 297] width 48 height 48
click at [353, 431] on button "t" at bounding box center [363, 431] width 48 height 48
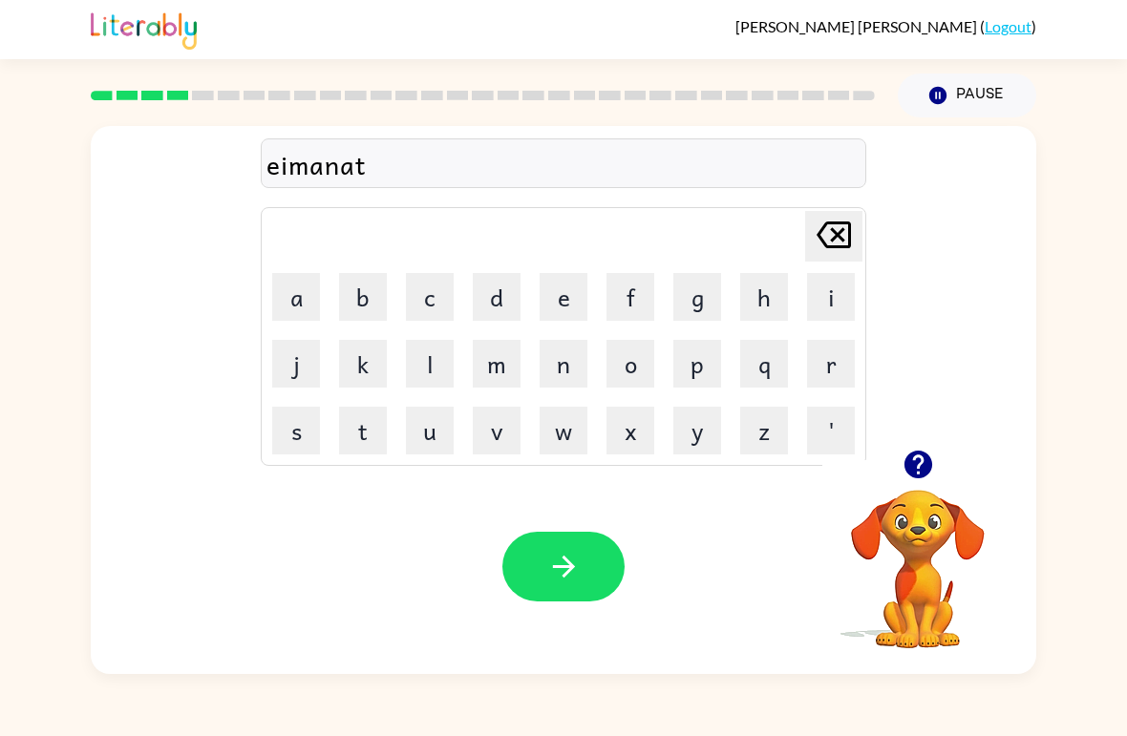
click at [563, 298] on button "e" at bounding box center [563, 297] width 48 height 48
click at [836, 237] on icon at bounding box center [833, 235] width 34 height 27
click at [836, 236] on icon at bounding box center [833, 235] width 34 height 27
click at [835, 243] on icon "Delete Delete last character input" at bounding box center [834, 235] width 46 height 46
click at [835, 242] on icon "Delete Delete last character input" at bounding box center [834, 235] width 46 height 46
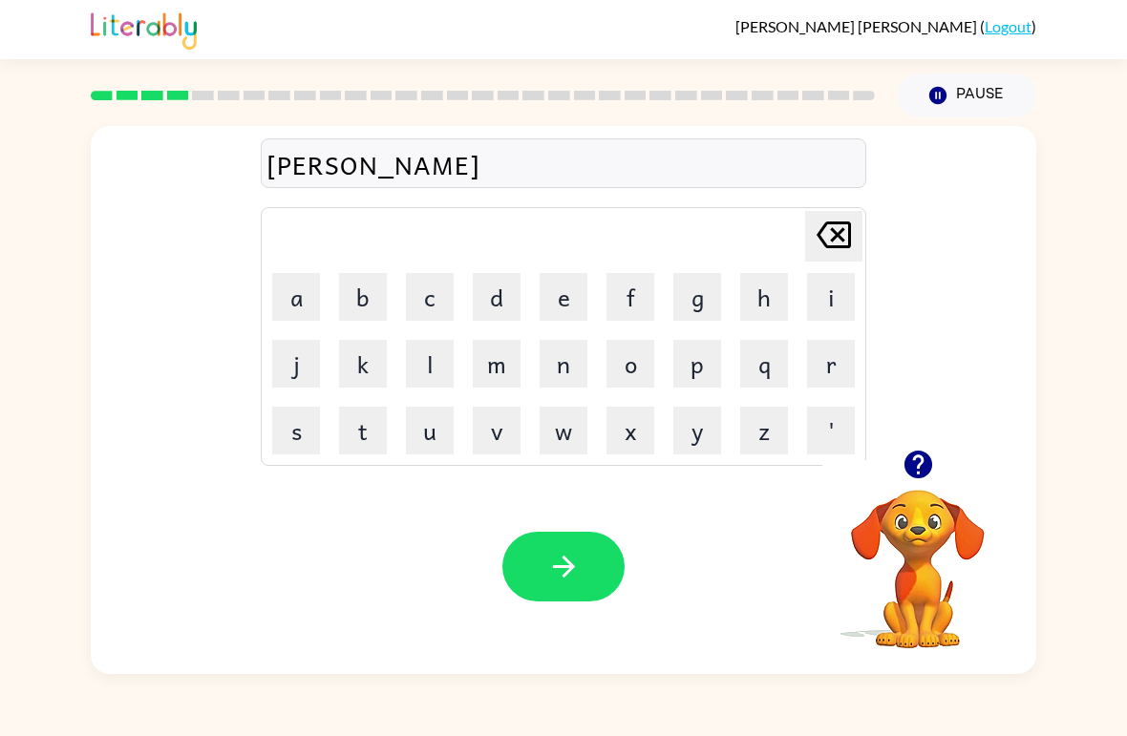
click at [836, 239] on icon at bounding box center [833, 235] width 34 height 27
click at [836, 238] on icon at bounding box center [833, 235] width 34 height 27
click at [830, 239] on icon "Delete Delete last character input" at bounding box center [834, 235] width 46 height 46
click at [425, 369] on button "l" at bounding box center [430, 364] width 48 height 48
click at [898, 499] on video "Your browser must support playing .mp4 files to use Literably. Please try using…" at bounding box center [917, 555] width 191 height 191
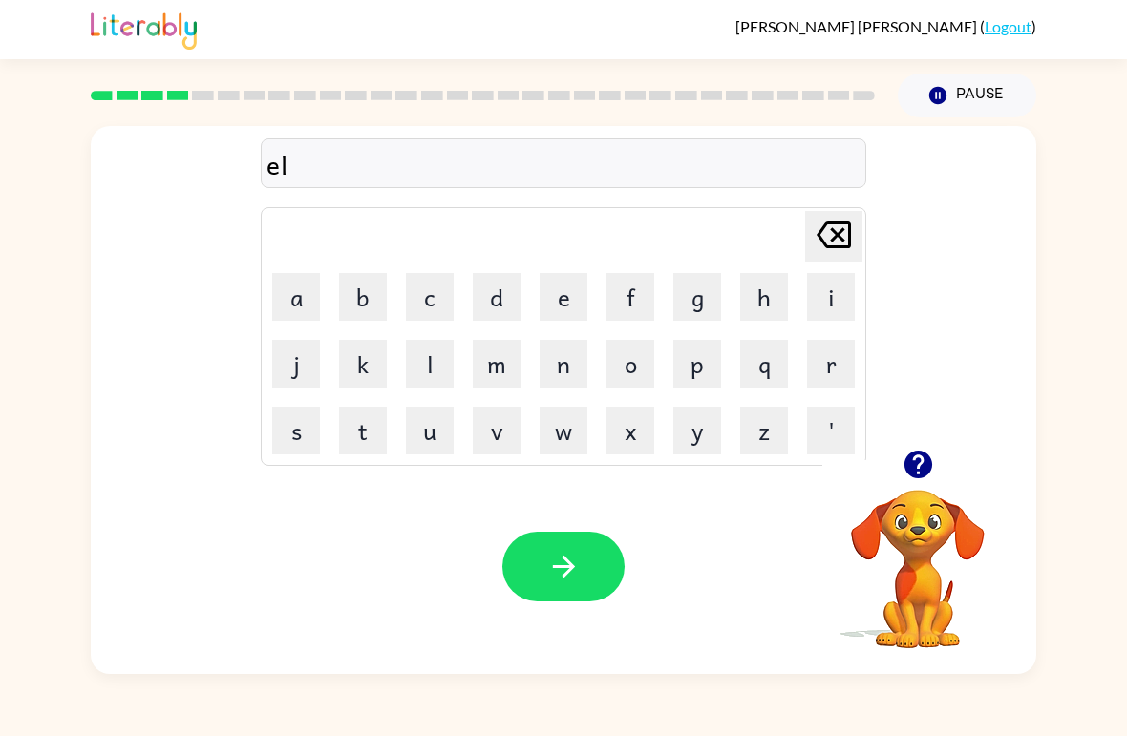
click at [897, 499] on video "Your browser must support playing .mp4 files to use Literably. Please try using…" at bounding box center [917, 555] width 191 height 191
click at [908, 470] on icon "button" at bounding box center [917, 465] width 28 height 28
click at [558, 300] on button "e" at bounding box center [563, 297] width 48 height 48
click at [495, 368] on button "m" at bounding box center [497, 364] width 48 height 48
click at [305, 299] on button "a" at bounding box center [296, 297] width 48 height 48
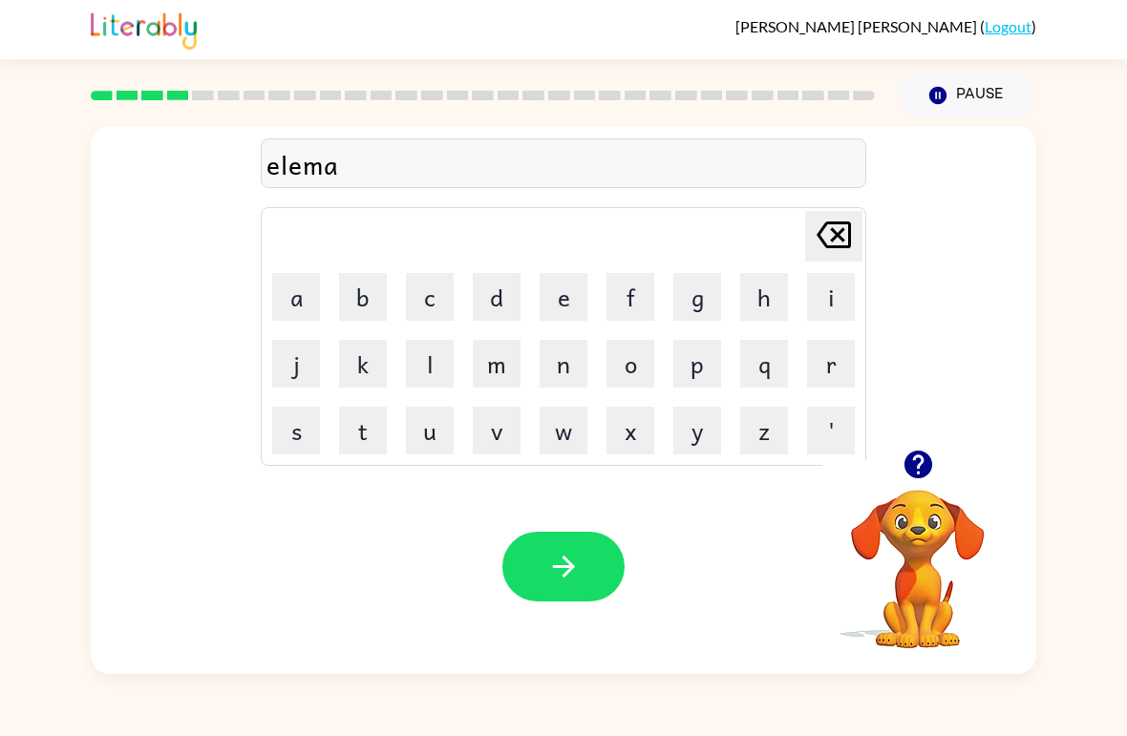
click at [832, 239] on icon "Delete Delete last character input" at bounding box center [834, 235] width 46 height 46
click at [827, 292] on button "i" at bounding box center [831, 297] width 48 height 48
click at [559, 351] on button "n" at bounding box center [563, 364] width 48 height 48
click at [312, 293] on button "a" at bounding box center [296, 297] width 48 height 48
click at [372, 425] on button "t" at bounding box center [363, 431] width 48 height 48
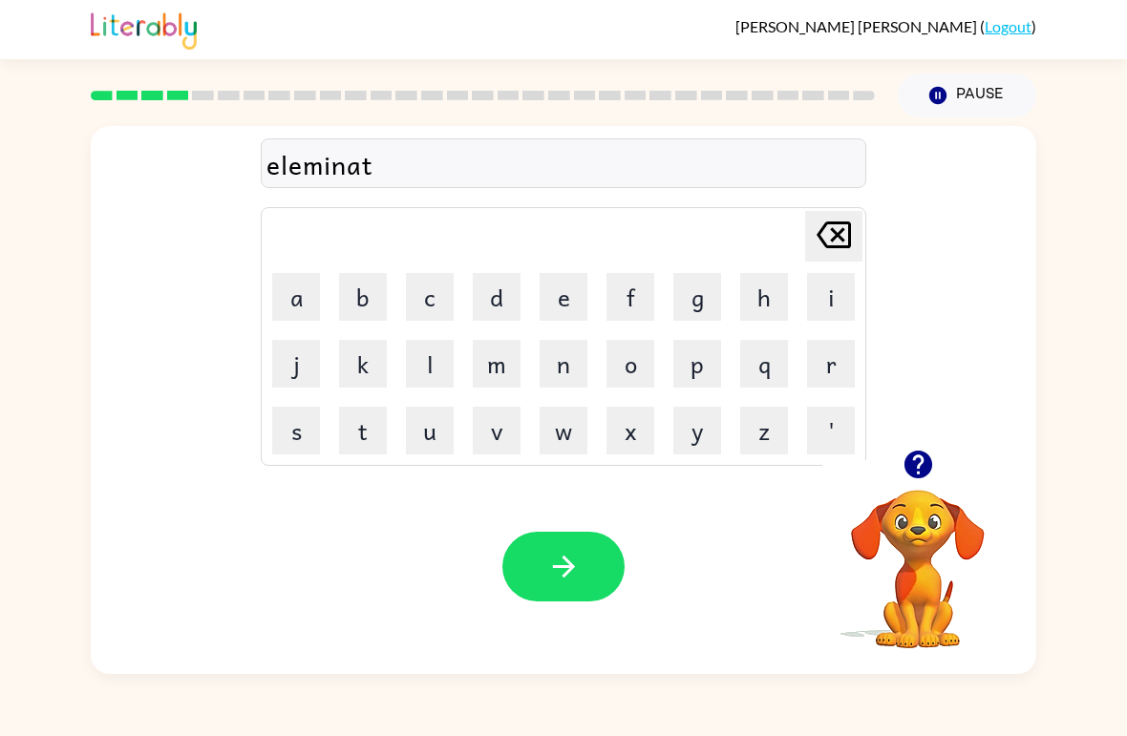
click at [569, 305] on button "e" at bounding box center [563, 297] width 48 height 48
click at [573, 593] on button "button" at bounding box center [563, 567] width 122 height 70
click at [482, 291] on button "d" at bounding box center [497, 297] width 48 height 48
click at [435, 428] on button "u" at bounding box center [430, 431] width 48 height 48
click at [689, 366] on button "p" at bounding box center [697, 364] width 48 height 48
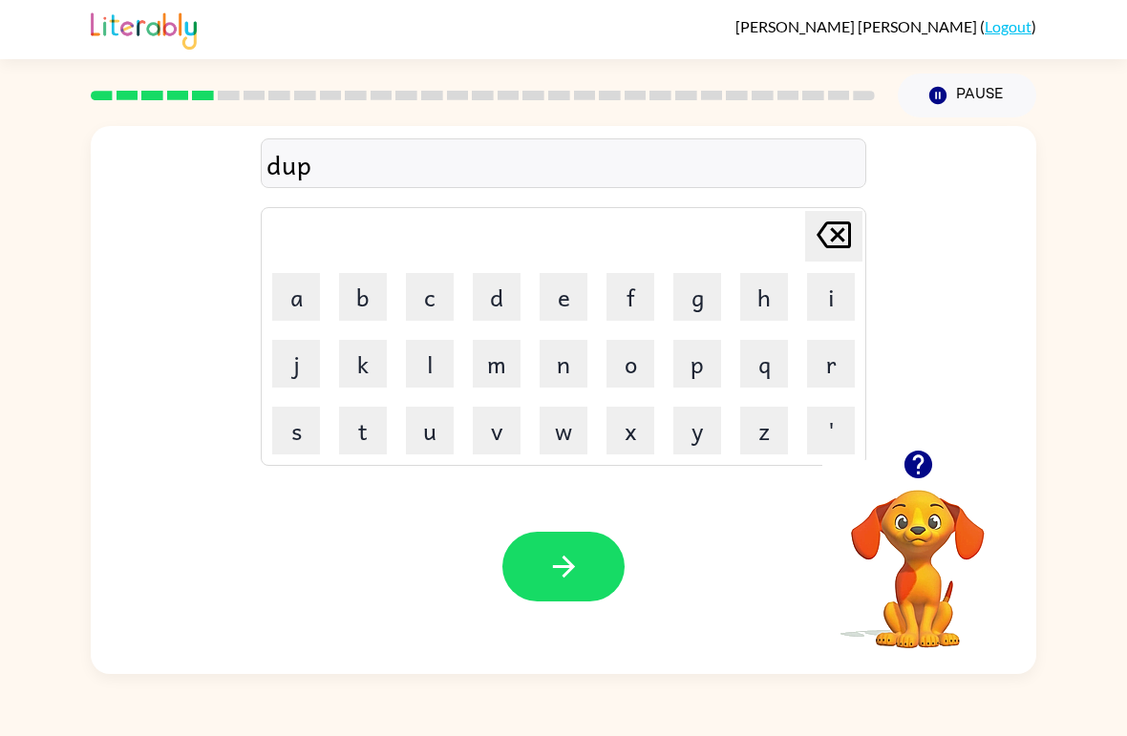
click at [418, 369] on button "l" at bounding box center [430, 364] width 48 height 48
click at [815, 291] on button "i" at bounding box center [831, 297] width 48 height 48
click at [423, 308] on button "c" at bounding box center [430, 297] width 48 height 48
click at [306, 302] on button "a" at bounding box center [296, 297] width 48 height 48
click at [356, 428] on button "t" at bounding box center [363, 431] width 48 height 48
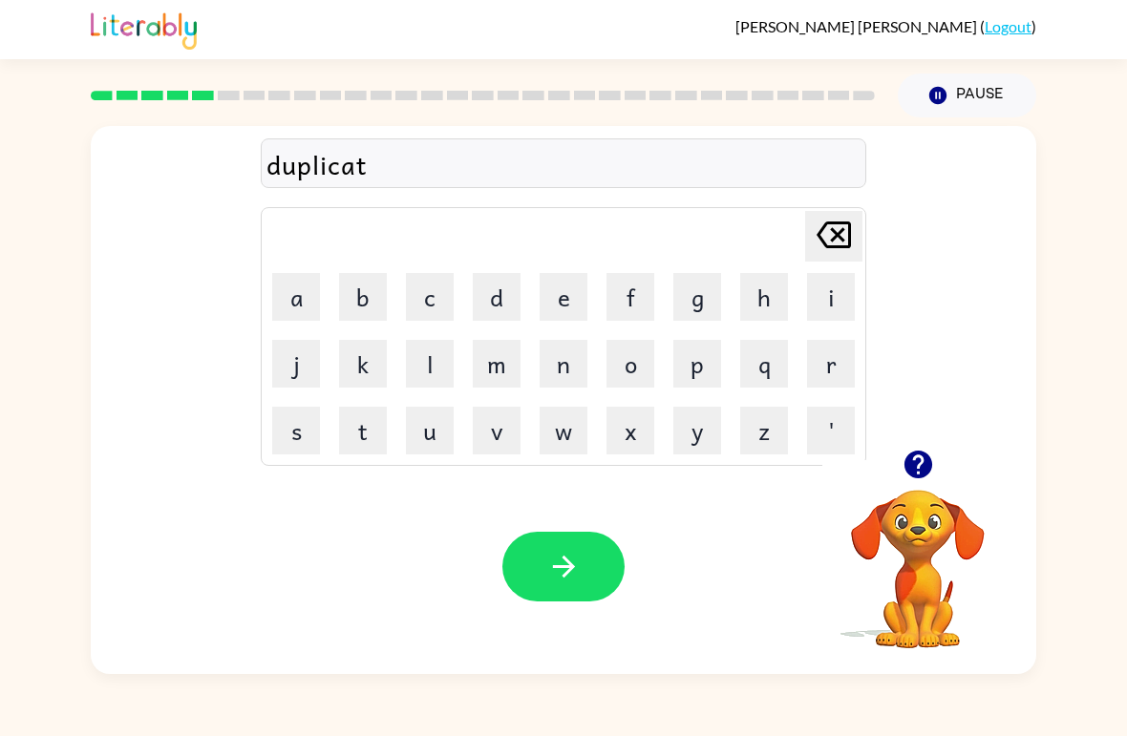
click at [558, 289] on button "e" at bounding box center [563, 297] width 48 height 48
click at [580, 563] on icon "button" at bounding box center [563, 566] width 33 height 33
click at [504, 434] on button "v" at bounding box center [497, 431] width 48 height 48
click at [318, 305] on button "a" at bounding box center [296, 297] width 48 height 48
click at [432, 285] on button "c" at bounding box center [430, 297] width 48 height 48
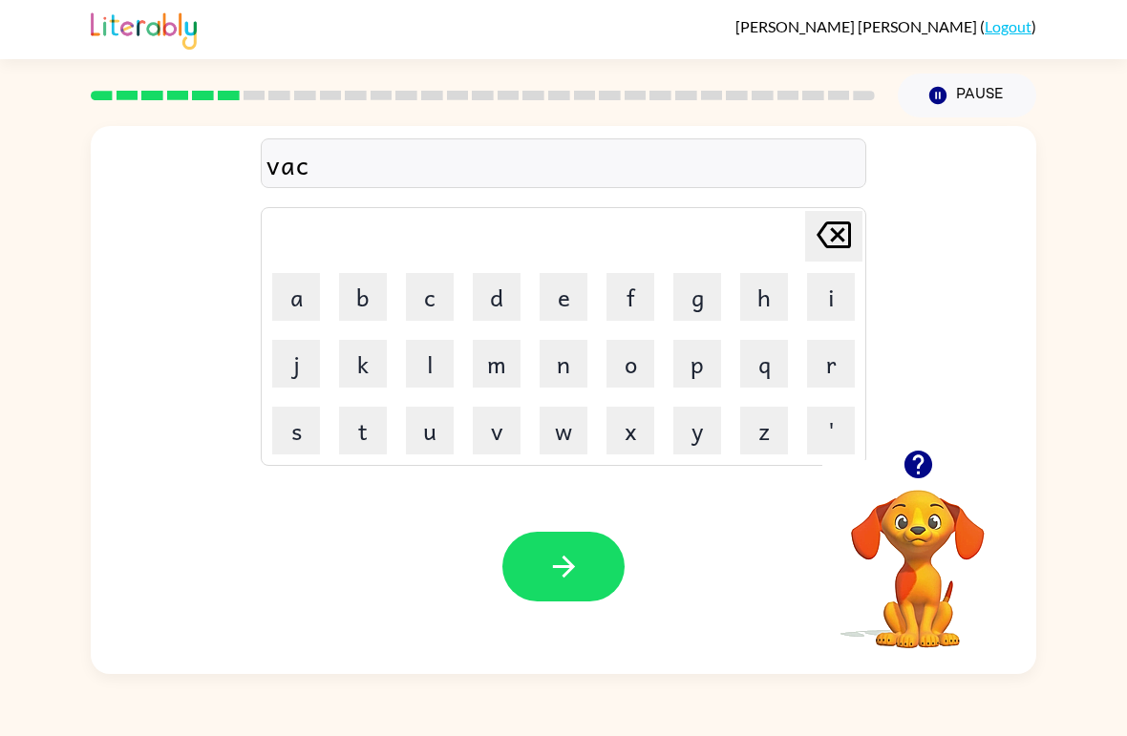
click at [311, 296] on button "a" at bounding box center [296, 297] width 48 height 48
click at [357, 431] on button "t" at bounding box center [363, 431] width 48 height 48
click at [832, 307] on button "i" at bounding box center [831, 297] width 48 height 48
click at [633, 352] on button "o" at bounding box center [630, 364] width 48 height 48
click at [552, 358] on button "n" at bounding box center [563, 364] width 48 height 48
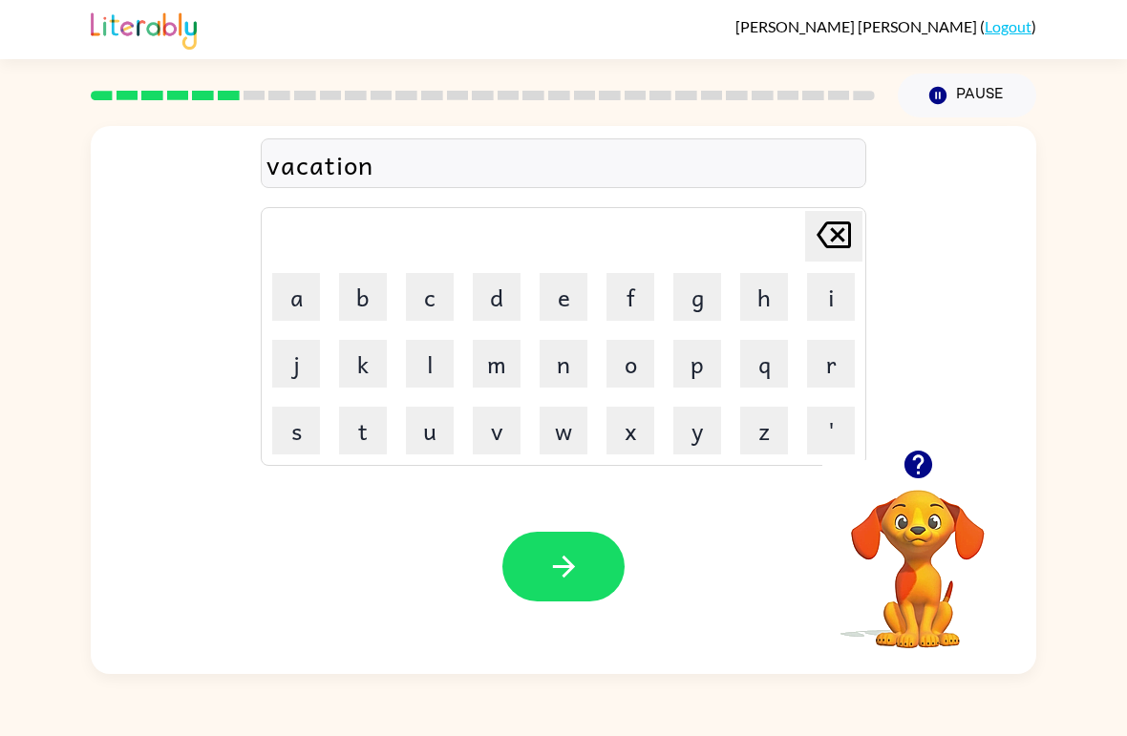
click at [577, 577] on icon "button" at bounding box center [563, 566] width 33 height 33
click at [936, 477] on button "button" at bounding box center [918, 464] width 49 height 49
click at [687, 367] on button "p" at bounding box center [697, 364] width 48 height 48
click at [425, 434] on button "u" at bounding box center [430, 431] width 48 height 48
click at [490, 295] on button "d" at bounding box center [497, 297] width 48 height 48
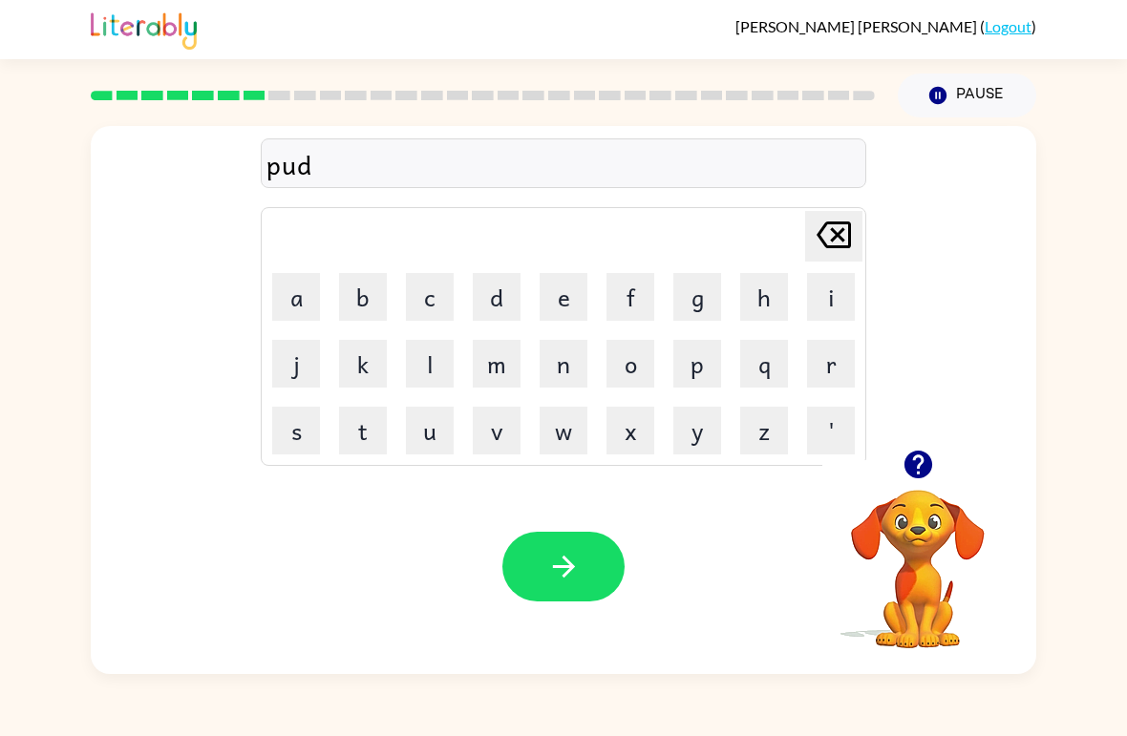
click at [497, 306] on button "d" at bounding box center [497, 297] width 48 height 48
click at [414, 365] on button "l" at bounding box center [430, 364] width 48 height 48
click at [551, 300] on button "e" at bounding box center [563, 297] width 48 height 48
click at [582, 568] on button "button" at bounding box center [563, 567] width 122 height 70
click at [911, 448] on button "button" at bounding box center [918, 464] width 49 height 49
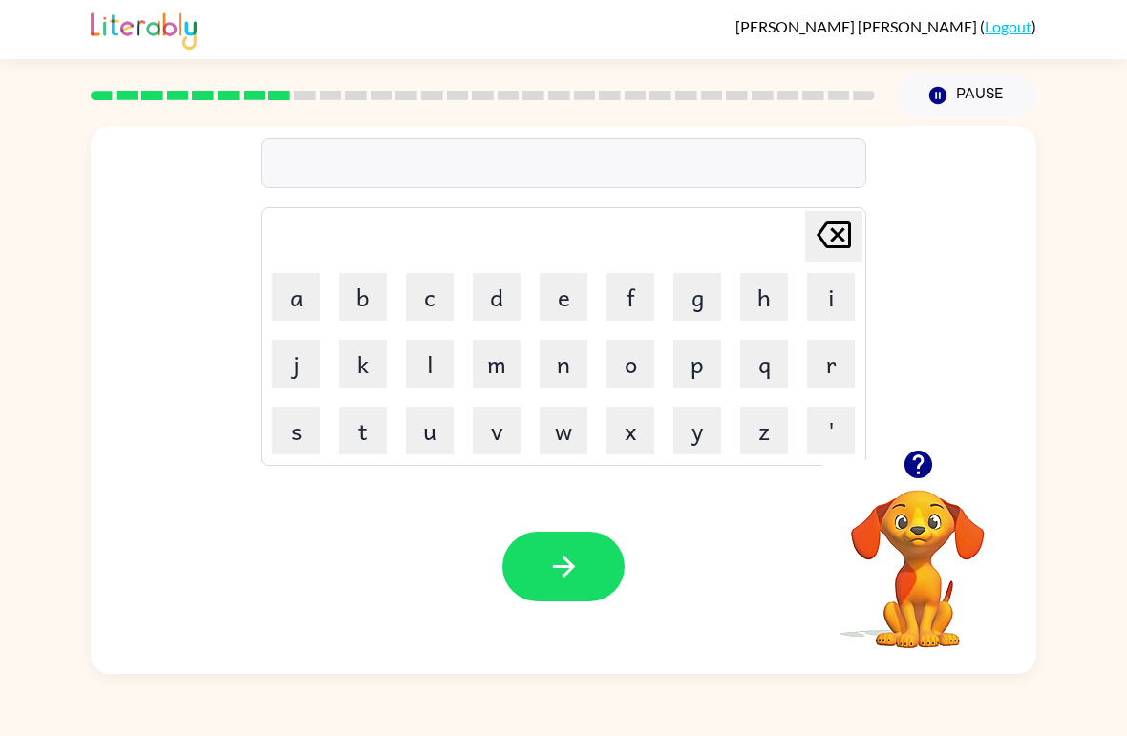
click at [922, 472] on icon "button" at bounding box center [917, 465] width 28 height 28
click at [688, 373] on button "p" at bounding box center [697, 364] width 48 height 48
click at [292, 301] on button "a" at bounding box center [296, 297] width 48 height 48
click at [821, 369] on button "r" at bounding box center [831, 364] width 48 height 48
click at [359, 449] on button "t" at bounding box center [363, 431] width 48 height 48
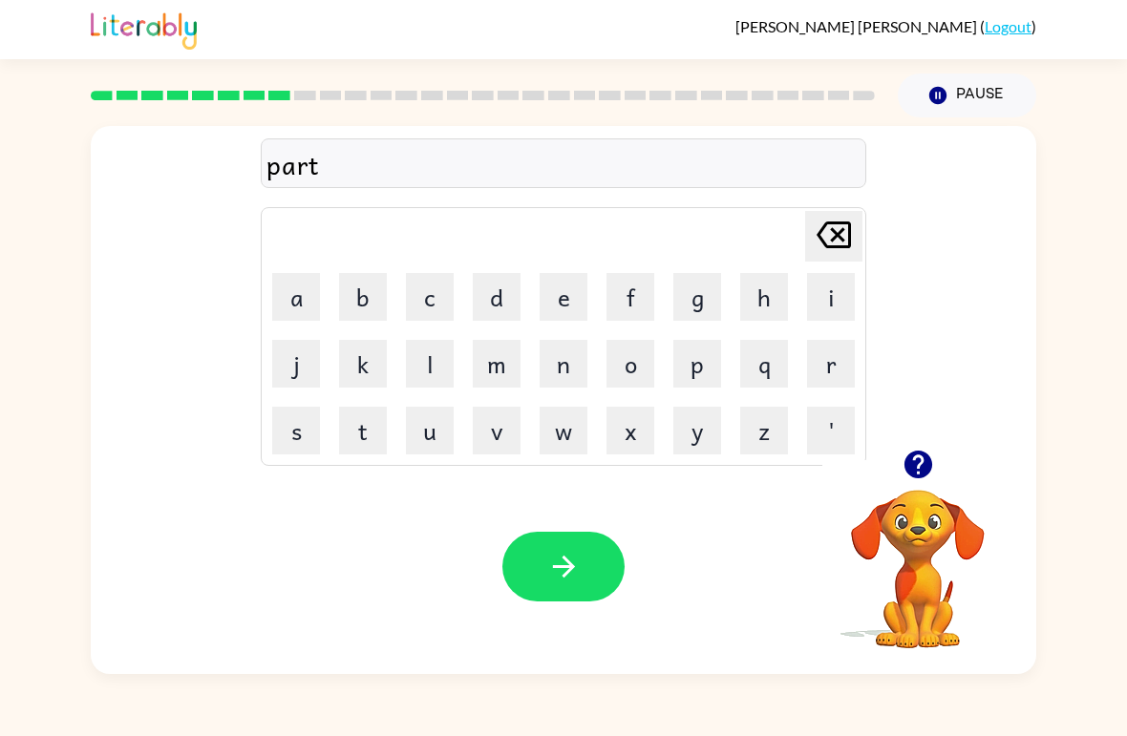
click at [822, 291] on button "i" at bounding box center [831, 297] width 48 height 48
click at [429, 302] on button "c" at bounding box center [430, 297] width 48 height 48
click at [437, 357] on button "l" at bounding box center [430, 364] width 48 height 48
click at [556, 299] on button "e" at bounding box center [563, 297] width 48 height 48
click at [589, 574] on button "button" at bounding box center [563, 567] width 122 height 70
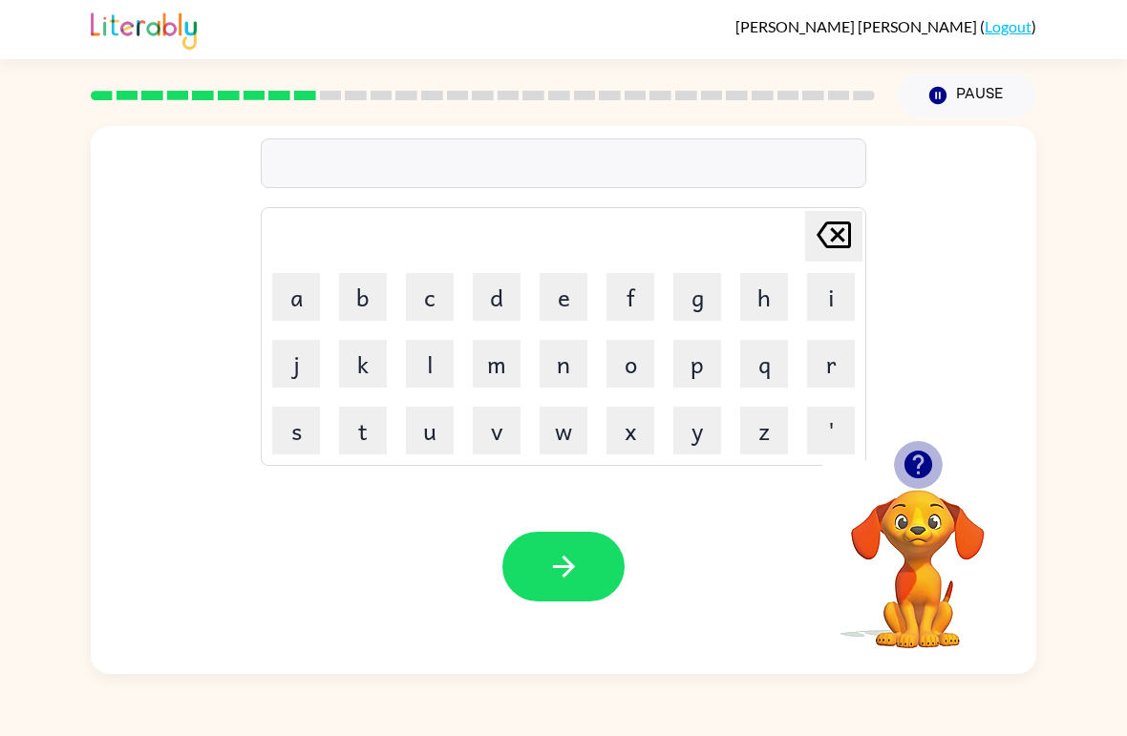
click at [938, 469] on button "button" at bounding box center [918, 464] width 49 height 49
click at [438, 298] on button "c" at bounding box center [430, 297] width 48 height 48
click at [306, 297] on button "a" at bounding box center [296, 297] width 48 height 48
click at [368, 434] on button "t" at bounding box center [363, 431] width 48 height 48
click at [443, 314] on button "c" at bounding box center [430, 297] width 48 height 48
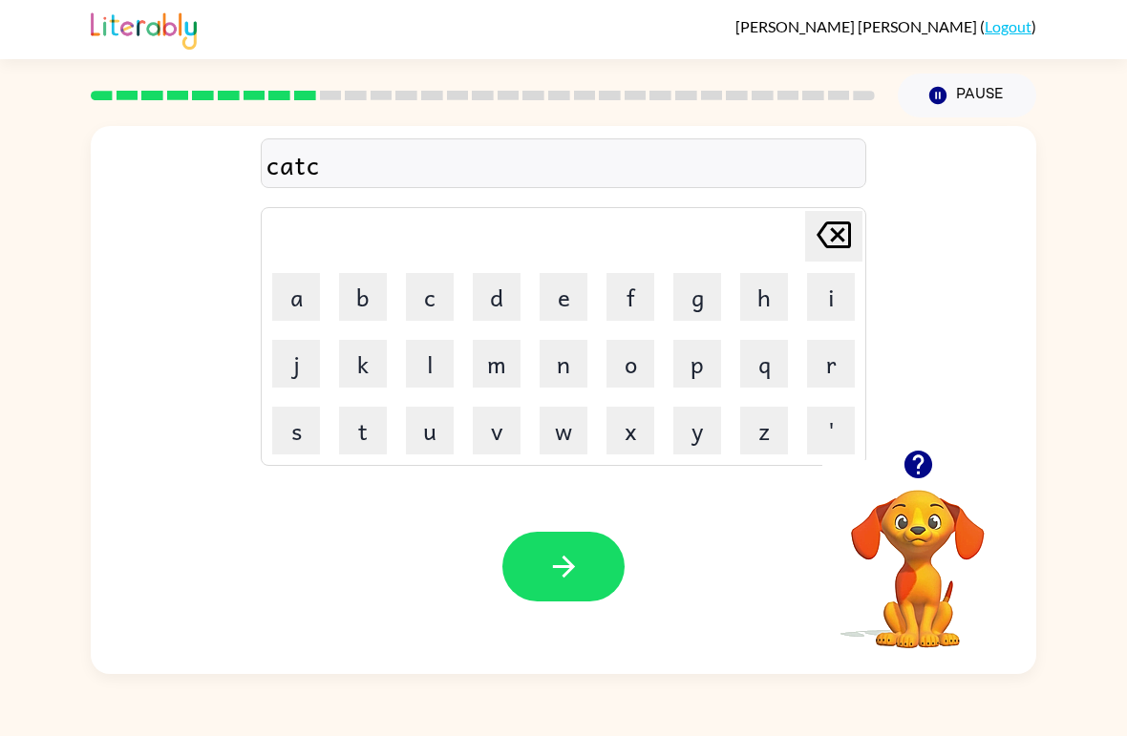
click at [764, 300] on button "h" at bounding box center [764, 297] width 48 height 48
click at [557, 313] on button "e" at bounding box center [563, 297] width 48 height 48
click at [816, 345] on button "r" at bounding box center [831, 364] width 48 height 48
click at [577, 568] on icon "button" at bounding box center [563, 566] width 33 height 33
